Goal: Navigation & Orientation: Find specific page/section

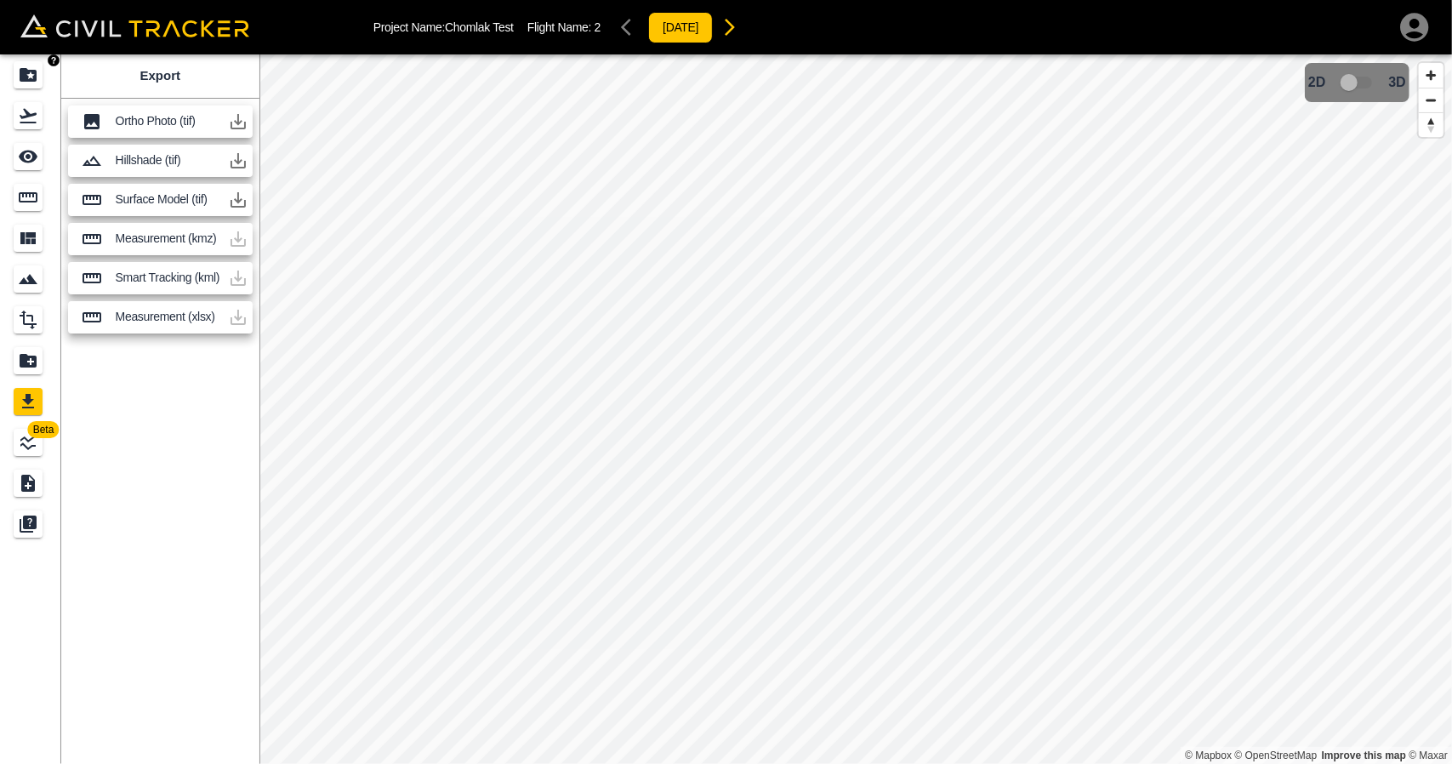
click at [32, 75] on icon "Projects" at bounding box center [28, 75] width 20 height 20
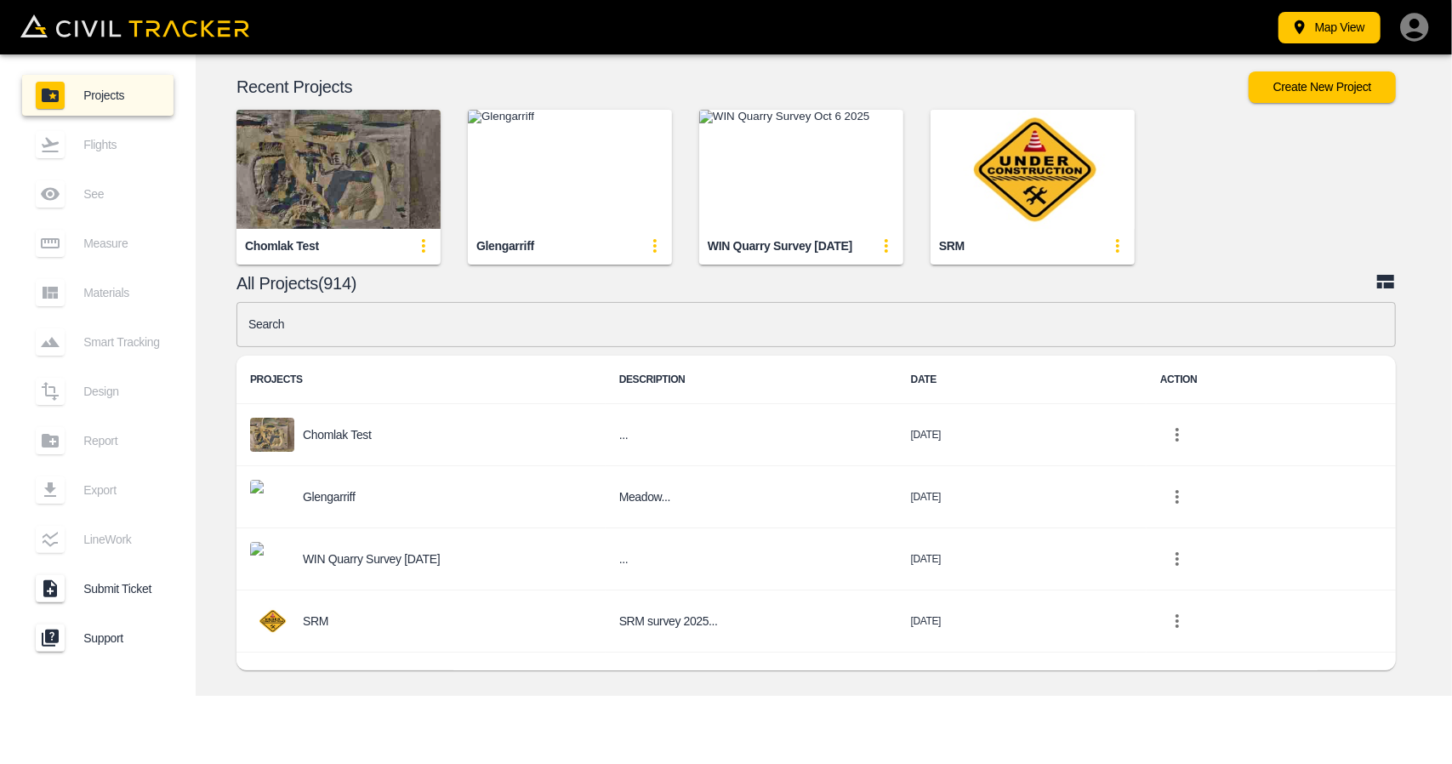
click at [361, 197] on img "button" at bounding box center [338, 169] width 204 height 119
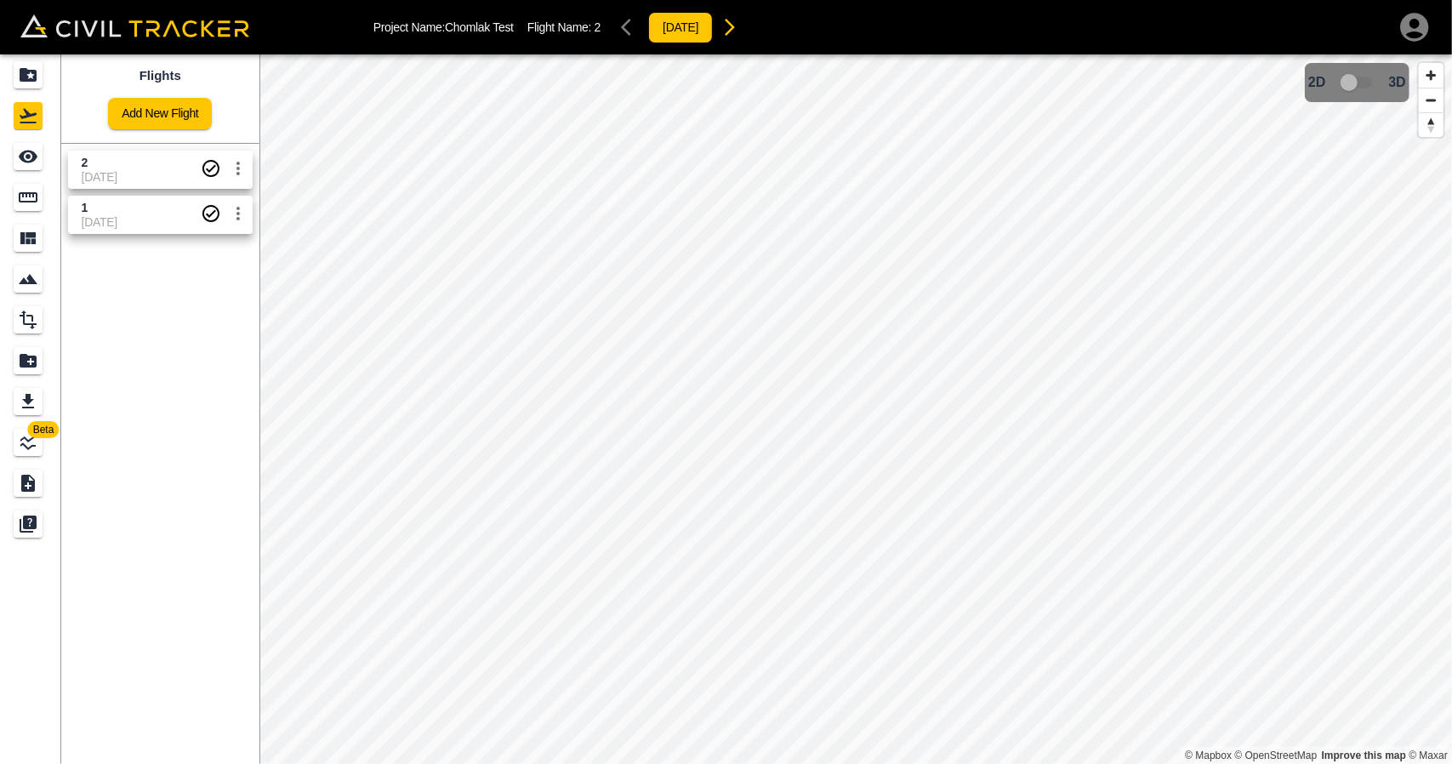
click at [168, 183] on span "[DATE]" at bounding box center [141, 177] width 119 height 14
click at [245, 166] on icon "settings" at bounding box center [238, 168] width 20 height 20
click at [105, 203] on div at bounding box center [726, 382] width 1452 height 764
click at [40, 166] on div "See" at bounding box center [28, 156] width 29 height 27
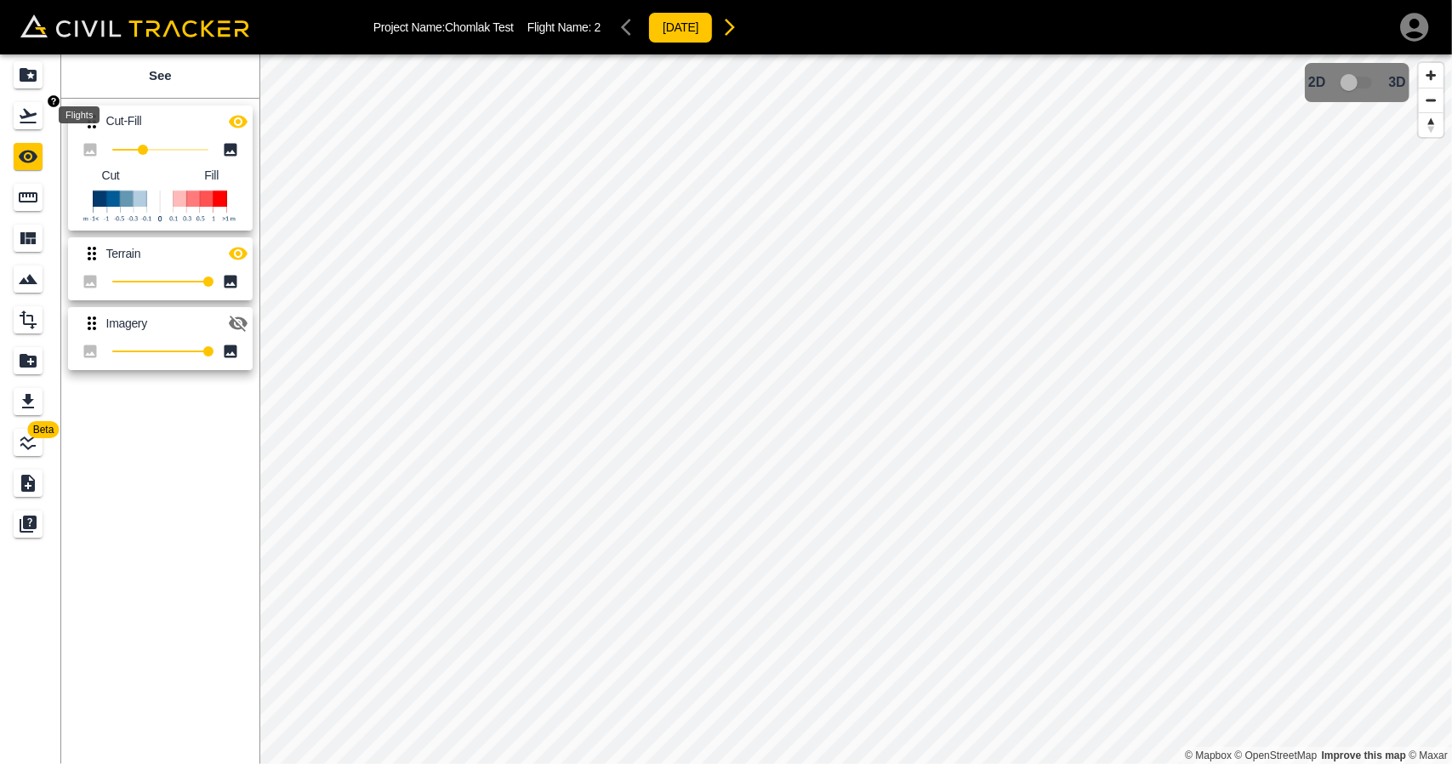
click at [20, 114] on icon "Flights" at bounding box center [28, 115] width 20 height 20
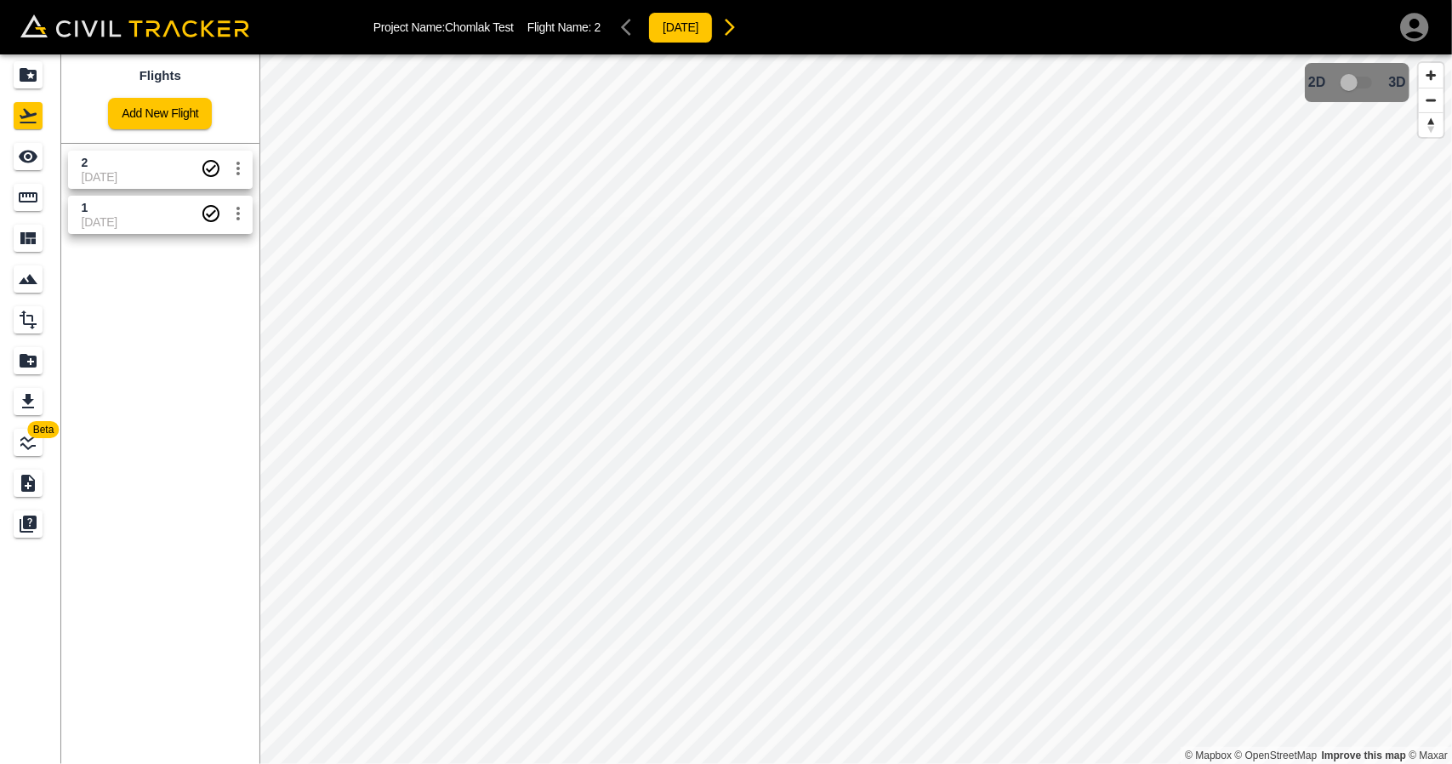
click at [95, 207] on span "1" at bounding box center [141, 208] width 119 height 16
click at [32, 169] on div "See" at bounding box center [28, 156] width 29 height 27
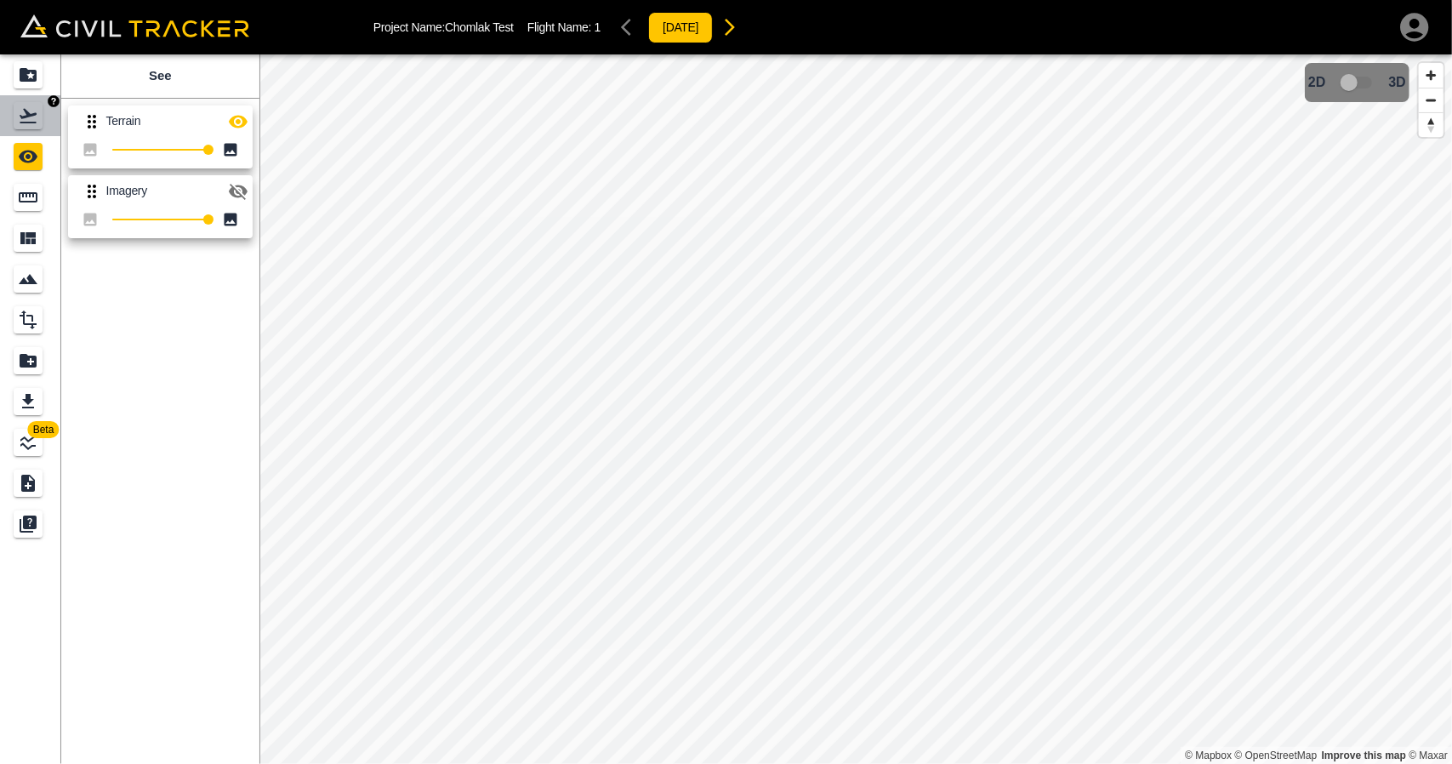
click at [31, 127] on div "Flights" at bounding box center [28, 115] width 29 height 27
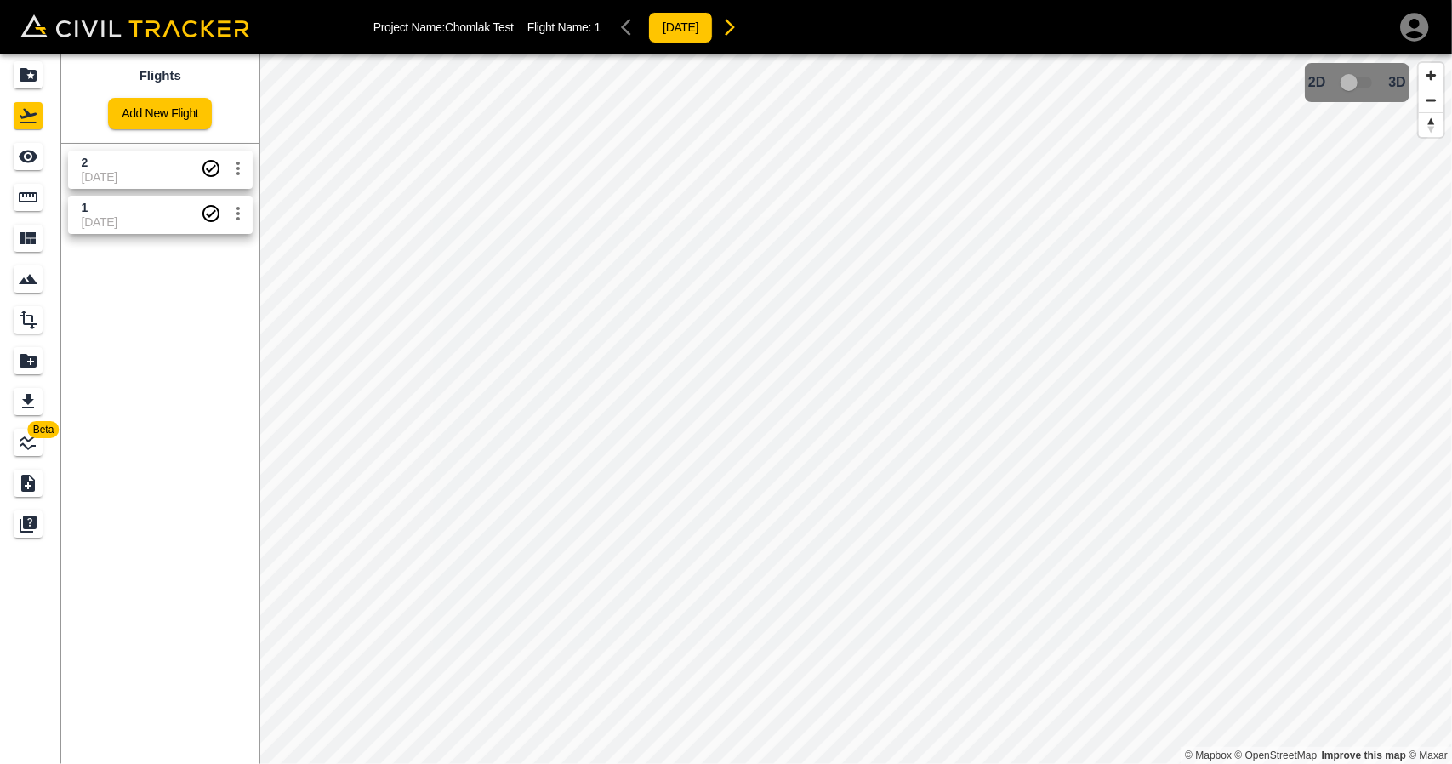
click at [112, 174] on span "[DATE]" at bounding box center [141, 177] width 119 height 14
click at [233, 163] on icon "settings" at bounding box center [238, 168] width 20 height 20
click at [220, 232] on h6 "Delete" at bounding box center [220, 232] width 43 height 10
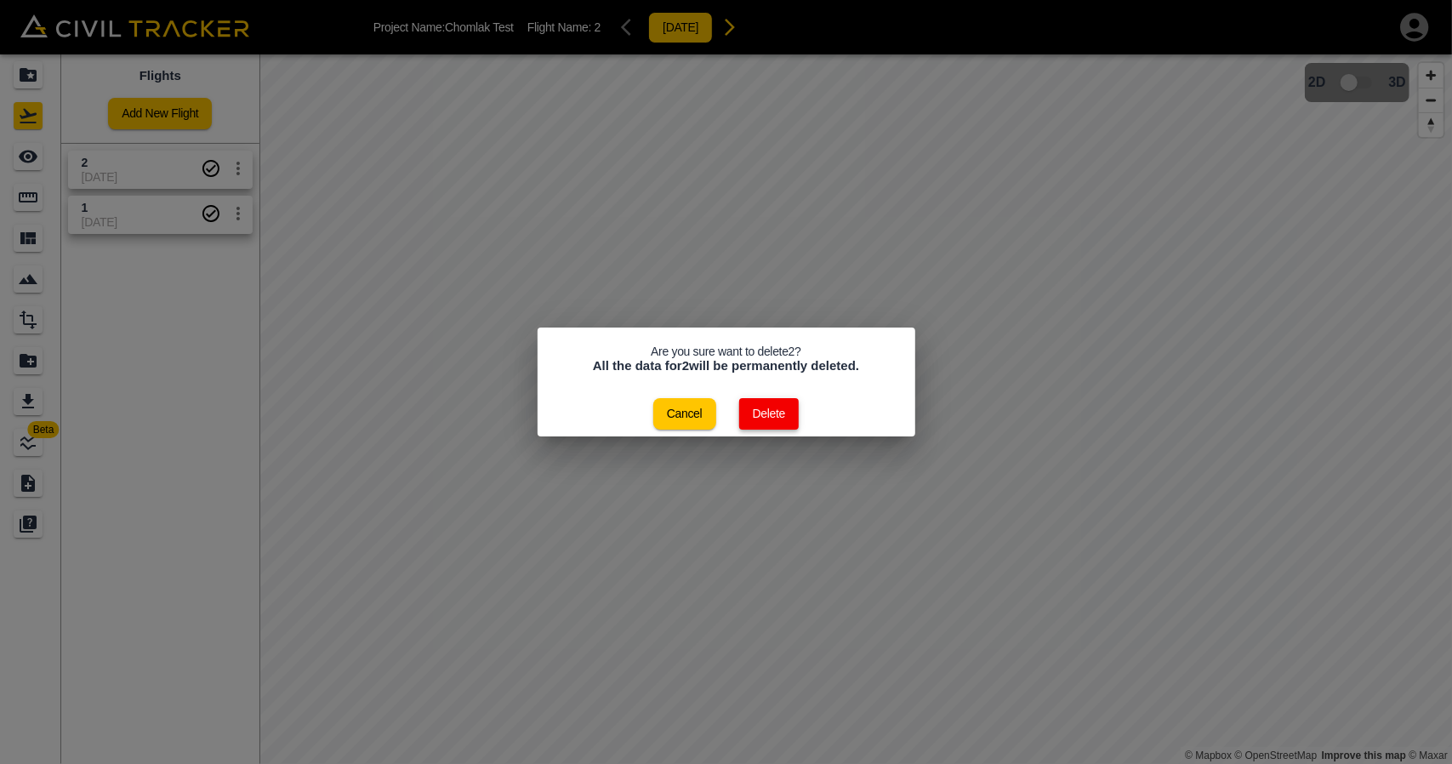
click at [772, 414] on button "Delete" at bounding box center [769, 413] width 60 height 31
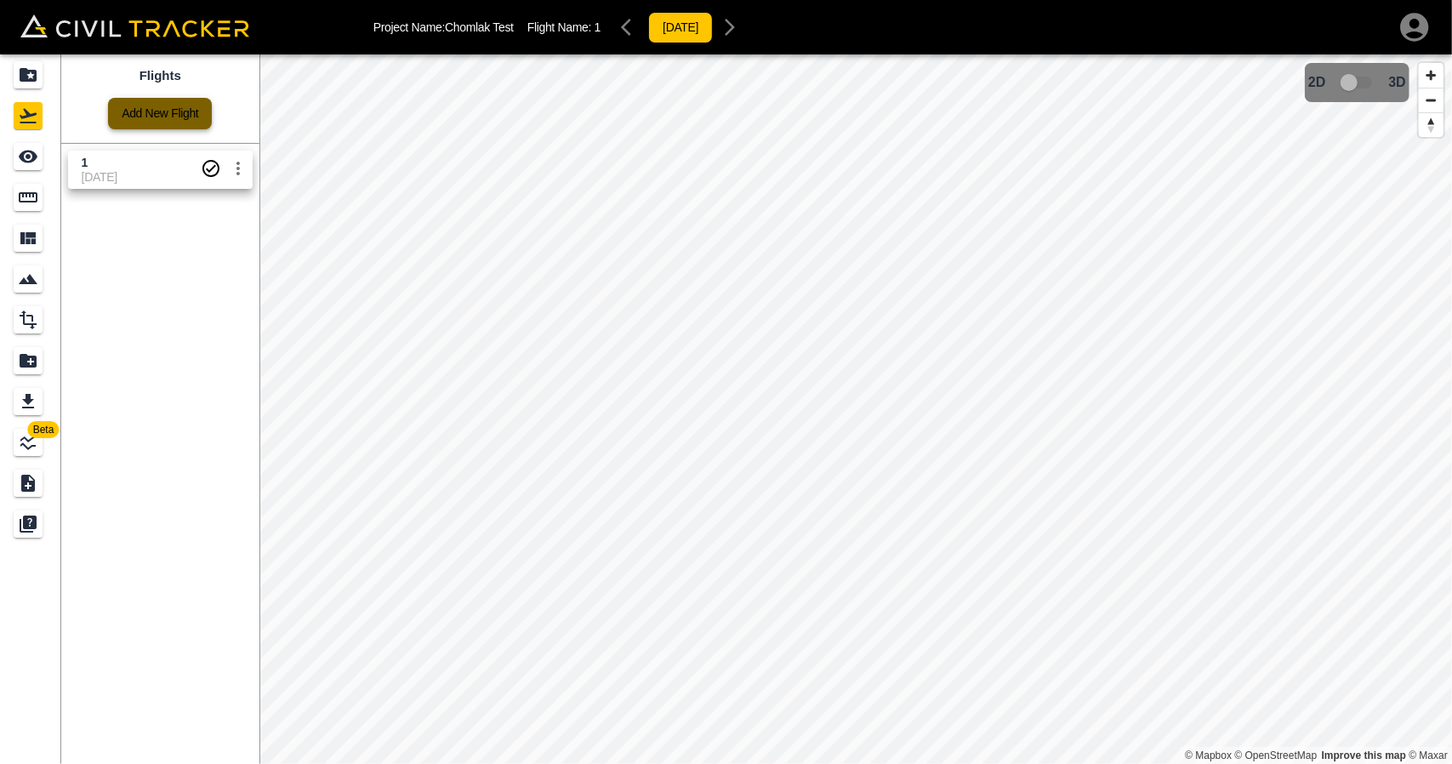
click at [148, 115] on link "Add New Flight" at bounding box center [160, 113] width 104 height 31
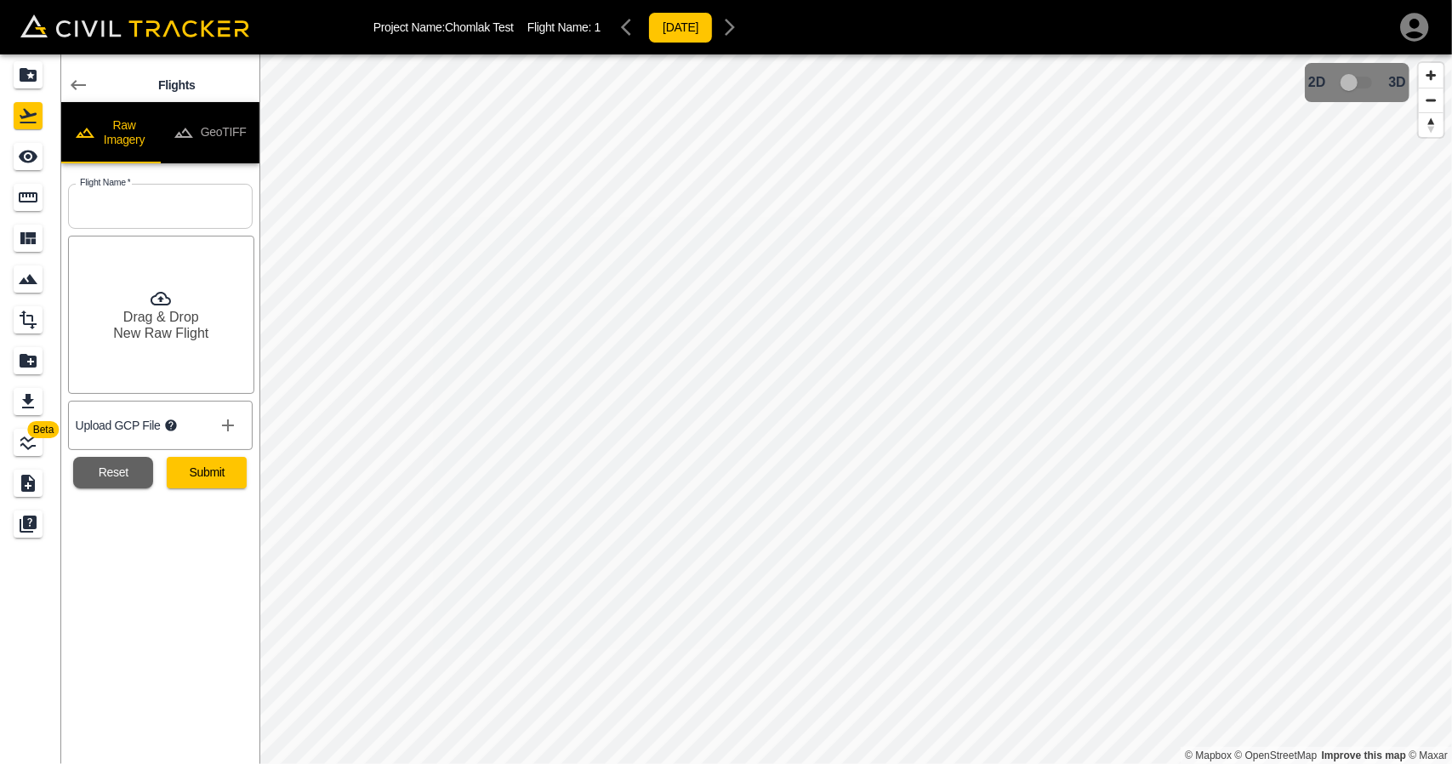
click at [210, 132] on button "GeoTIFF" at bounding box center [210, 132] width 100 height 61
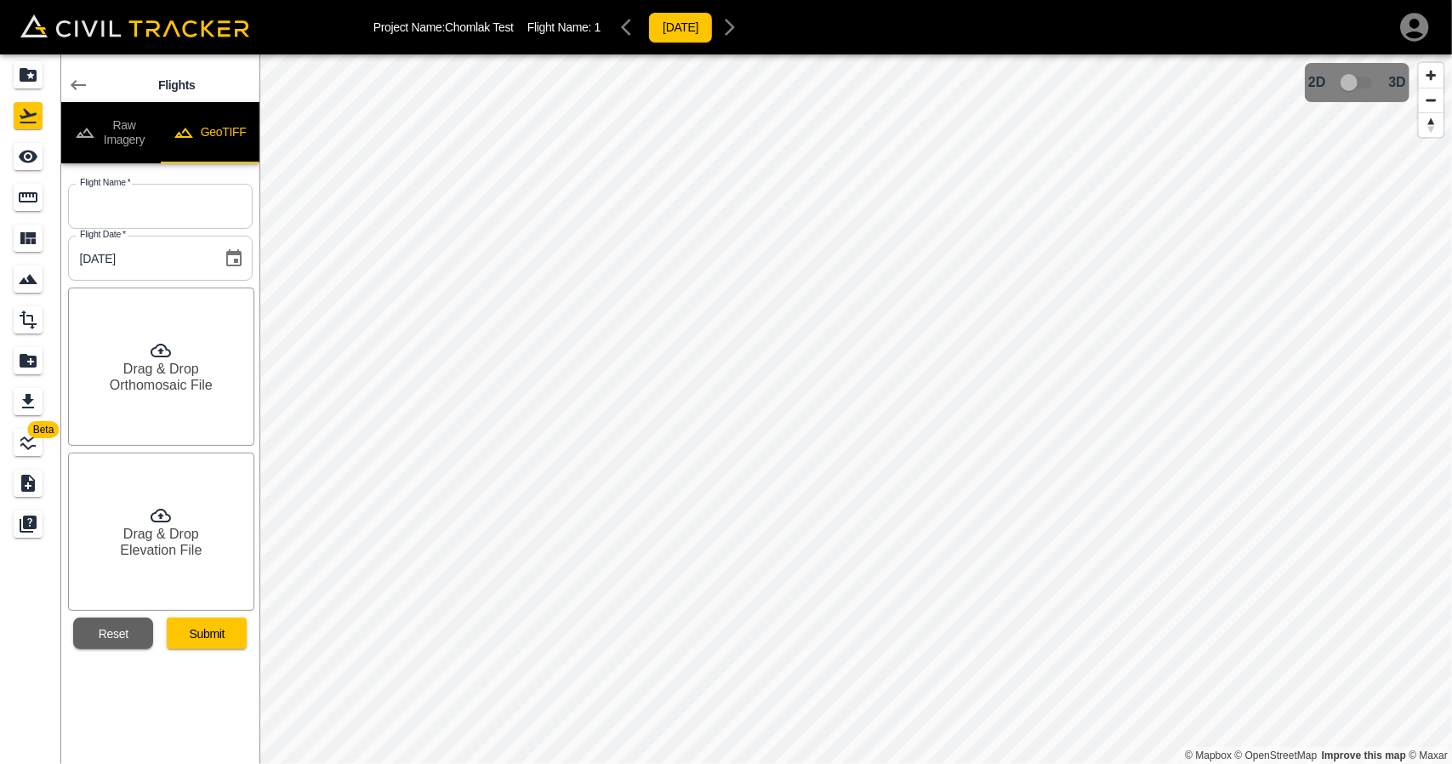
click at [173, 229] on div "Flight Date   * [DATE] Flight Date *" at bounding box center [156, 255] width 191 height 52
click at [175, 212] on input "text" at bounding box center [160, 206] width 185 height 45
type input "2"
click at [150, 377] on h6 "Orthomosaic File" at bounding box center [161, 385] width 103 height 16
click at [167, 549] on h6 "Elevation File" at bounding box center [161, 550] width 82 height 16
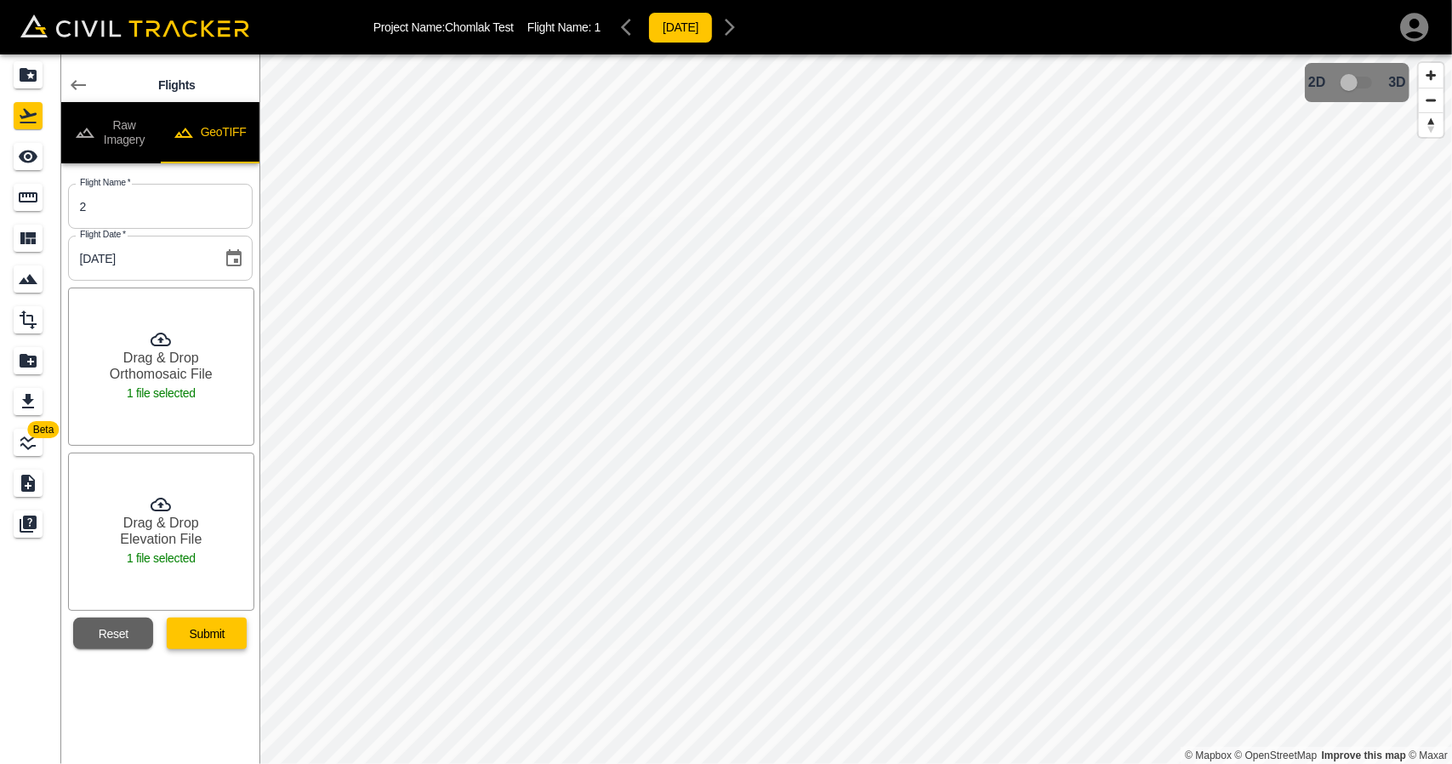
click at [225, 637] on button "Submit" at bounding box center [207, 632] width 80 height 31
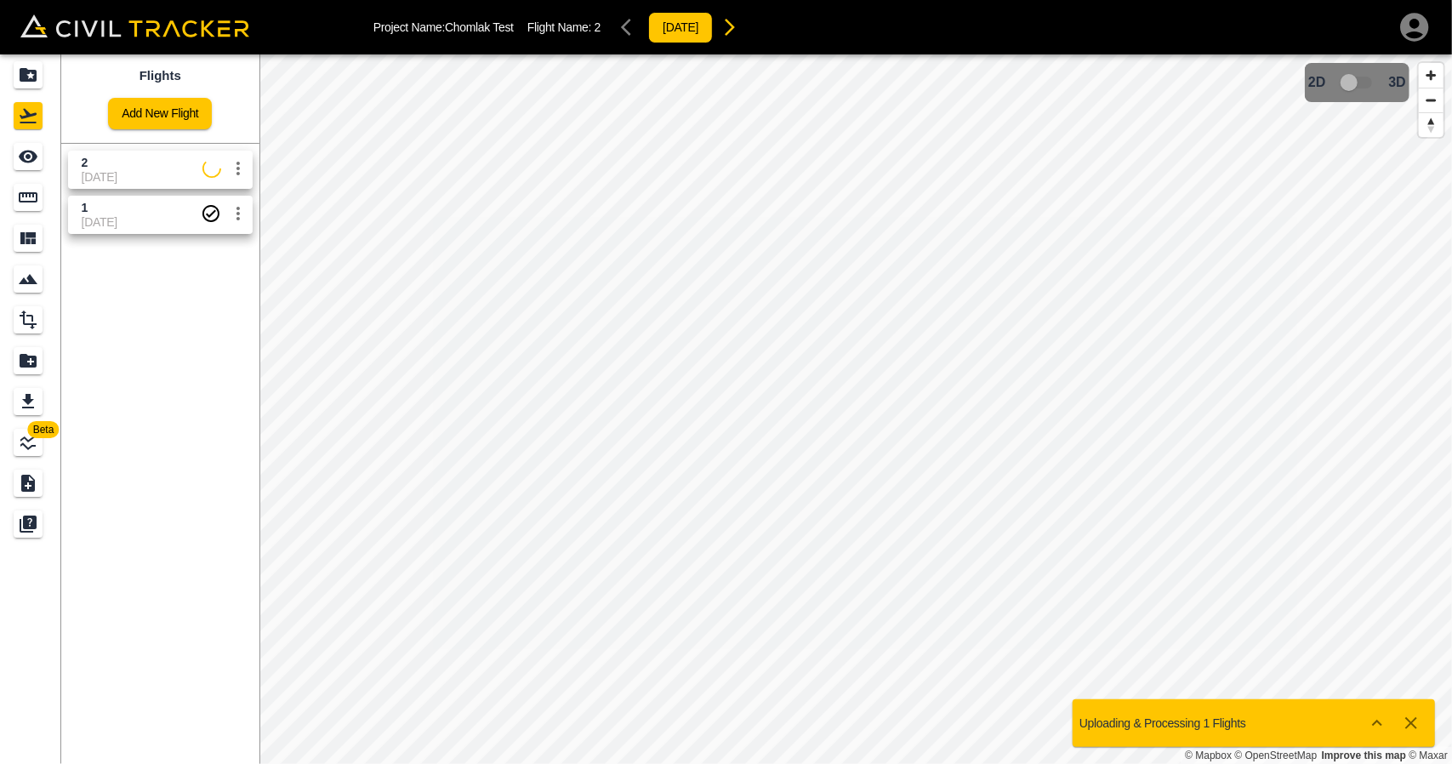
click at [97, 160] on span "2" at bounding box center [142, 163] width 121 height 16
click at [15, 158] on div "See" at bounding box center [28, 156] width 29 height 27
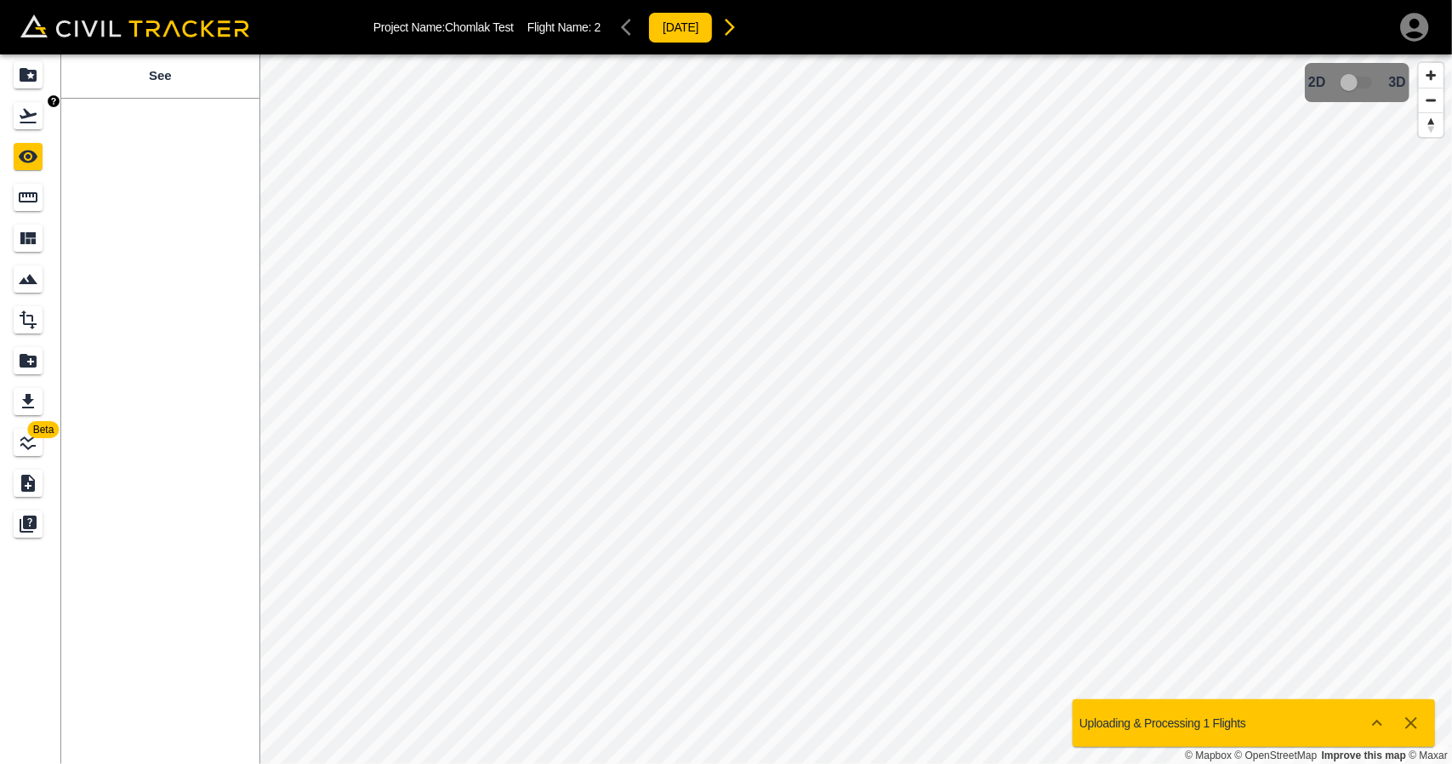
click at [31, 130] on link at bounding box center [30, 115] width 61 height 41
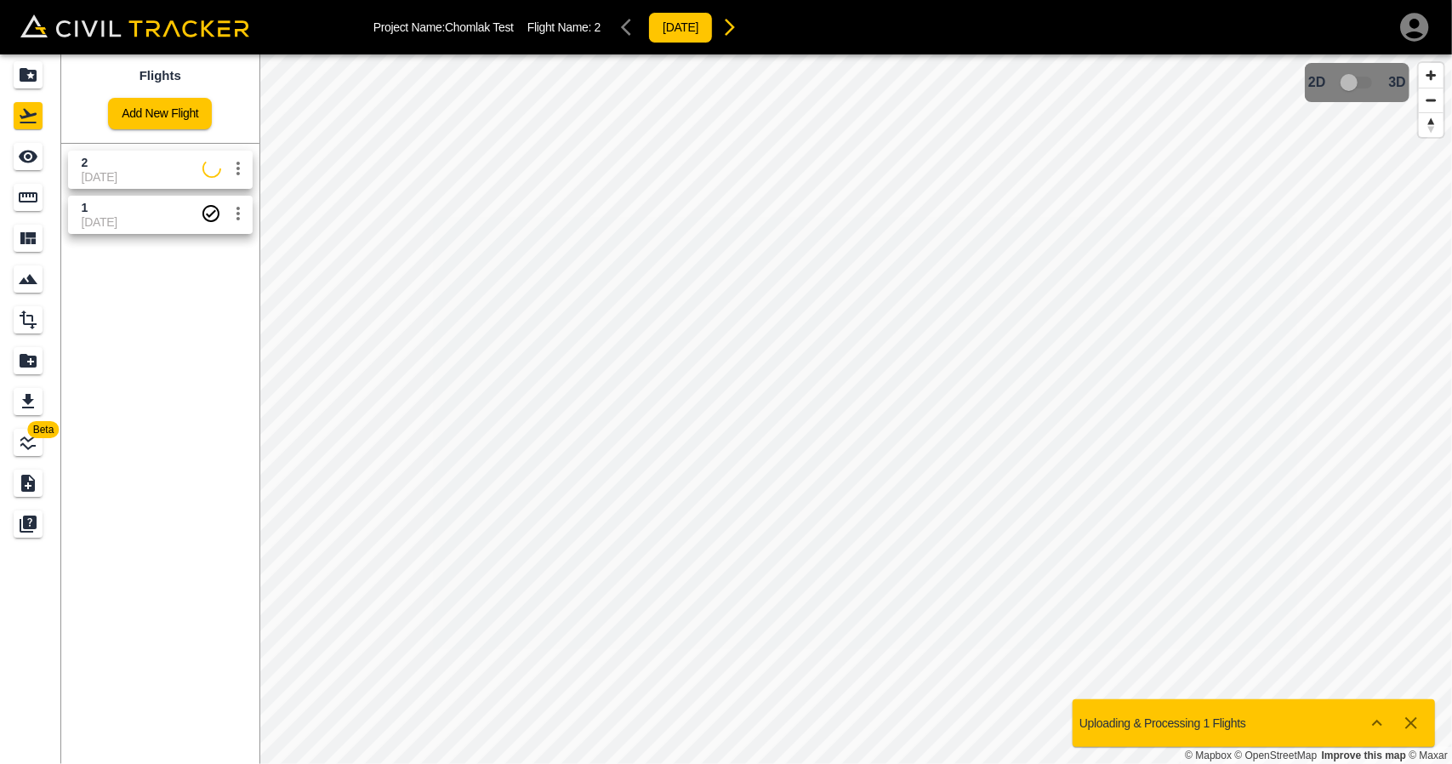
click at [121, 174] on span "[DATE]" at bounding box center [142, 177] width 121 height 14
click at [53, 167] on link at bounding box center [30, 156] width 61 height 41
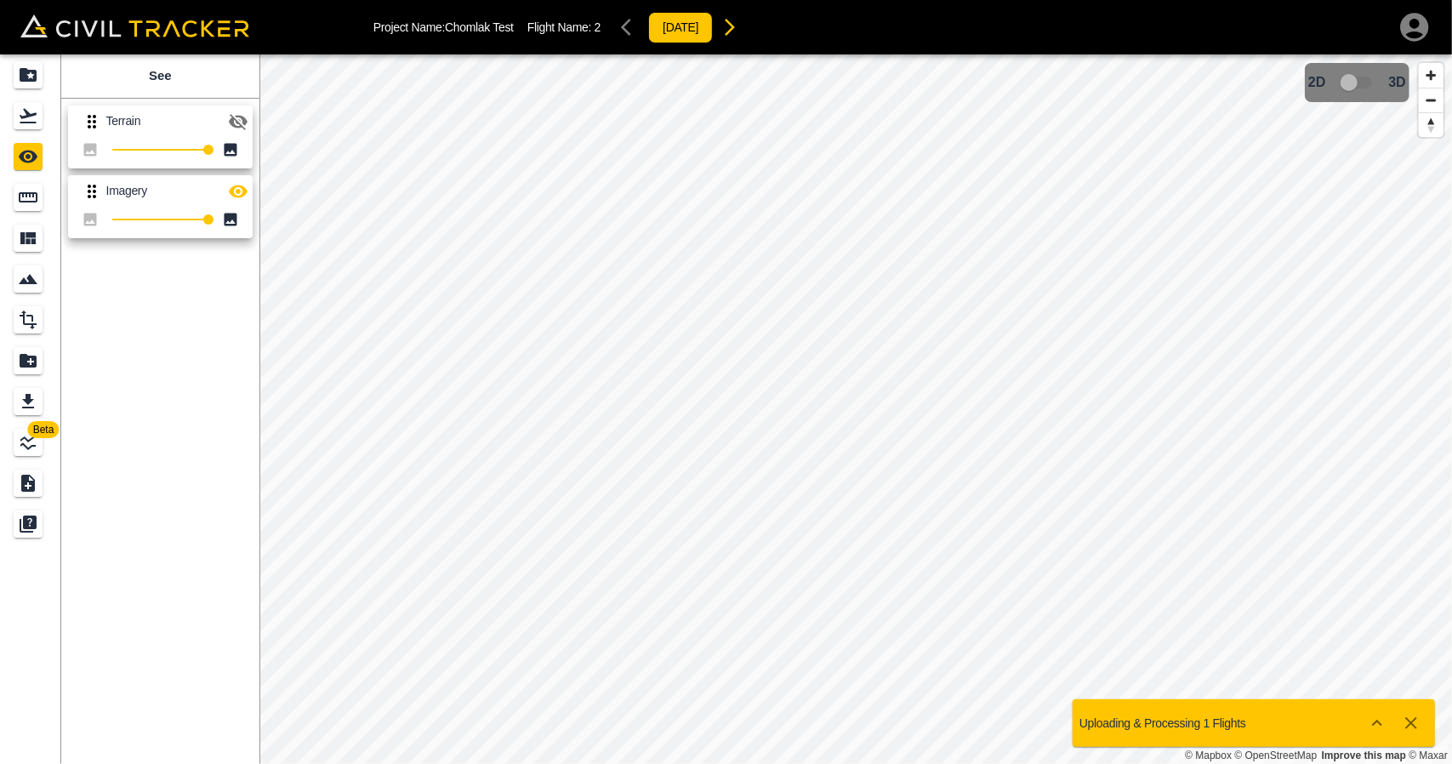
click at [39, 125] on div "Flights" at bounding box center [28, 115] width 29 height 27
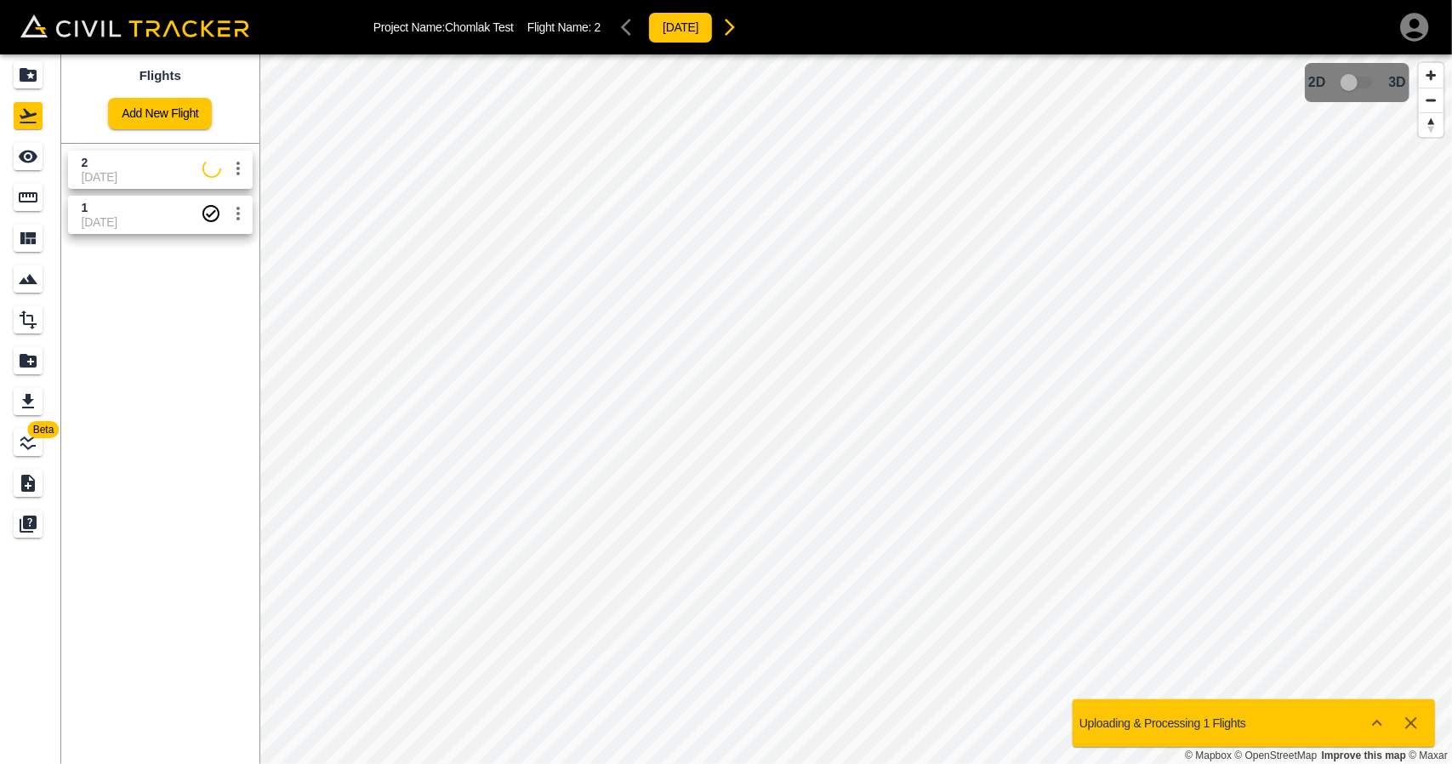
click at [95, 159] on span "2" at bounding box center [142, 163] width 121 height 16
click at [12, 161] on link at bounding box center [30, 156] width 61 height 41
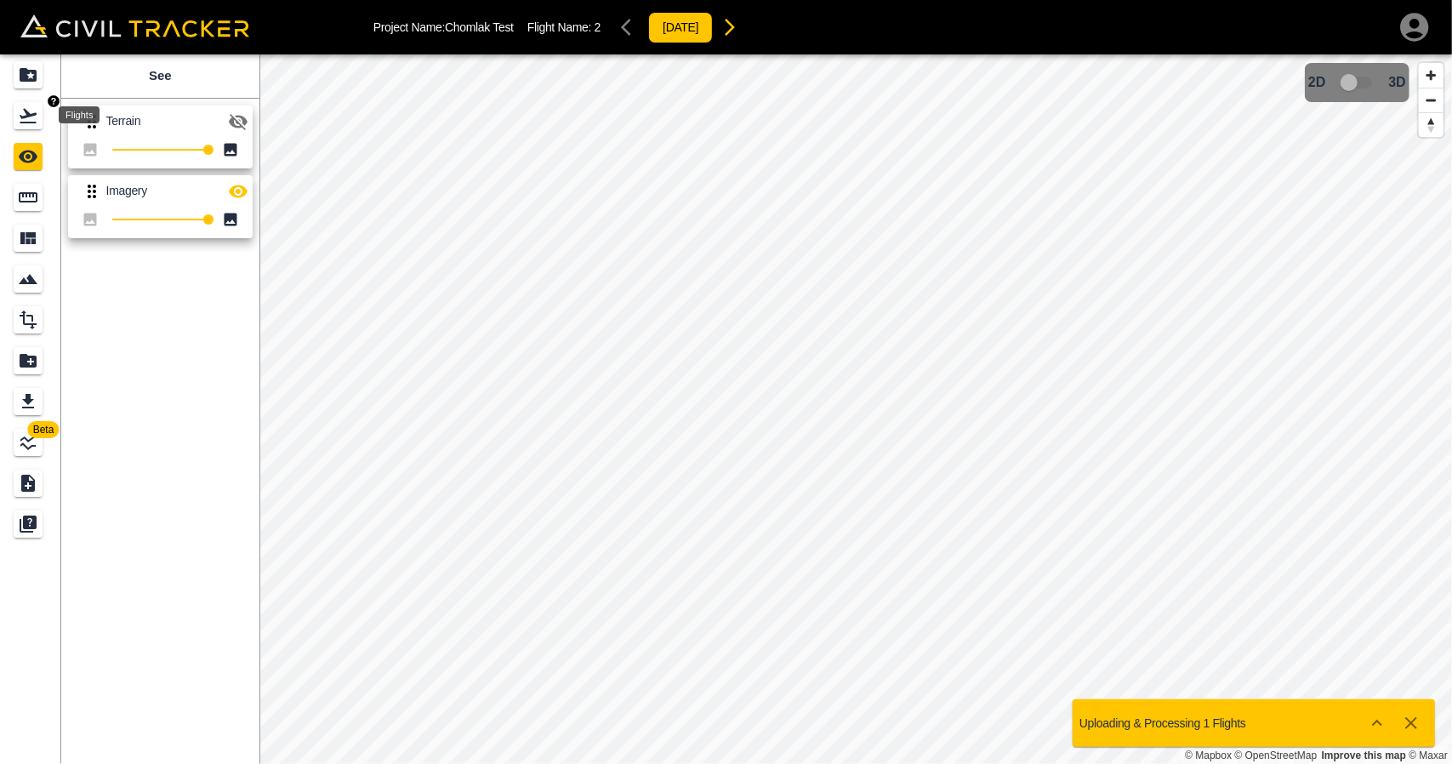
click at [41, 112] on div "Flights" at bounding box center [28, 115] width 29 height 27
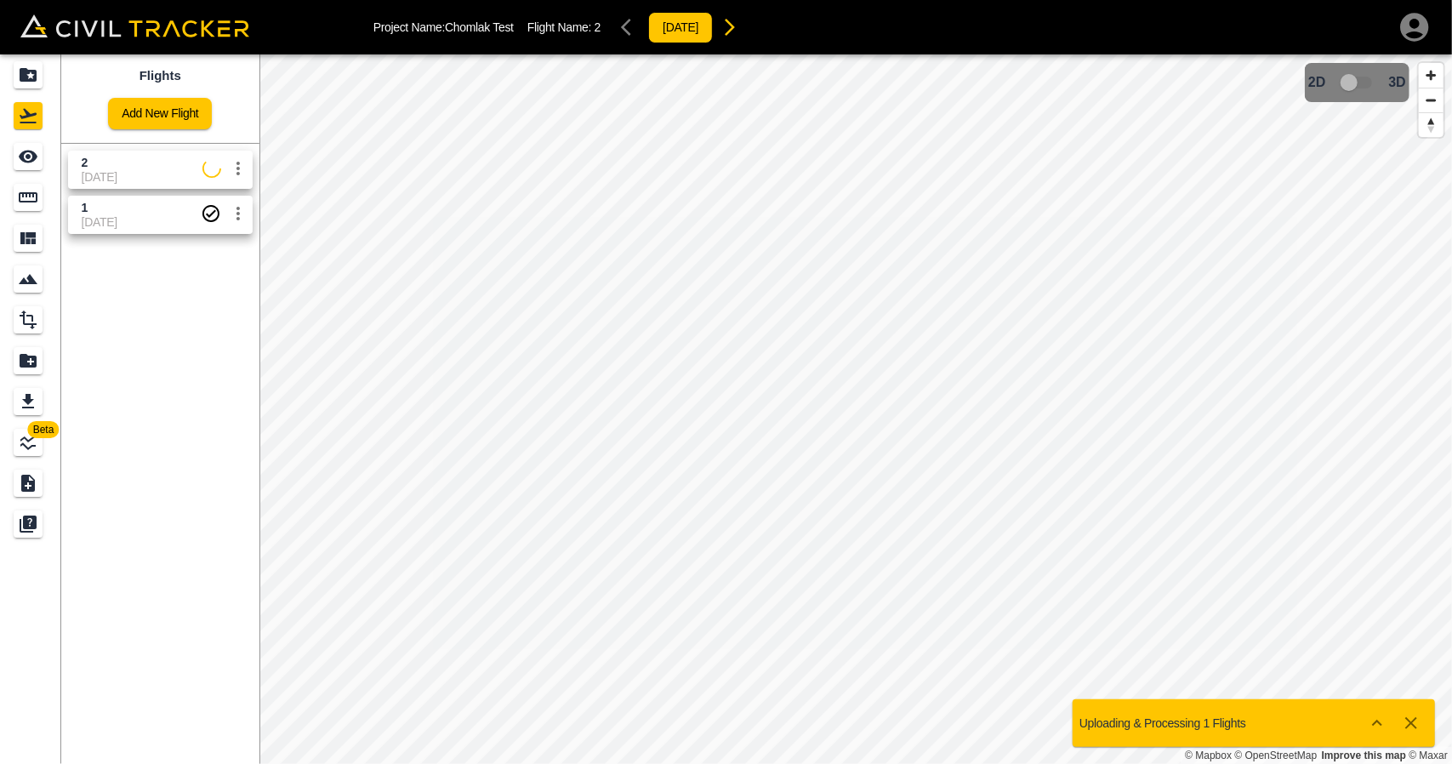
click at [104, 168] on span "2" at bounding box center [142, 163] width 121 height 16
click at [32, 159] on icon "See" at bounding box center [28, 157] width 19 height 13
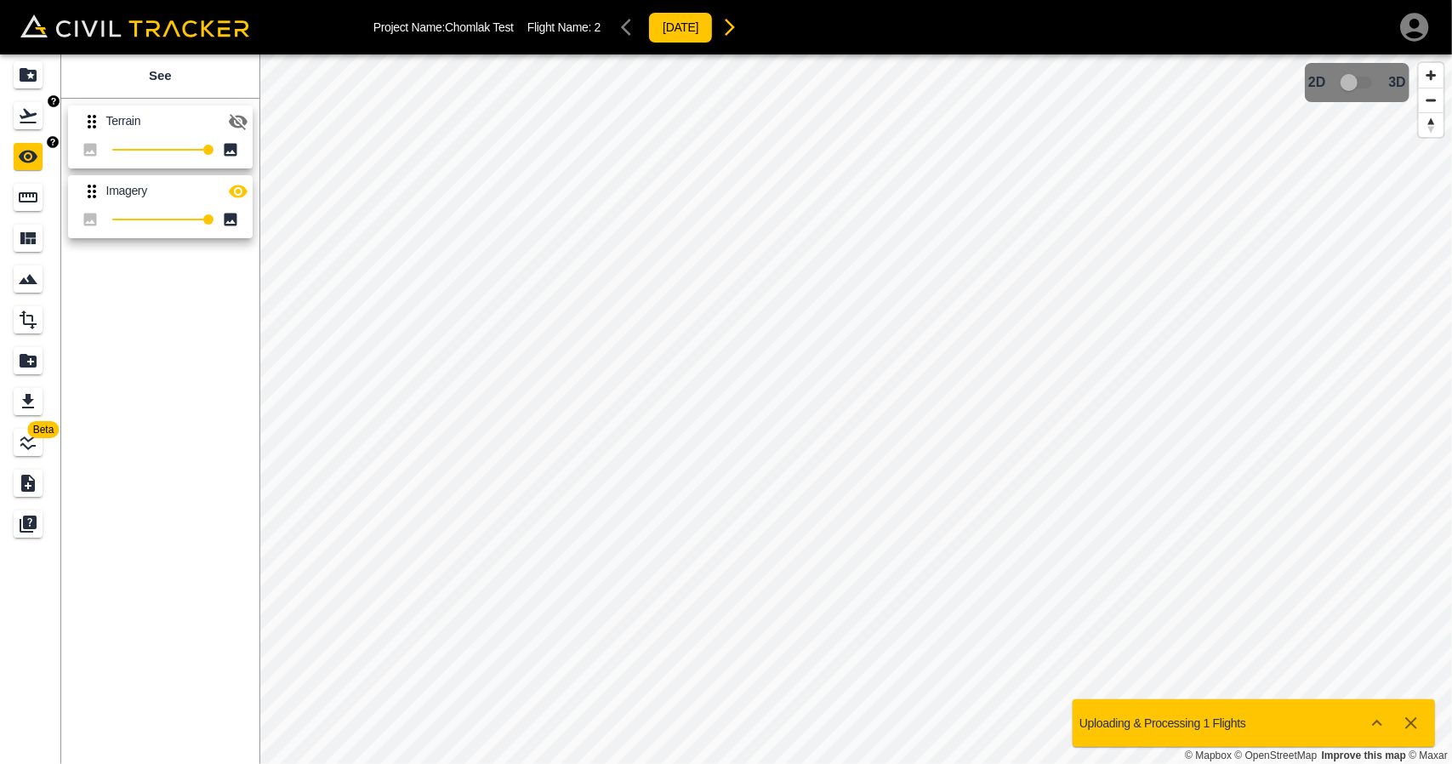
click at [25, 124] on icon "Flights" at bounding box center [28, 115] width 20 height 20
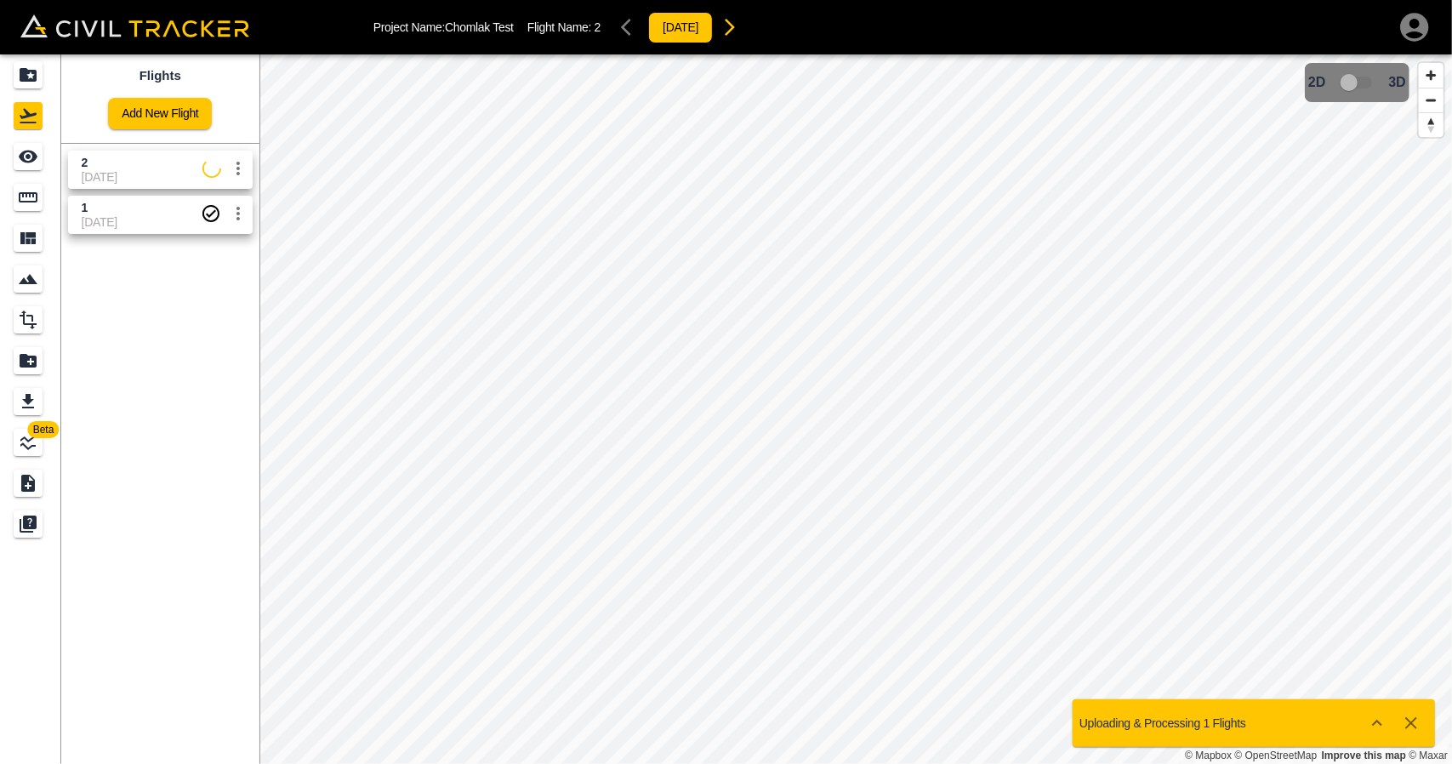
click at [116, 164] on span "2" at bounding box center [142, 163] width 121 height 16
click at [43, 162] on div "See" at bounding box center [28, 156] width 29 height 27
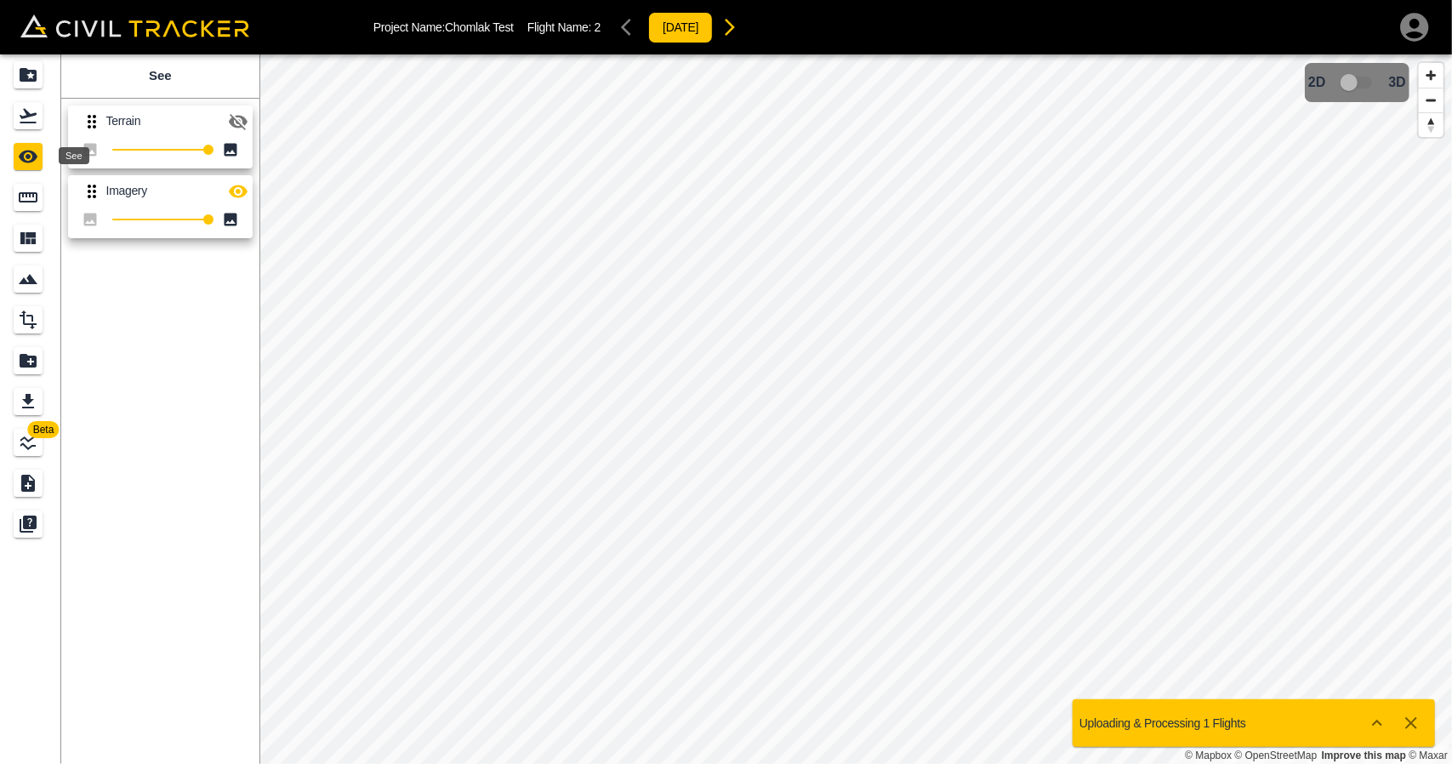
click at [35, 121] on icon "Flights" at bounding box center [28, 115] width 20 height 20
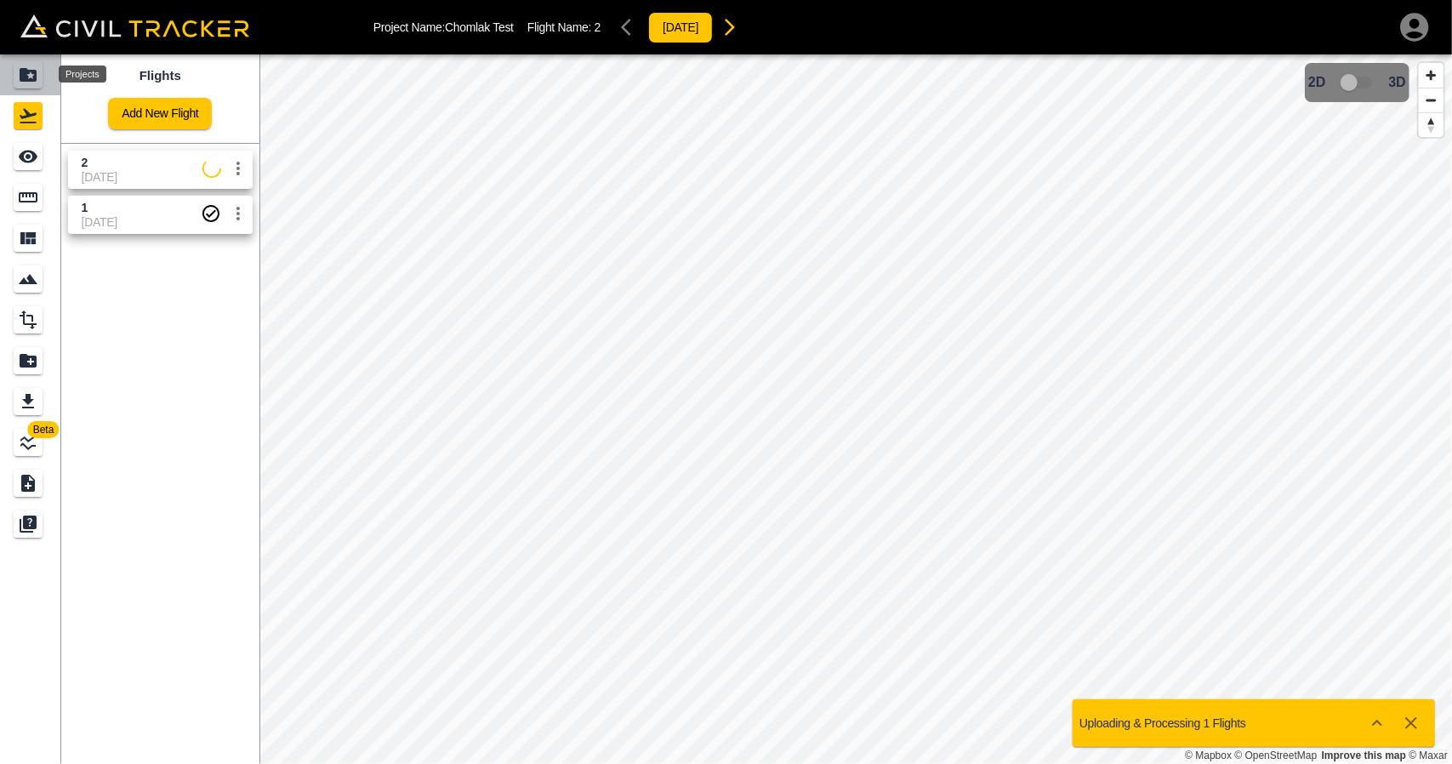
click at [36, 87] on div "Projects" at bounding box center [28, 74] width 29 height 27
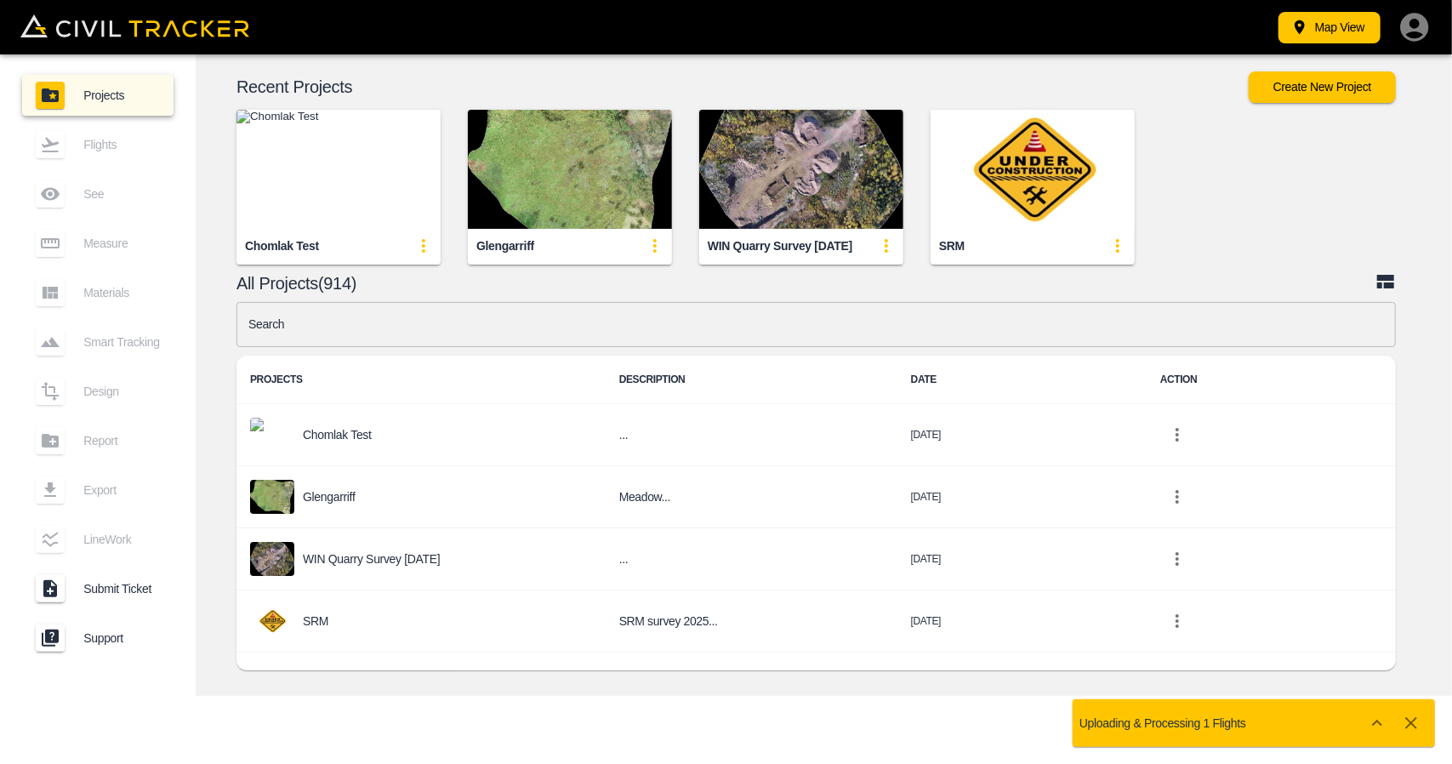
click at [356, 182] on img "button" at bounding box center [338, 169] width 204 height 119
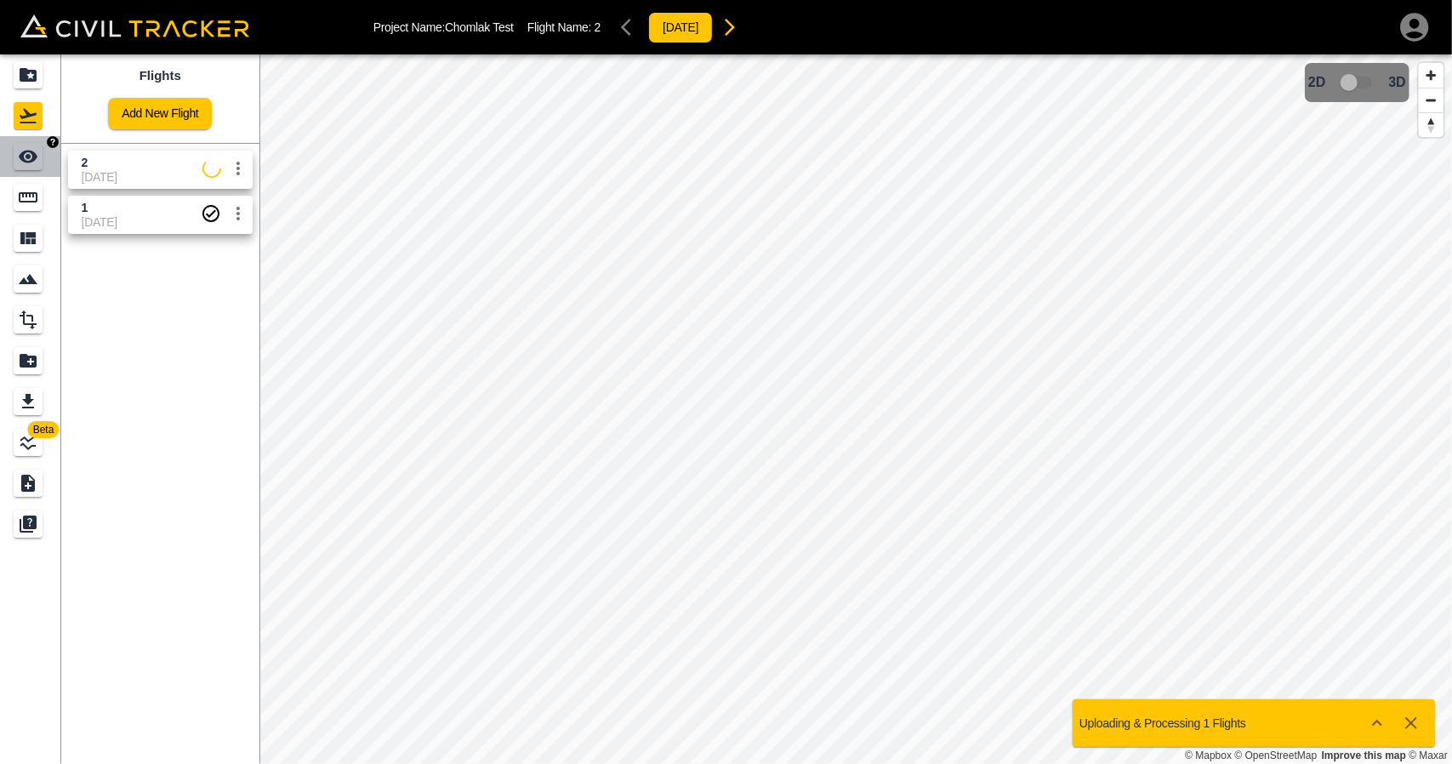
click at [4, 157] on link at bounding box center [30, 156] width 61 height 41
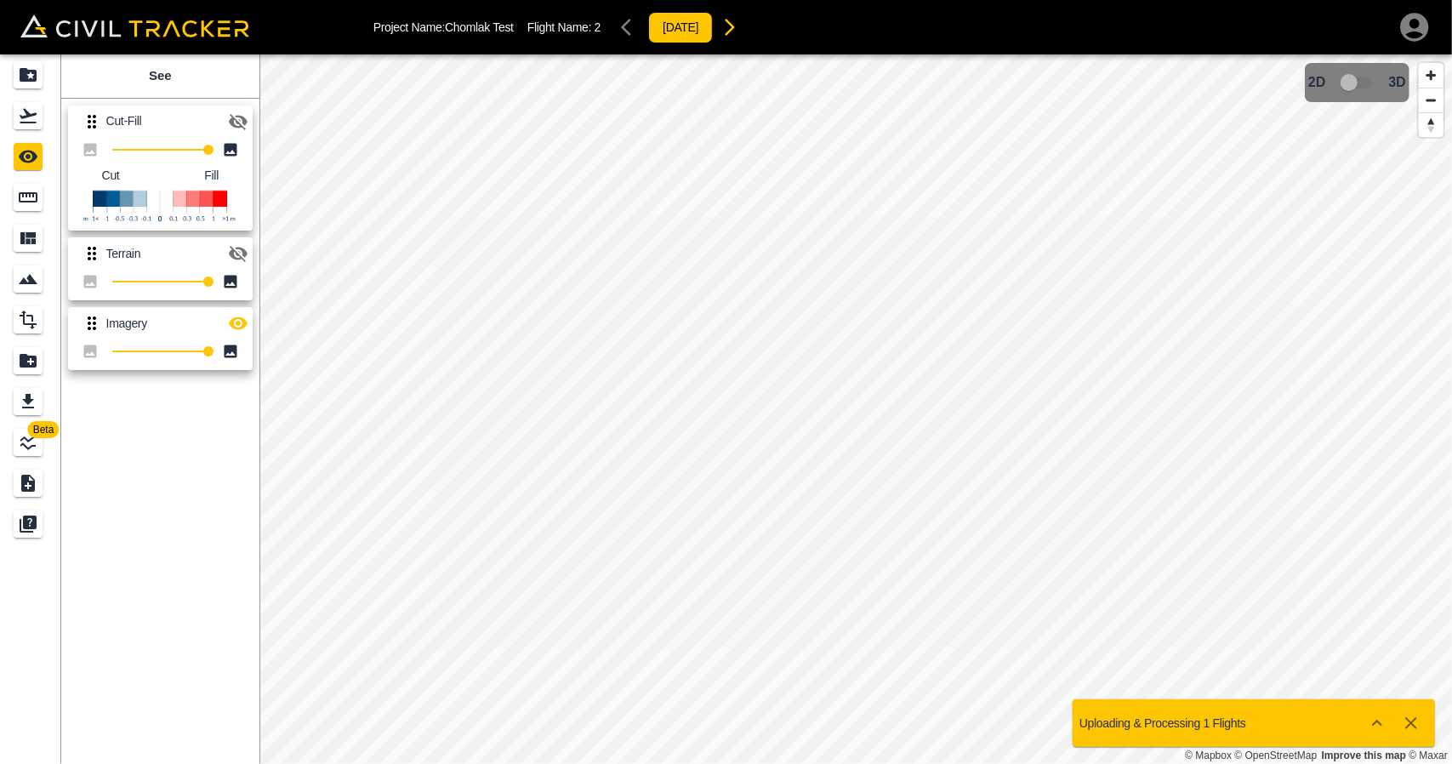
click at [236, 312] on button "button" at bounding box center [238, 323] width 34 height 34
drag, startPoint x: 237, startPoint y: 116, endPoint x: 248, endPoint y: 125, distance: 14.5
click at [238, 116] on icon "button" at bounding box center [238, 122] width 19 height 16
click at [245, 117] on icon "button" at bounding box center [238, 121] width 19 height 13
click at [242, 244] on icon "button" at bounding box center [238, 253] width 20 height 20
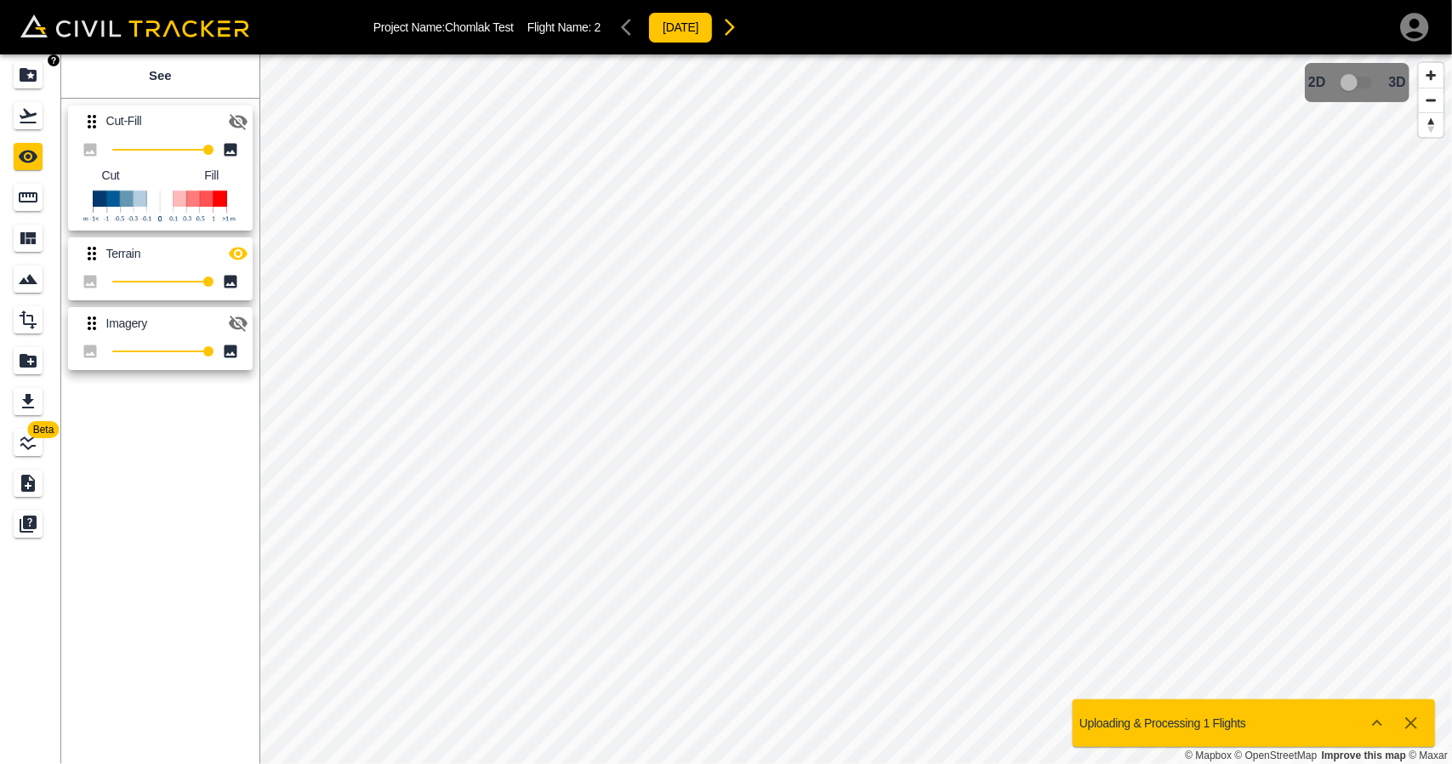
click at [35, 79] on icon "Projects" at bounding box center [28, 75] width 17 height 14
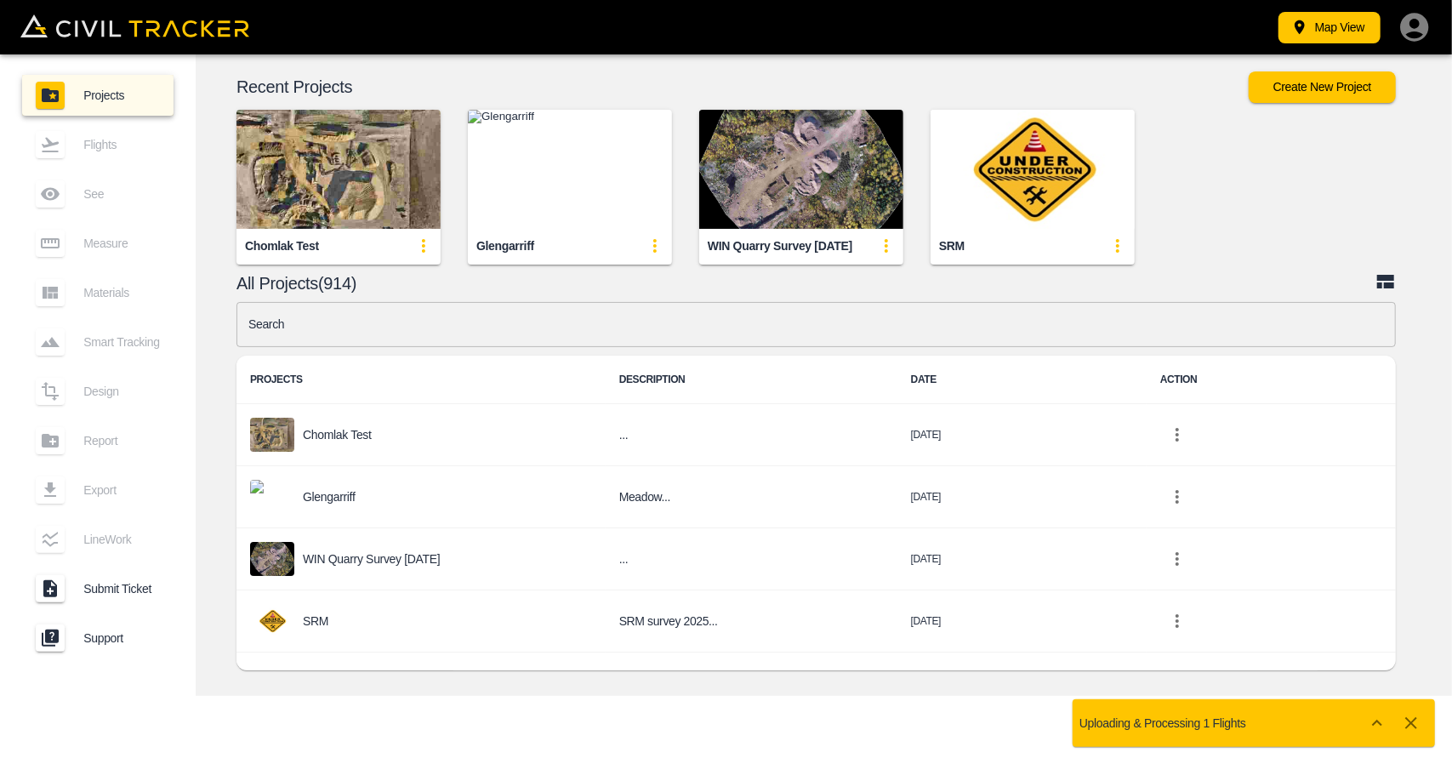
click at [459, 324] on input "text" at bounding box center [815, 324] width 1159 height 45
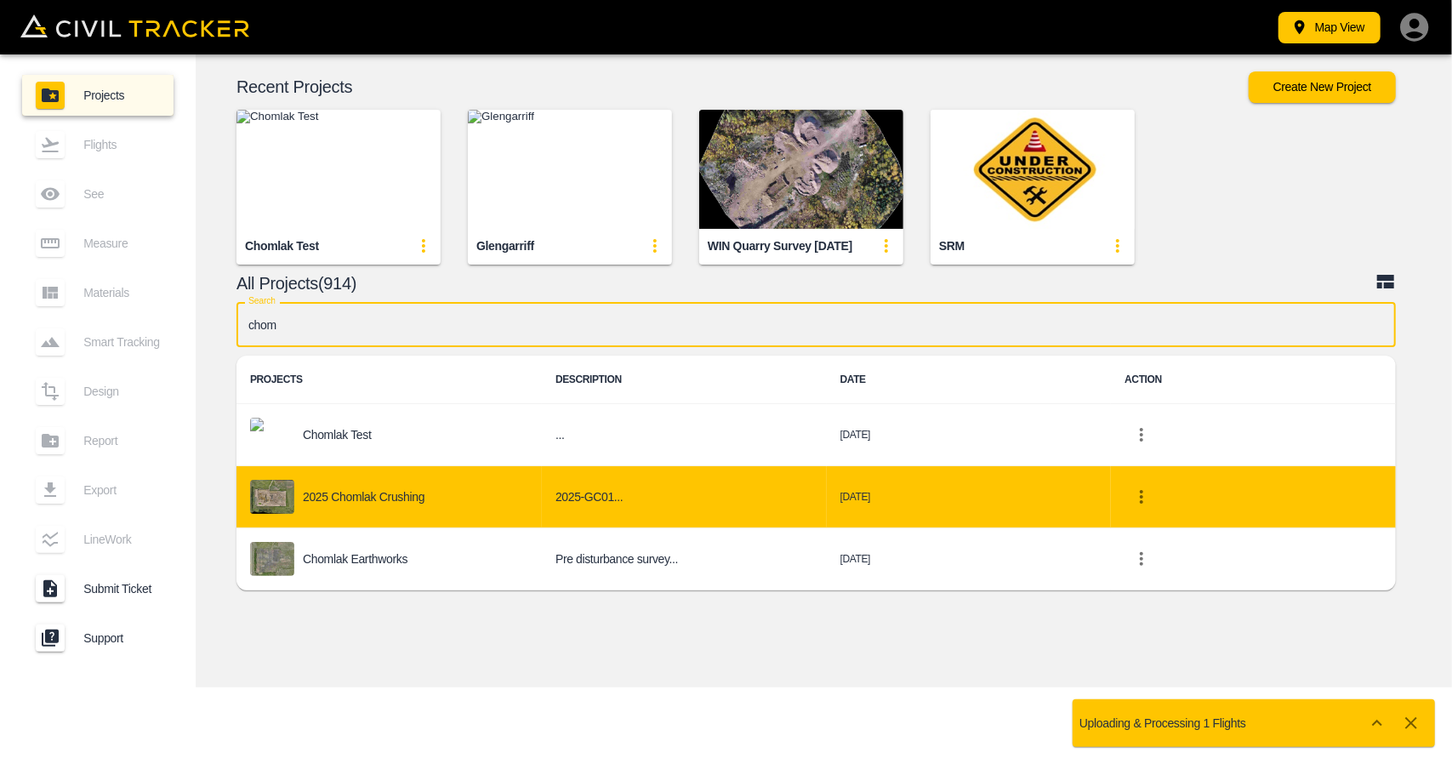
type input "chom"
click at [413, 502] on p "2025 Chomlak Crushing" at bounding box center [364, 497] width 122 height 14
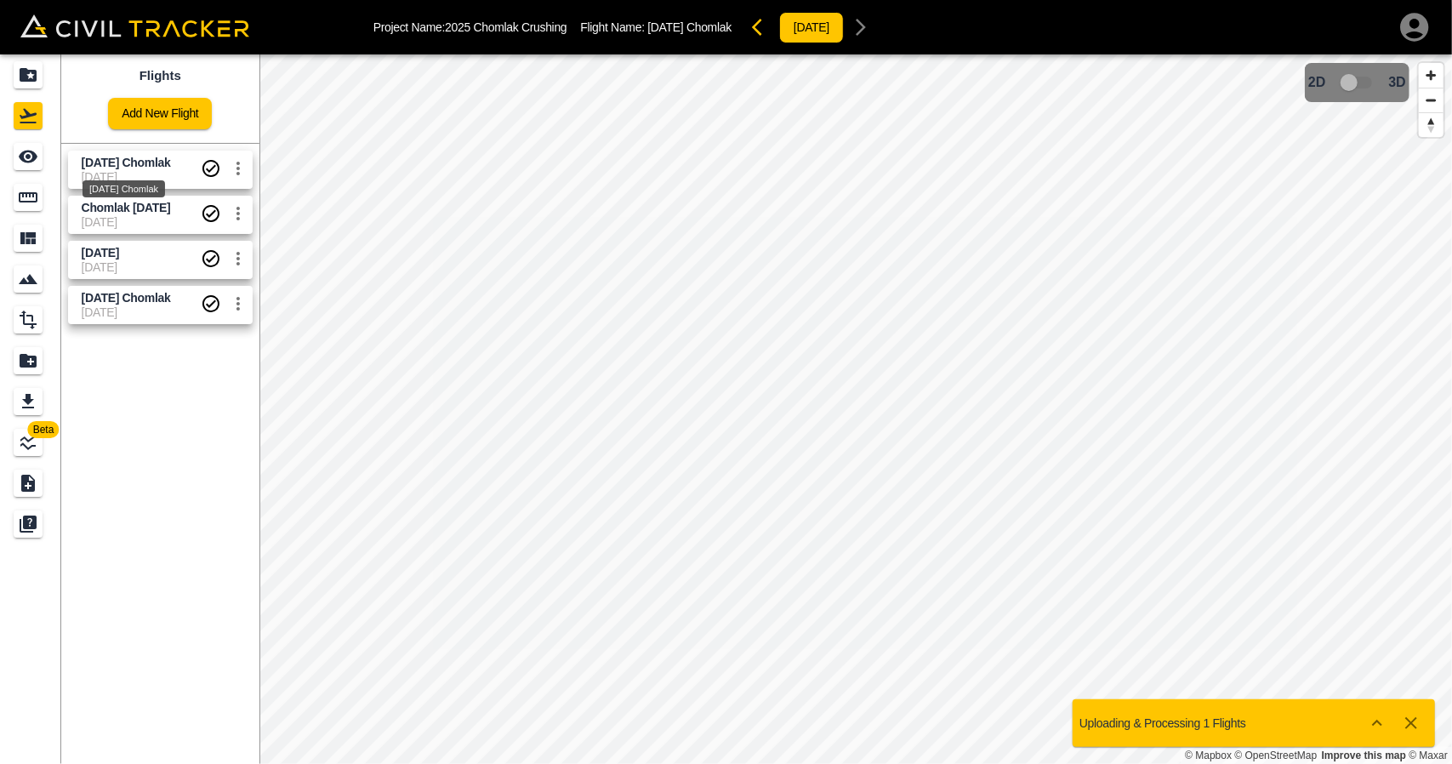
click at [102, 156] on span "[DATE] Chomlak" at bounding box center [126, 163] width 89 height 14
click at [41, 166] on div "See" at bounding box center [28, 156] width 29 height 27
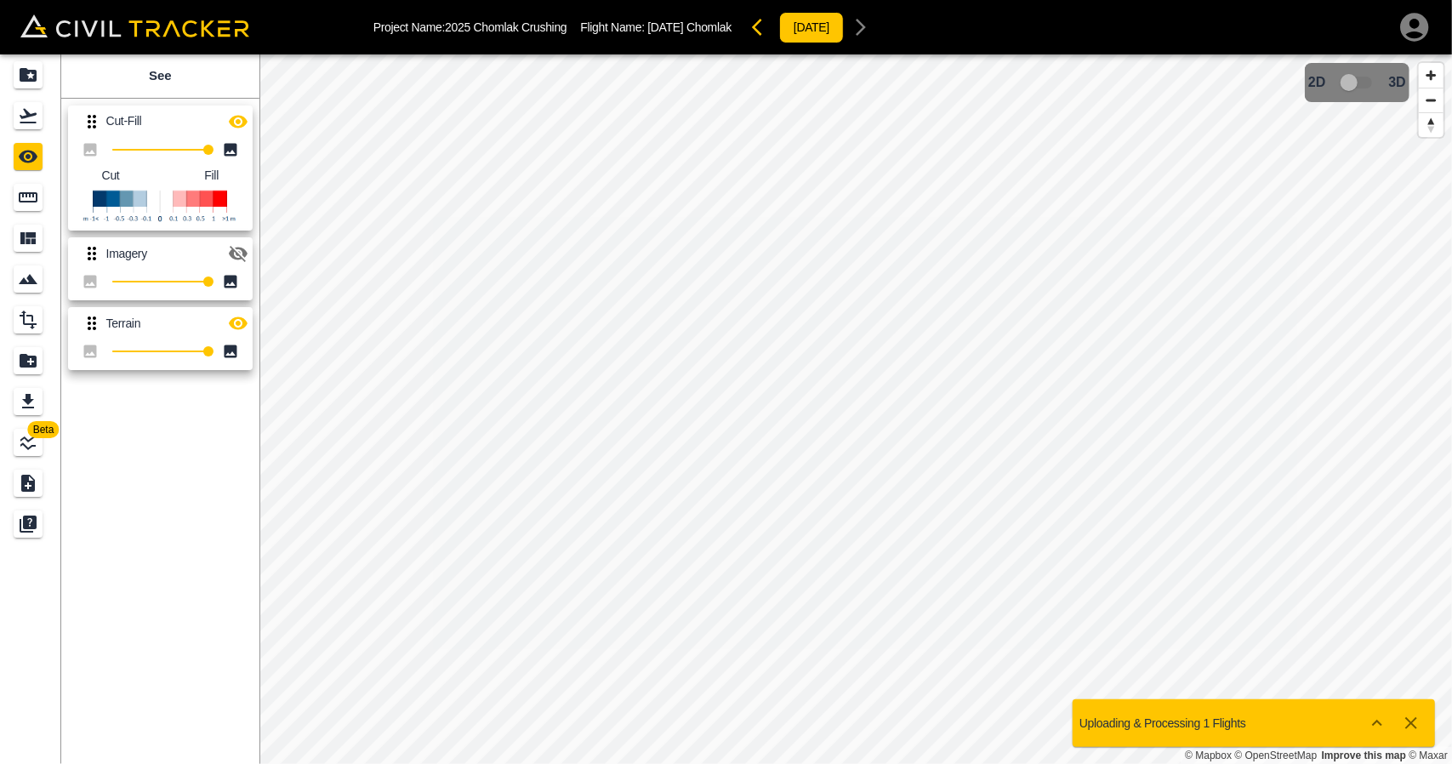
click at [240, 124] on icon "button" at bounding box center [238, 121] width 20 height 20
click at [237, 321] on icon "button" at bounding box center [238, 323] width 20 height 20
click at [36, 79] on icon "Projects" at bounding box center [28, 75] width 17 height 14
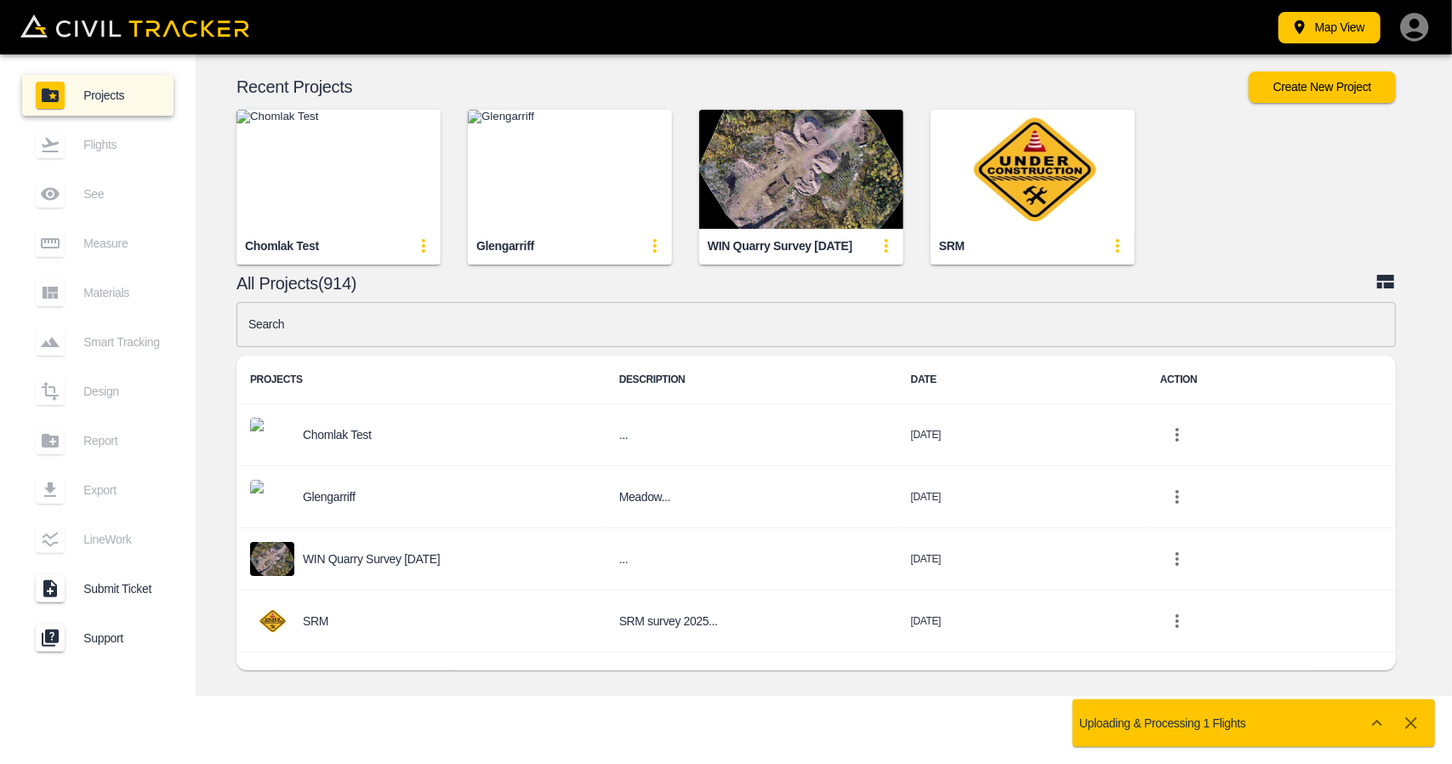
click at [374, 173] on img "button" at bounding box center [338, 169] width 204 height 119
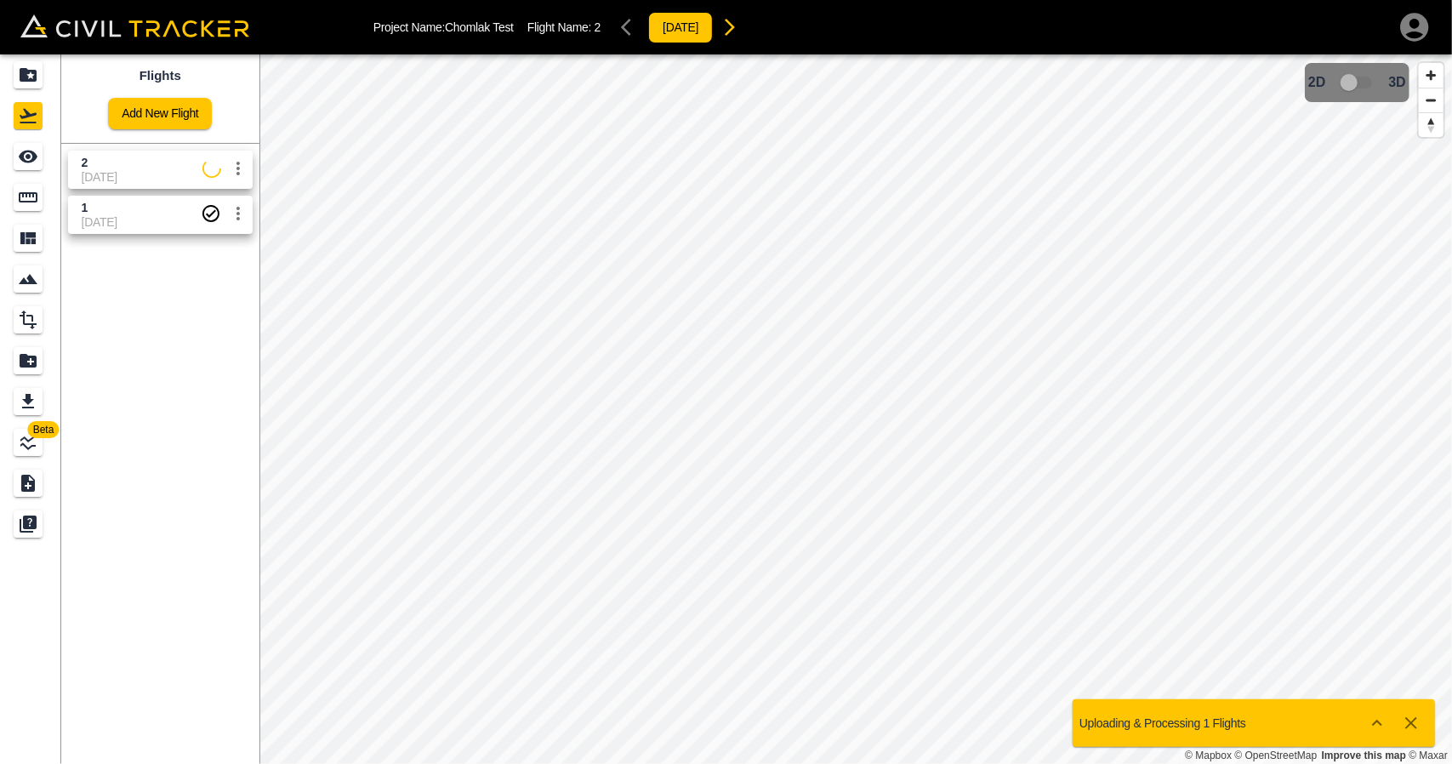
click at [129, 172] on span "[DATE]" at bounding box center [142, 177] width 121 height 14
click at [39, 166] on div "See" at bounding box center [28, 156] width 29 height 27
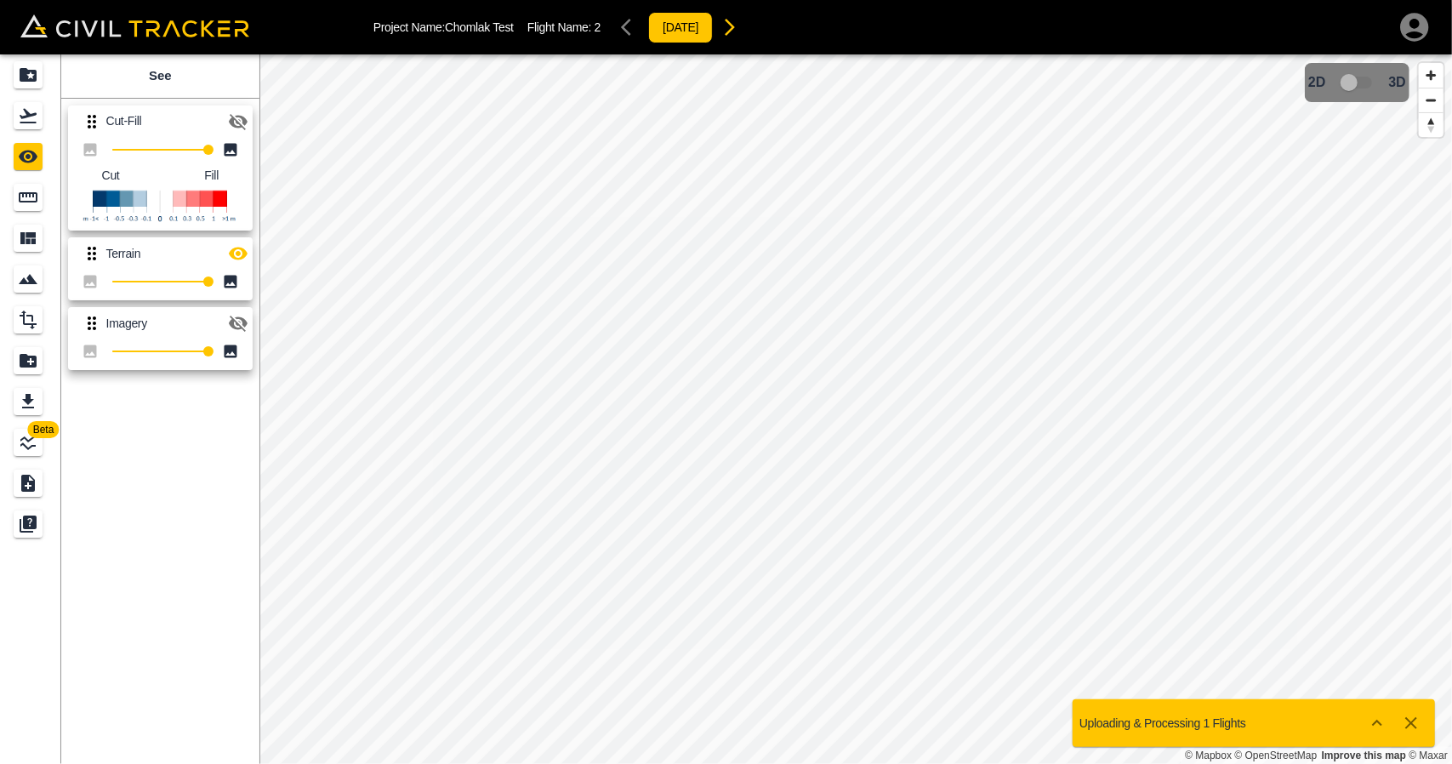
click at [236, 122] on icon "button" at bounding box center [238, 122] width 19 height 16
click at [236, 257] on icon "button" at bounding box center [238, 253] width 20 height 20
click at [237, 106] on button "button" at bounding box center [238, 122] width 34 height 34
click at [230, 118] on icon "button" at bounding box center [238, 122] width 19 height 16
drag, startPoint x: 25, startPoint y: 124, endPoint x: 58, endPoint y: 176, distance: 61.6
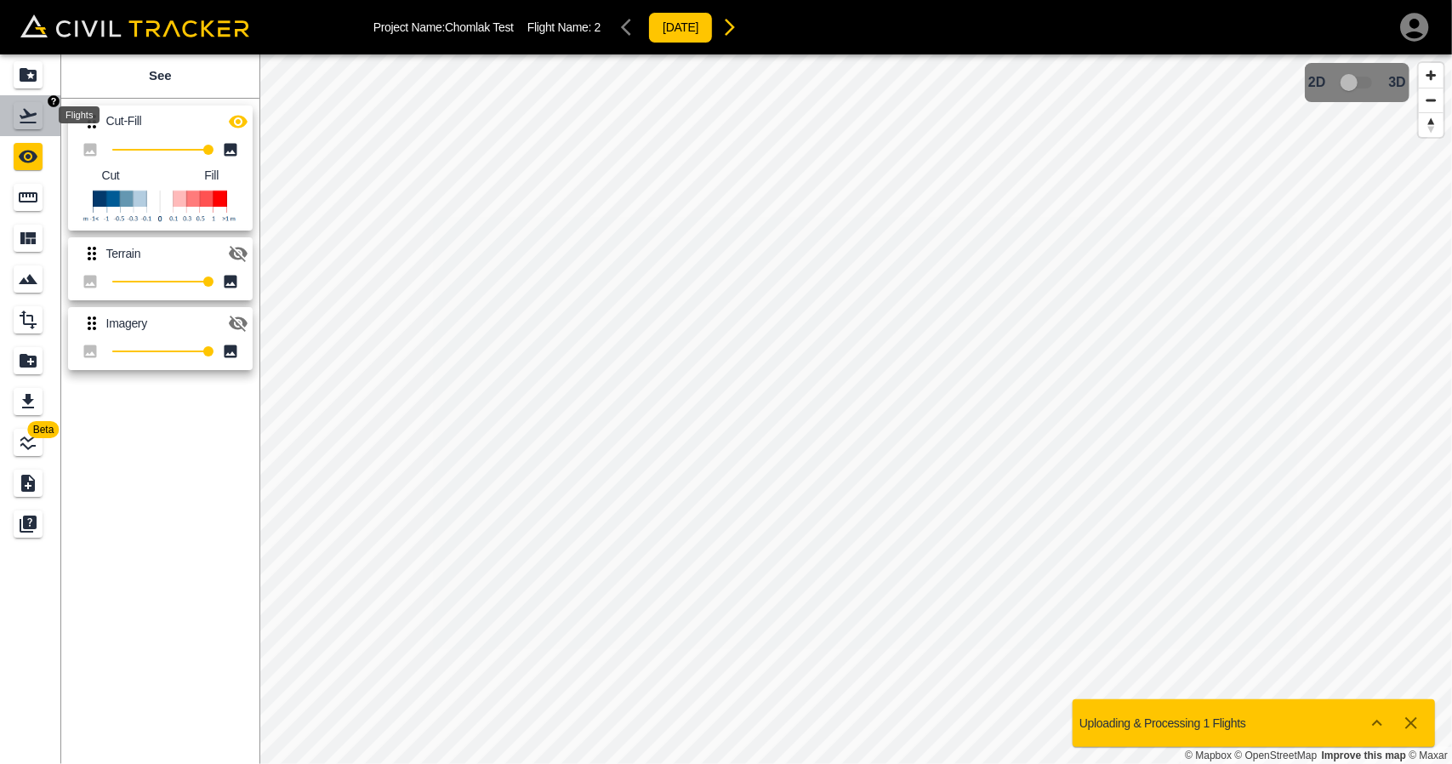
click at [26, 124] on icon "Flights" at bounding box center [28, 115] width 20 height 20
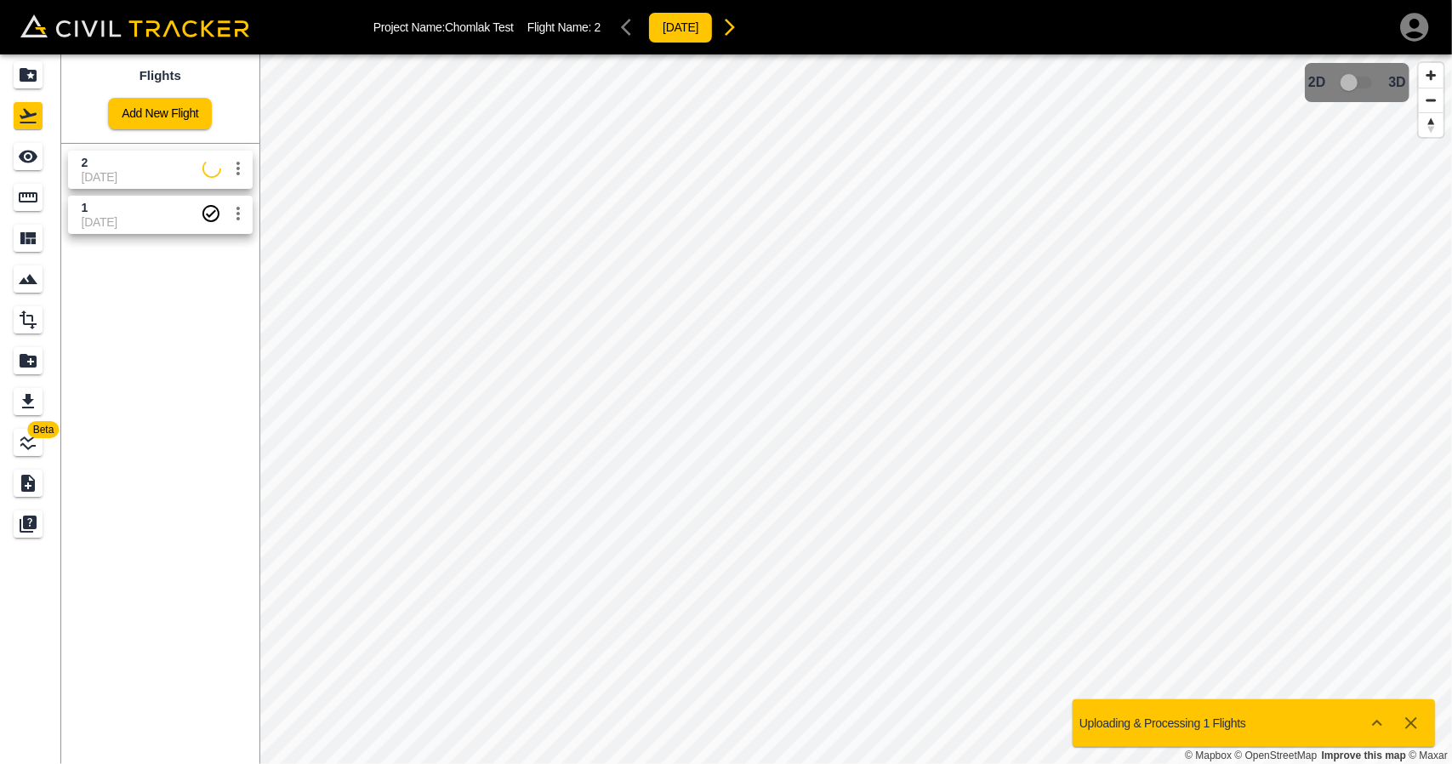
click at [93, 208] on span "1" at bounding box center [141, 208] width 119 height 16
click at [17, 169] on div "See" at bounding box center [28, 156] width 29 height 27
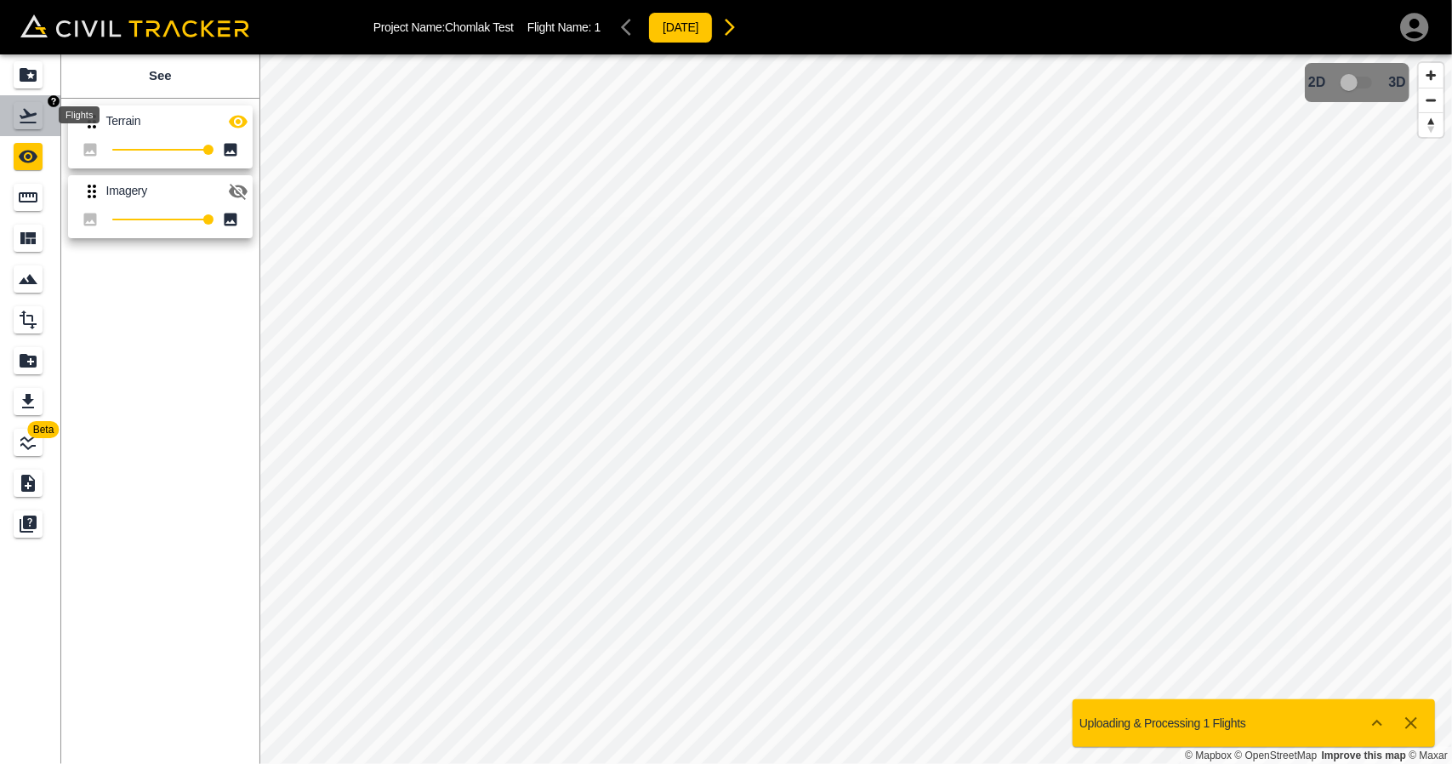
click at [26, 123] on icon "Flights" at bounding box center [28, 115] width 20 height 20
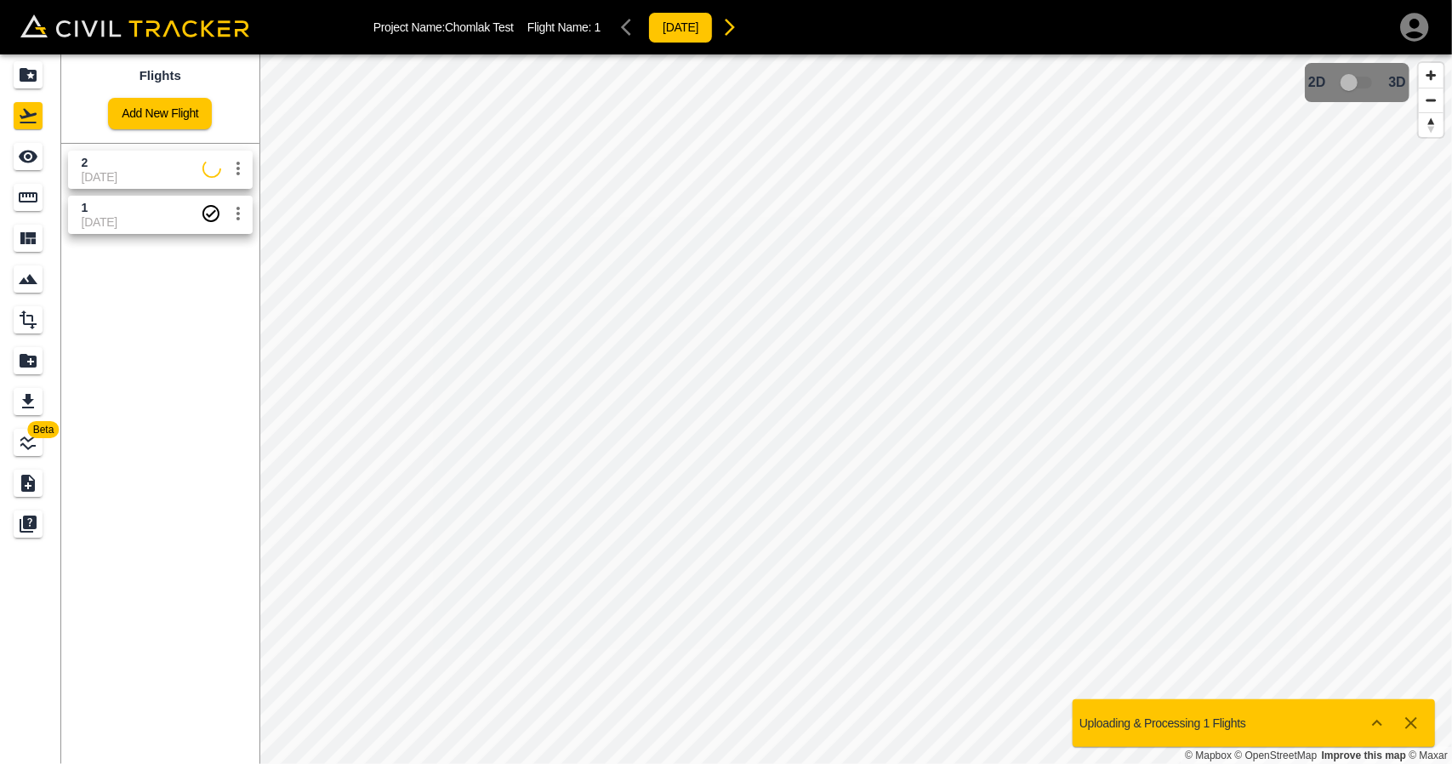
click at [119, 164] on span "2" at bounding box center [142, 163] width 121 height 16
click at [165, 173] on span "[DATE]" at bounding box center [142, 177] width 121 height 14
click at [36, 160] on icon "See" at bounding box center [28, 156] width 20 height 20
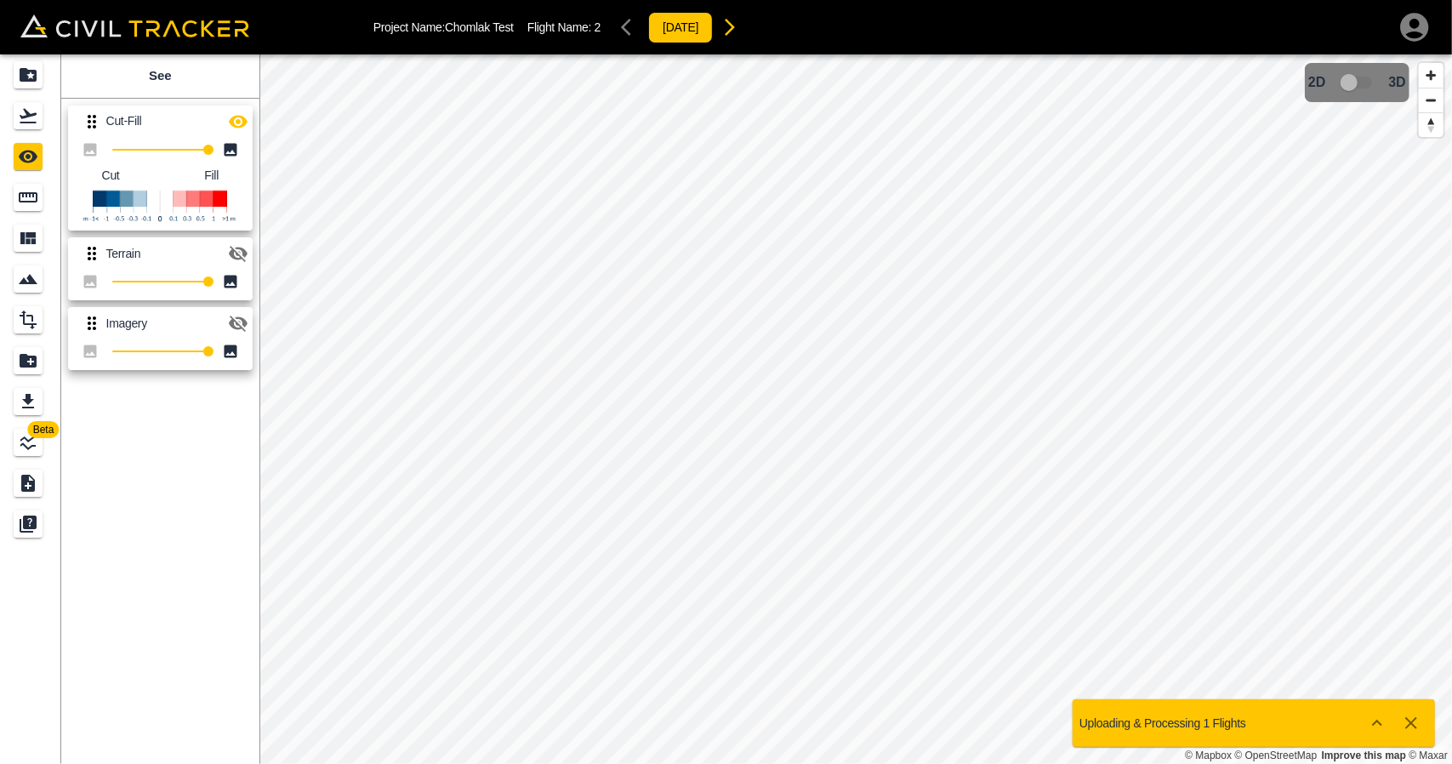
click at [232, 118] on icon "button" at bounding box center [238, 121] width 19 height 13
click at [247, 256] on icon "button" at bounding box center [238, 253] width 20 height 20
click at [31, 125] on icon "Flights" at bounding box center [28, 115] width 20 height 20
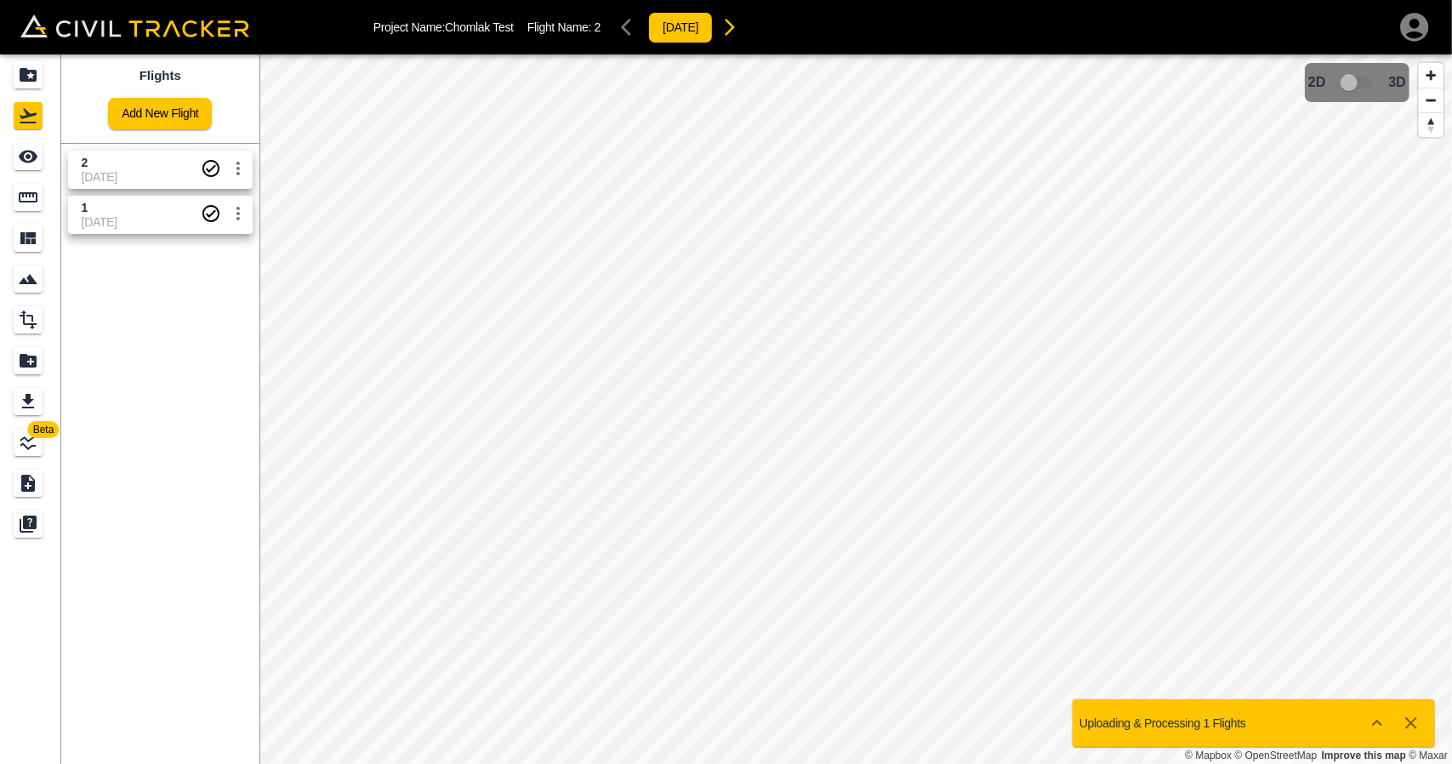
click at [135, 208] on span "1" at bounding box center [141, 208] width 119 height 16
click at [122, 173] on span "[DATE]" at bounding box center [141, 177] width 119 height 14
click at [54, 162] on link at bounding box center [30, 156] width 61 height 41
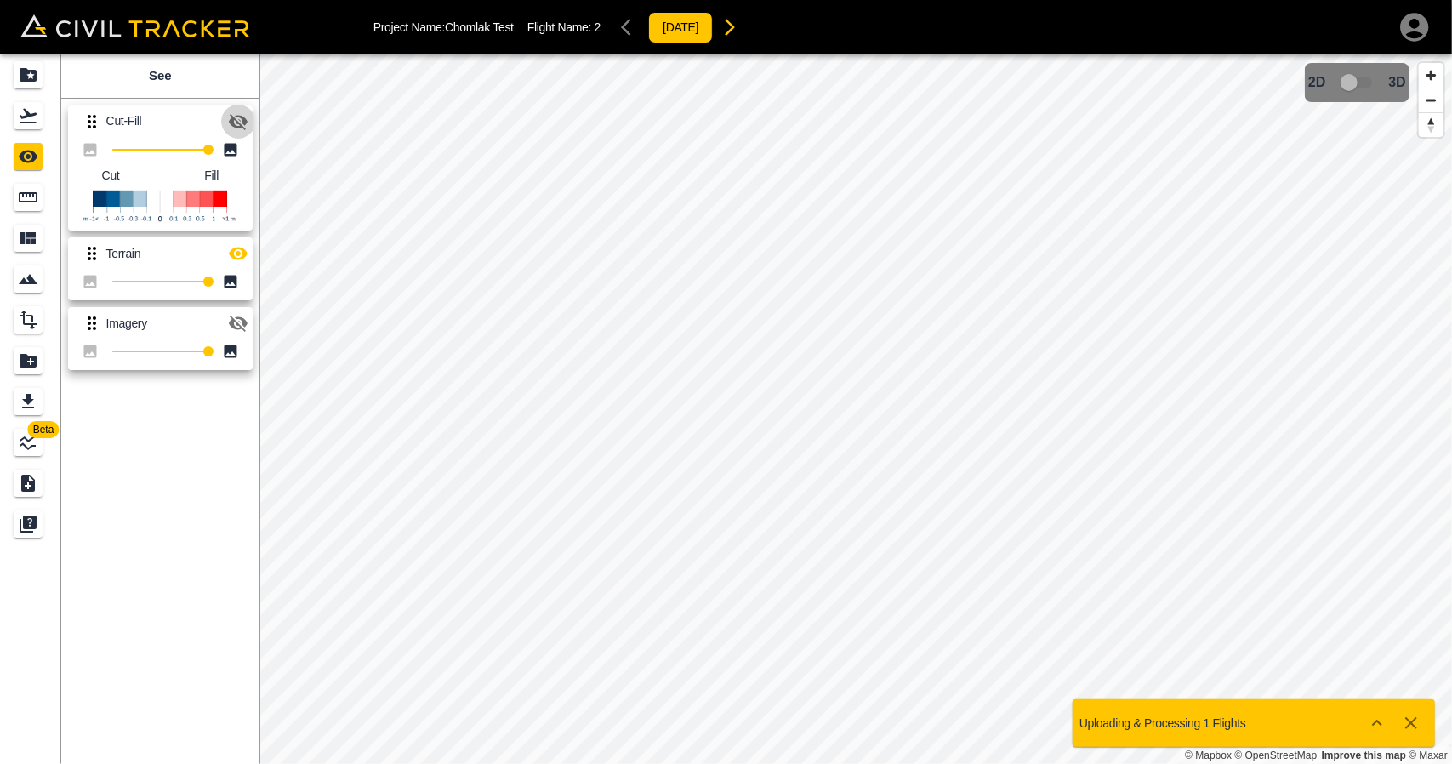
click at [240, 111] on icon "button" at bounding box center [238, 121] width 20 height 20
click at [31, 118] on icon "Flights" at bounding box center [28, 115] width 20 height 20
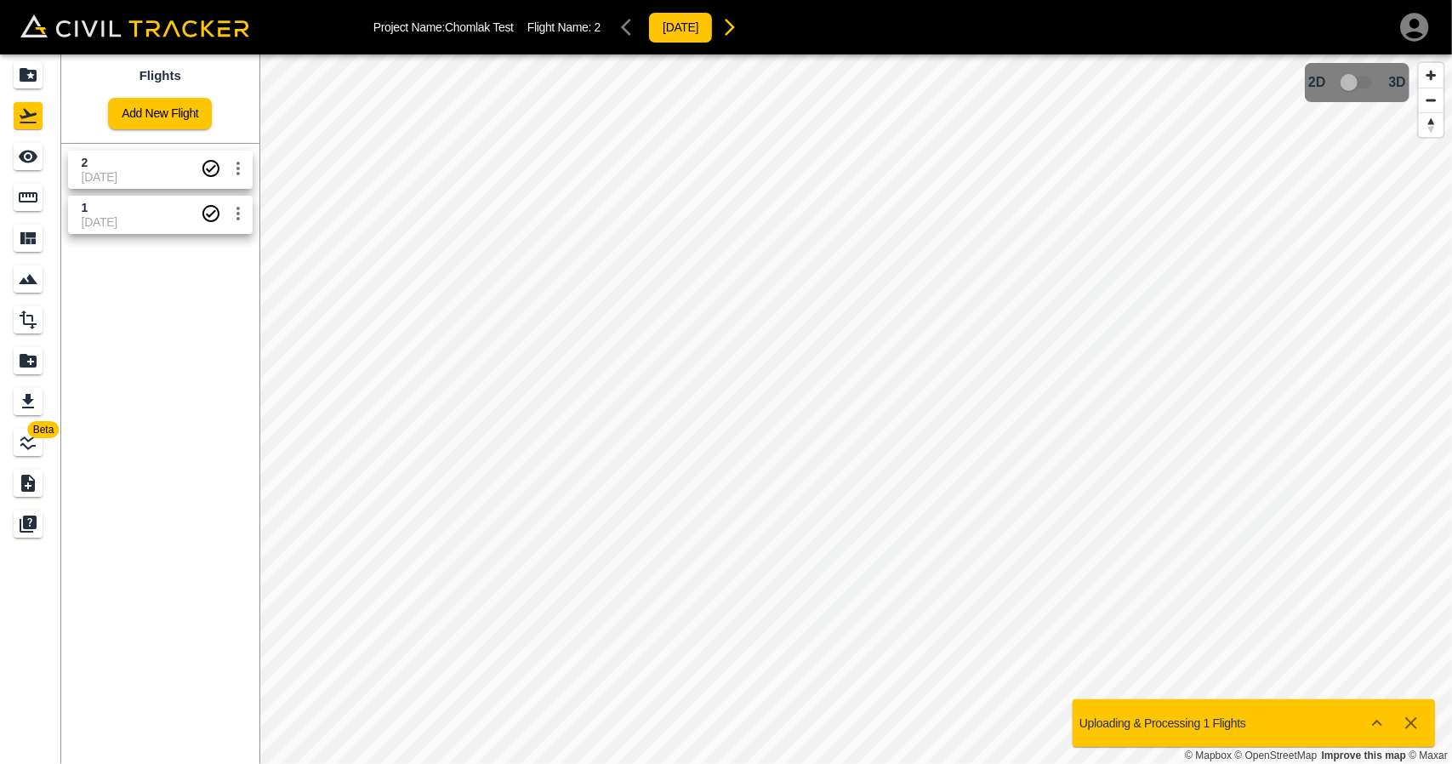
click at [189, 222] on span "[DATE]" at bounding box center [141, 222] width 119 height 14
click at [156, 169] on span "2" at bounding box center [141, 163] width 119 height 16
click at [149, 208] on span "1" at bounding box center [141, 208] width 119 height 16
click at [135, 167] on span "2" at bounding box center [141, 163] width 119 height 16
click at [39, 166] on div "See" at bounding box center [28, 156] width 29 height 27
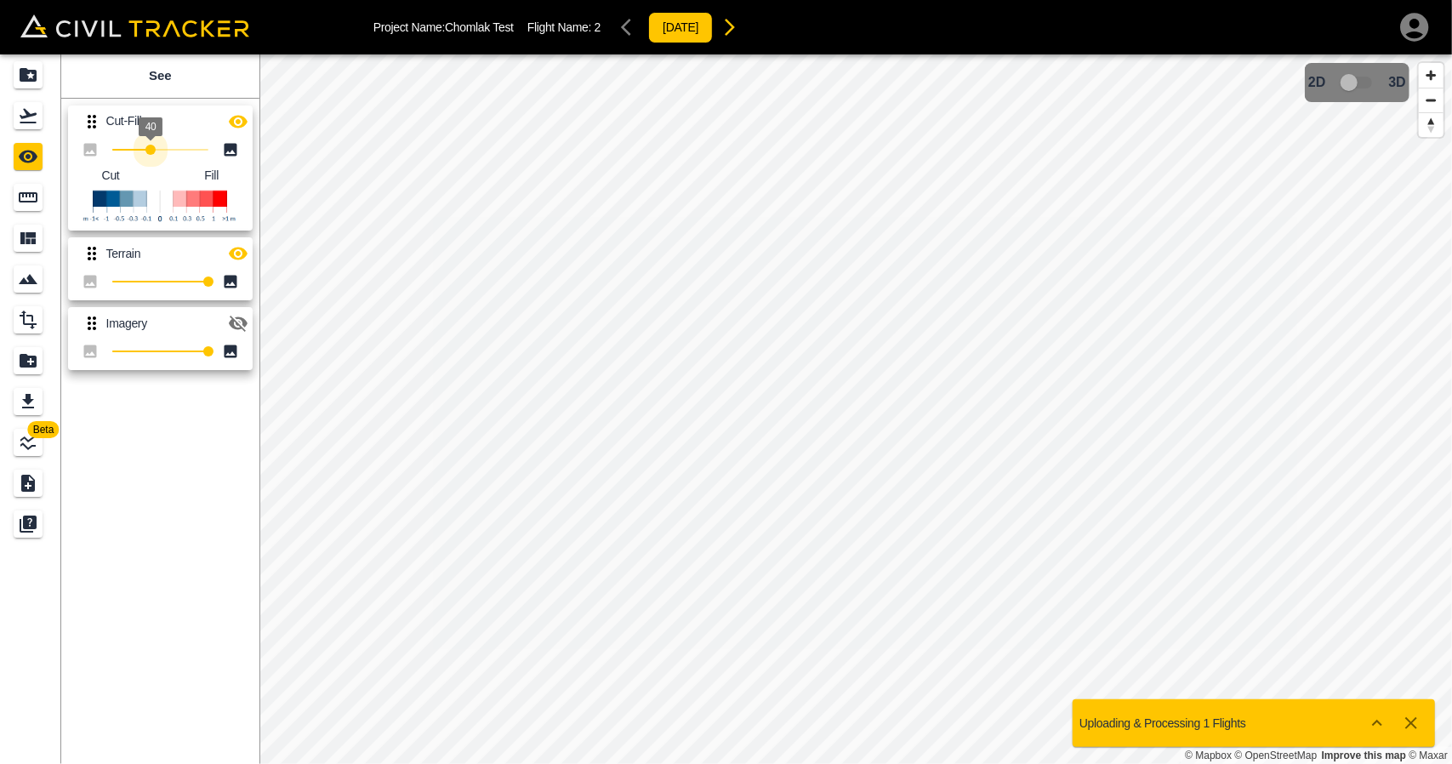
type input "35"
drag, startPoint x: 201, startPoint y: 151, endPoint x: 145, endPoint y: 157, distance: 55.7
click at [145, 155] on span "35" at bounding box center [145, 150] width 10 height 10
click at [45, 127] on div "Flights" at bounding box center [31, 115] width 34 height 27
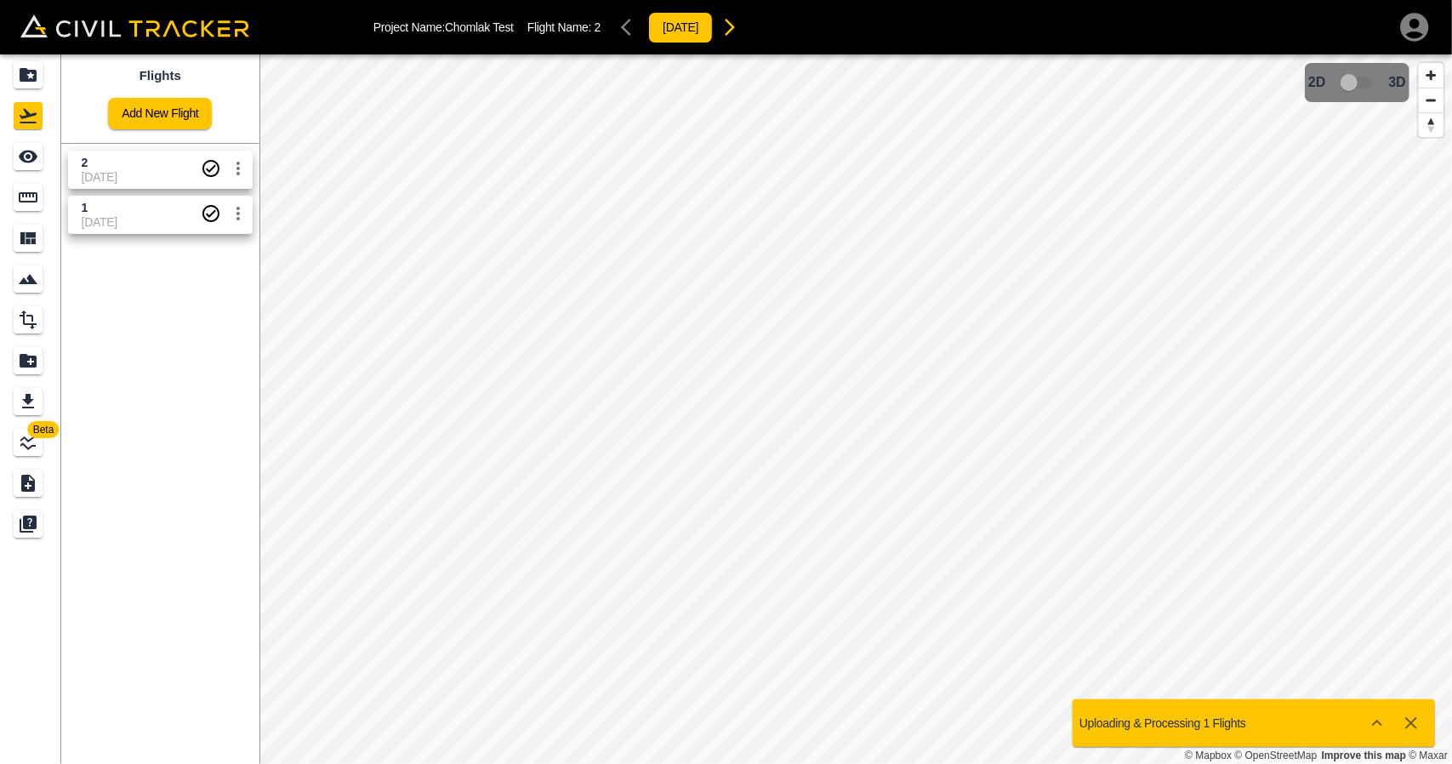
click at [132, 212] on span "1" at bounding box center [141, 208] width 119 height 16
click at [136, 171] on span "[DATE]" at bounding box center [141, 177] width 119 height 14
drag, startPoint x: 22, startPoint y: 164, endPoint x: 51, endPoint y: 179, distance: 32.7
click at [23, 166] on icon "See" at bounding box center [28, 156] width 20 height 20
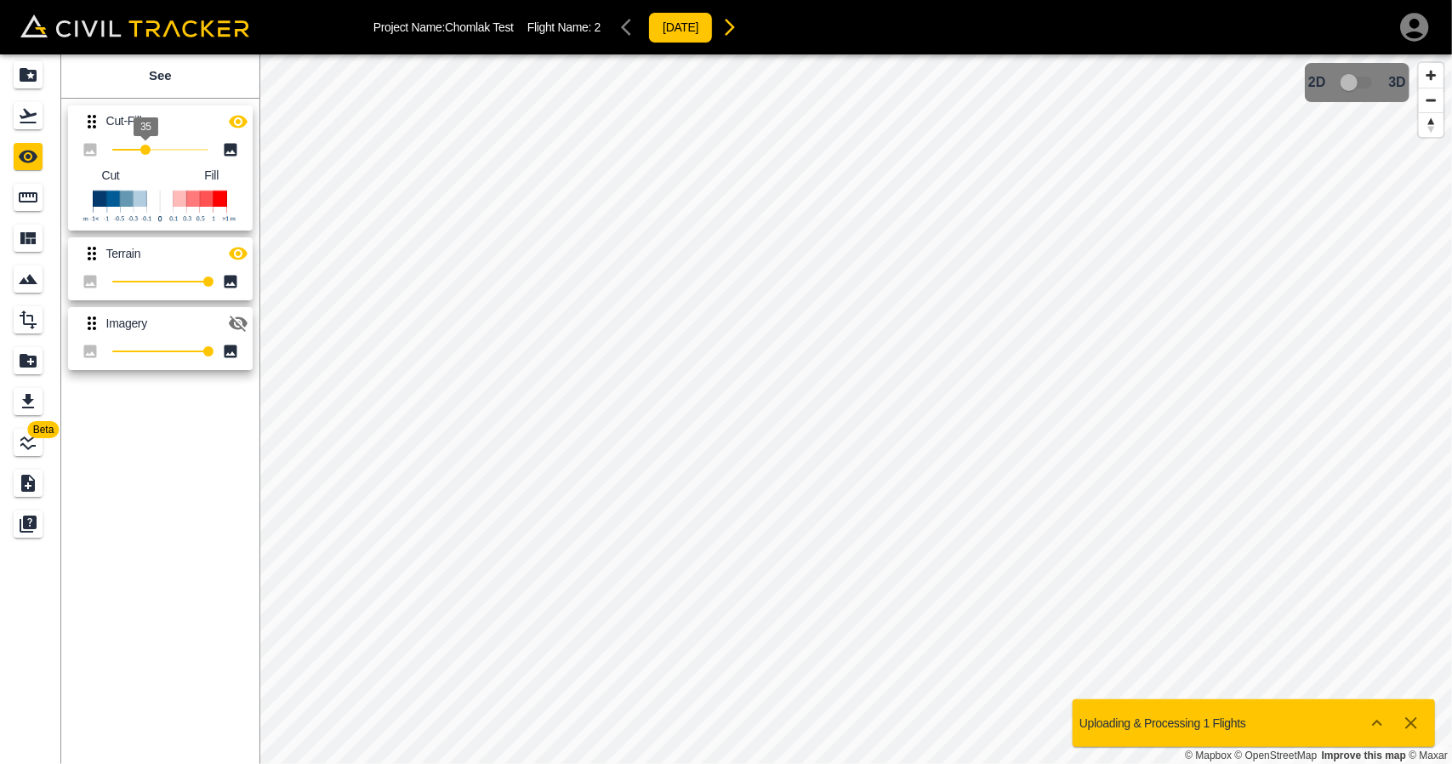
type input "100"
click at [499, 166] on div "Beta See Cut-Fill 100 Cut Fill Terrain 100 Imagery 100 © Mapbox © OpenStreetMap…" at bounding box center [726, 408] width 1452 height 709
click at [233, 248] on icon "button" at bounding box center [238, 253] width 19 height 13
click at [48, 82] on link at bounding box center [30, 74] width 61 height 41
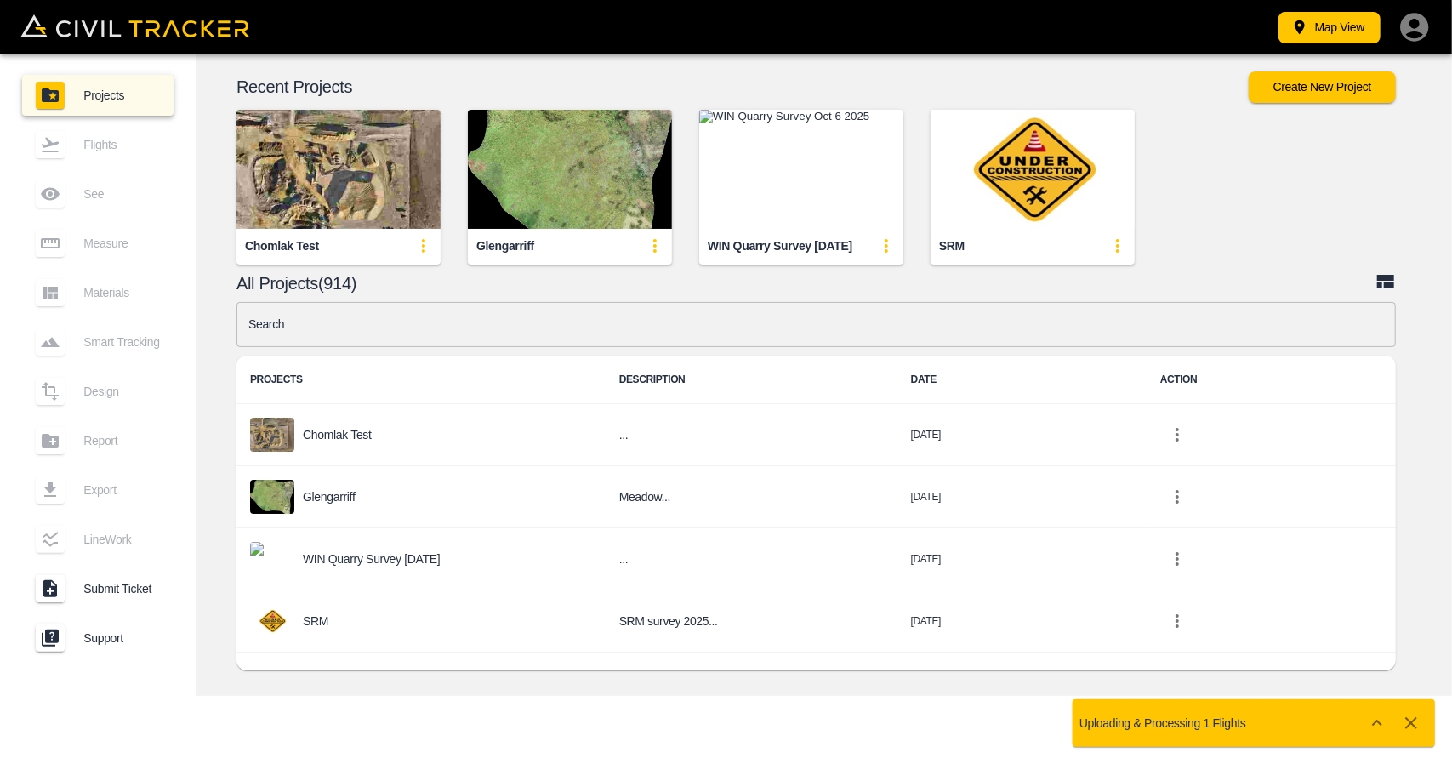
click at [377, 321] on input "text" at bounding box center [815, 324] width 1159 height 45
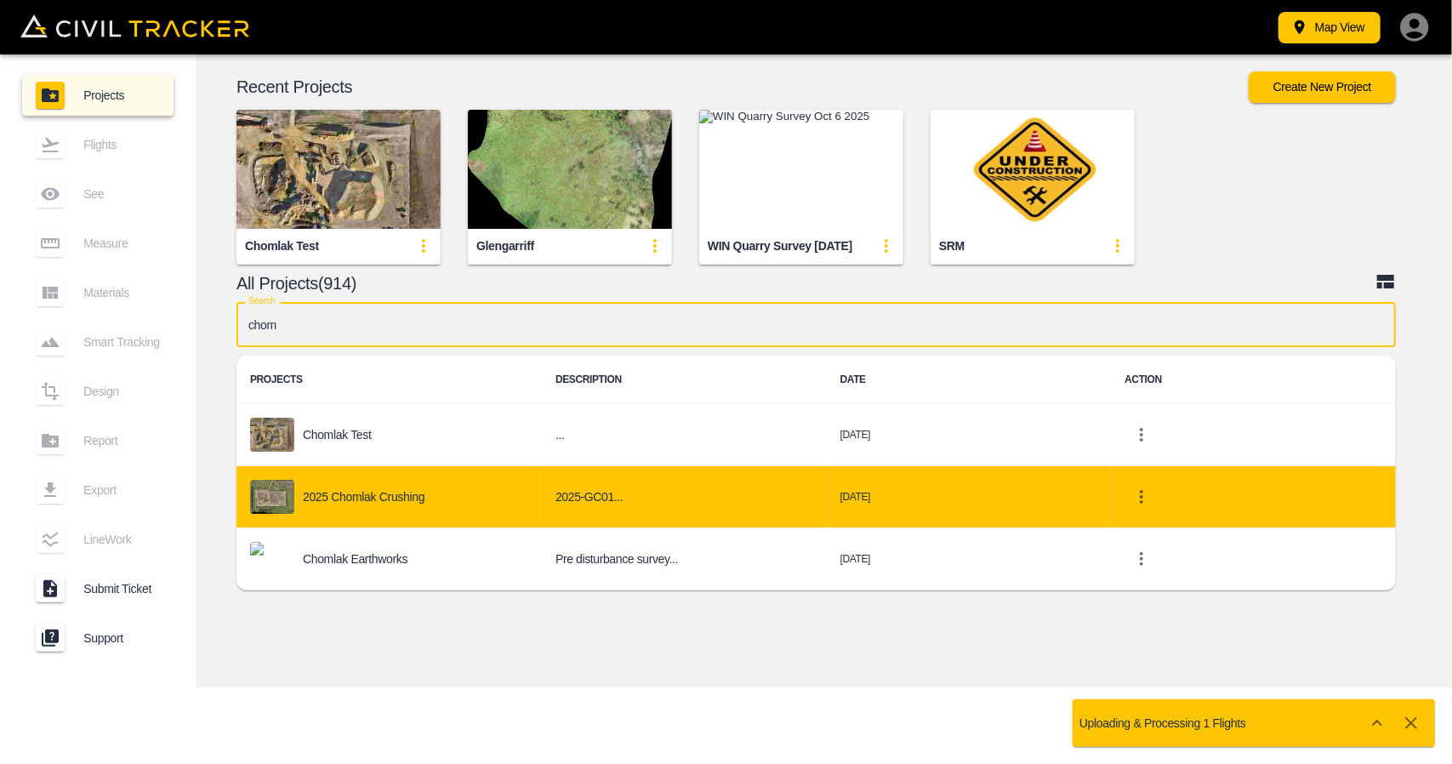
type input "chom"
click at [403, 475] on td "2025 Chomlak Crushing" at bounding box center [388, 497] width 305 height 62
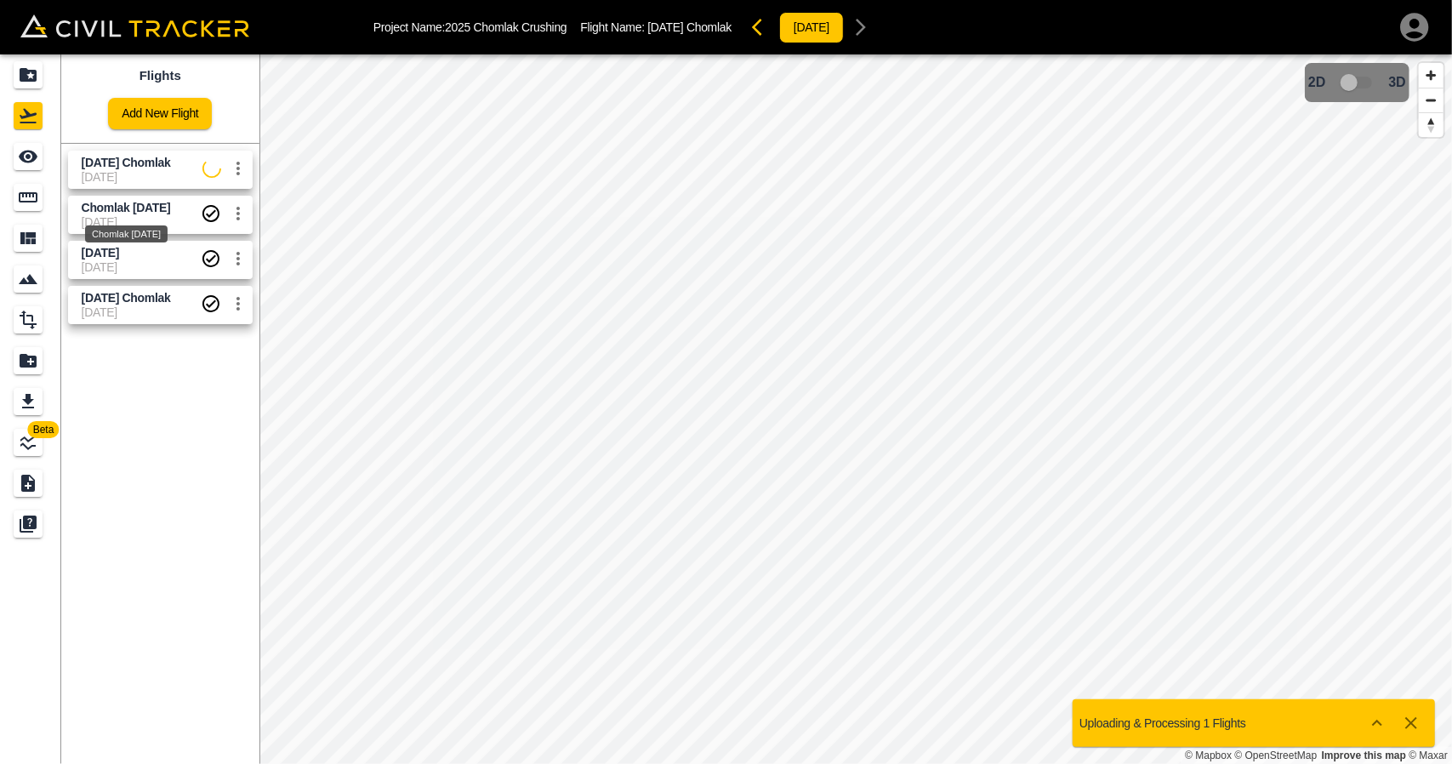
click at [117, 161] on span "[DATE] Chomlak" at bounding box center [126, 163] width 89 height 14
click at [28, 187] on icon "Measure" at bounding box center [28, 197] width 20 height 20
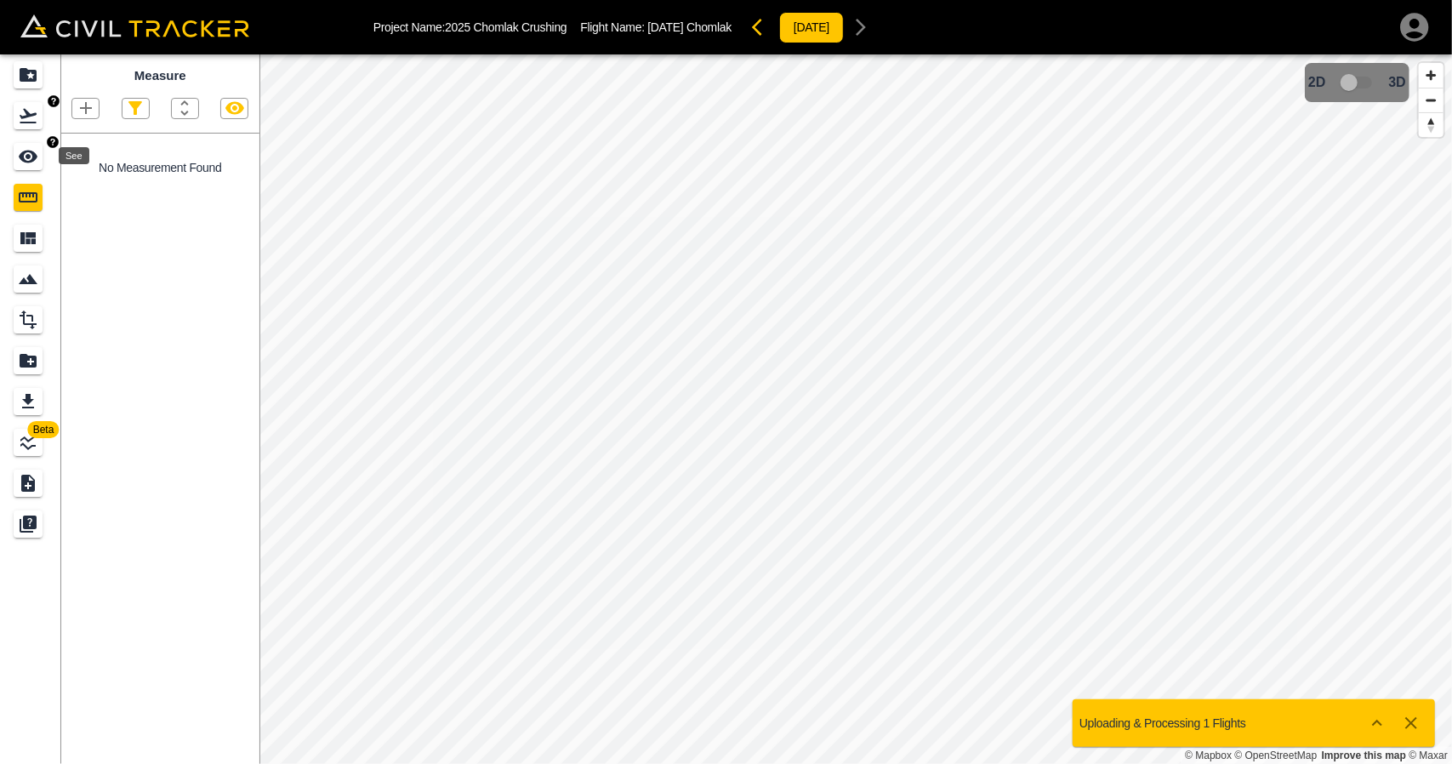
click at [23, 162] on icon "See" at bounding box center [28, 156] width 20 height 20
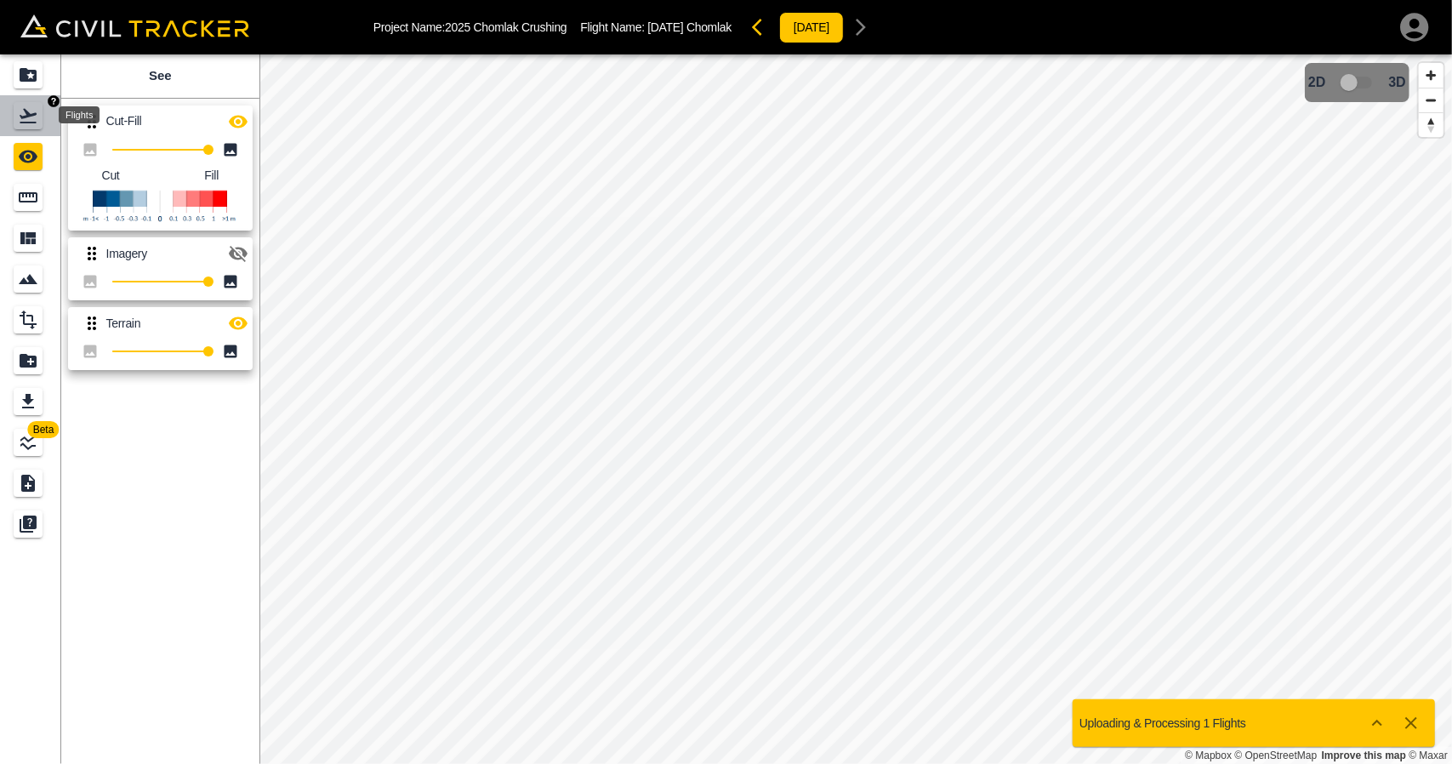
click at [27, 123] on icon "Flights" at bounding box center [28, 115] width 20 height 20
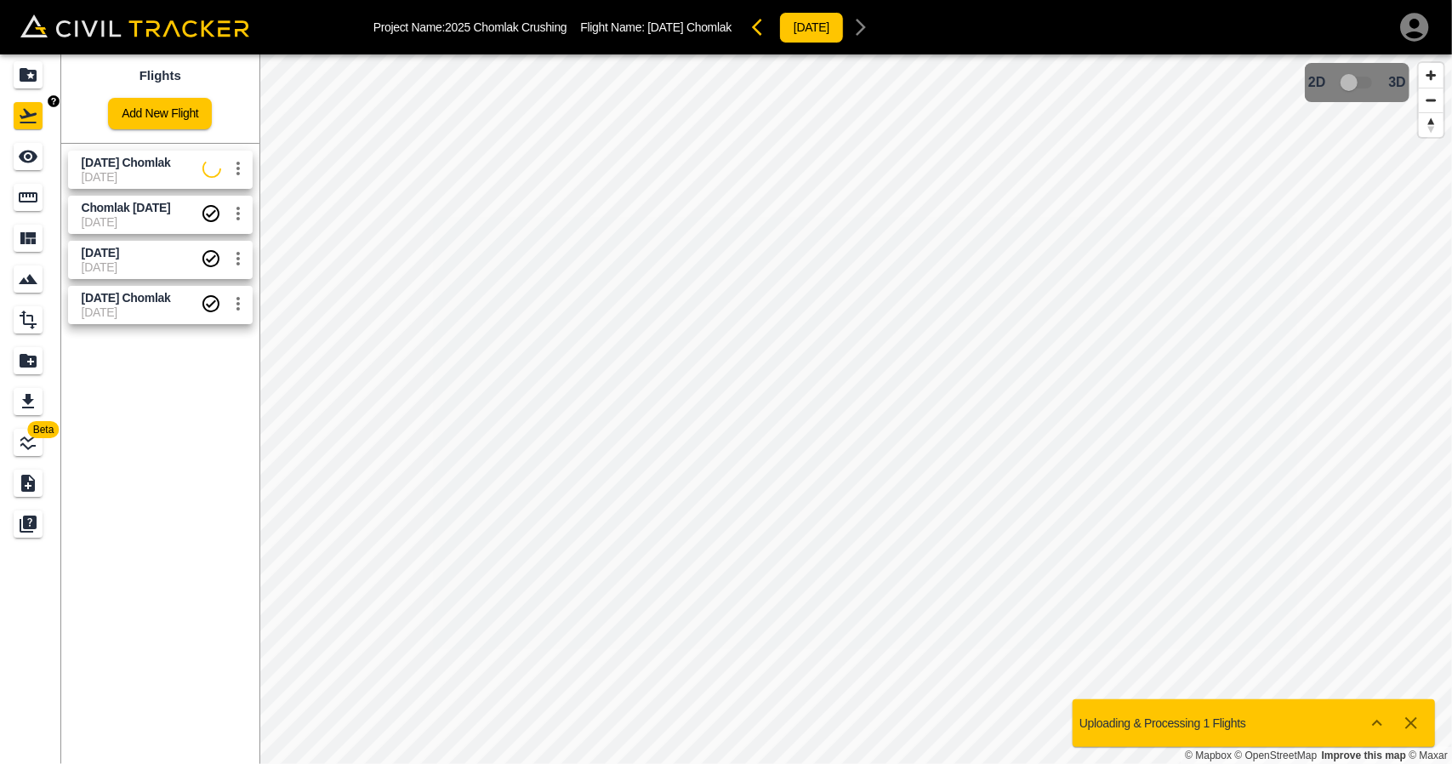
click at [22, 60] on link at bounding box center [30, 74] width 61 height 41
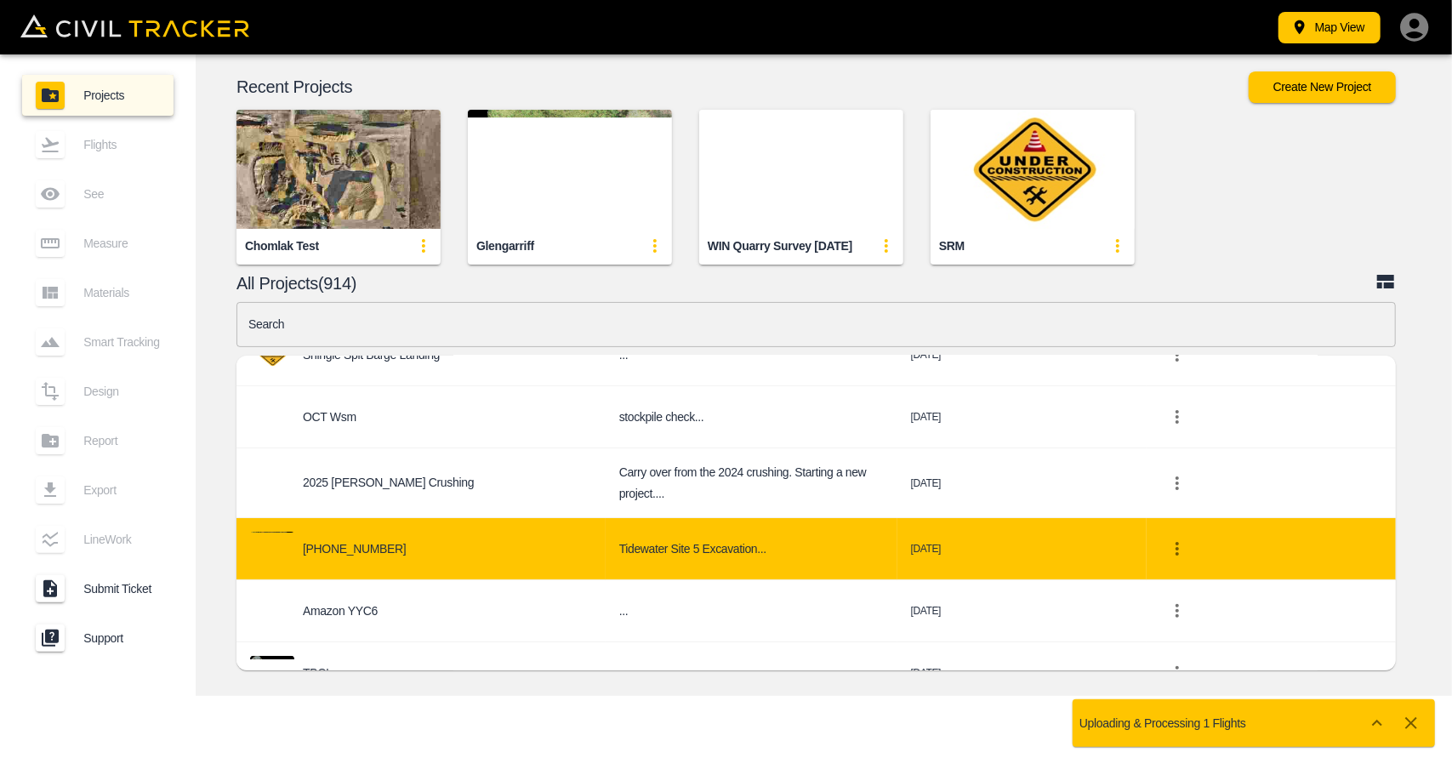
scroll to position [340, 0]
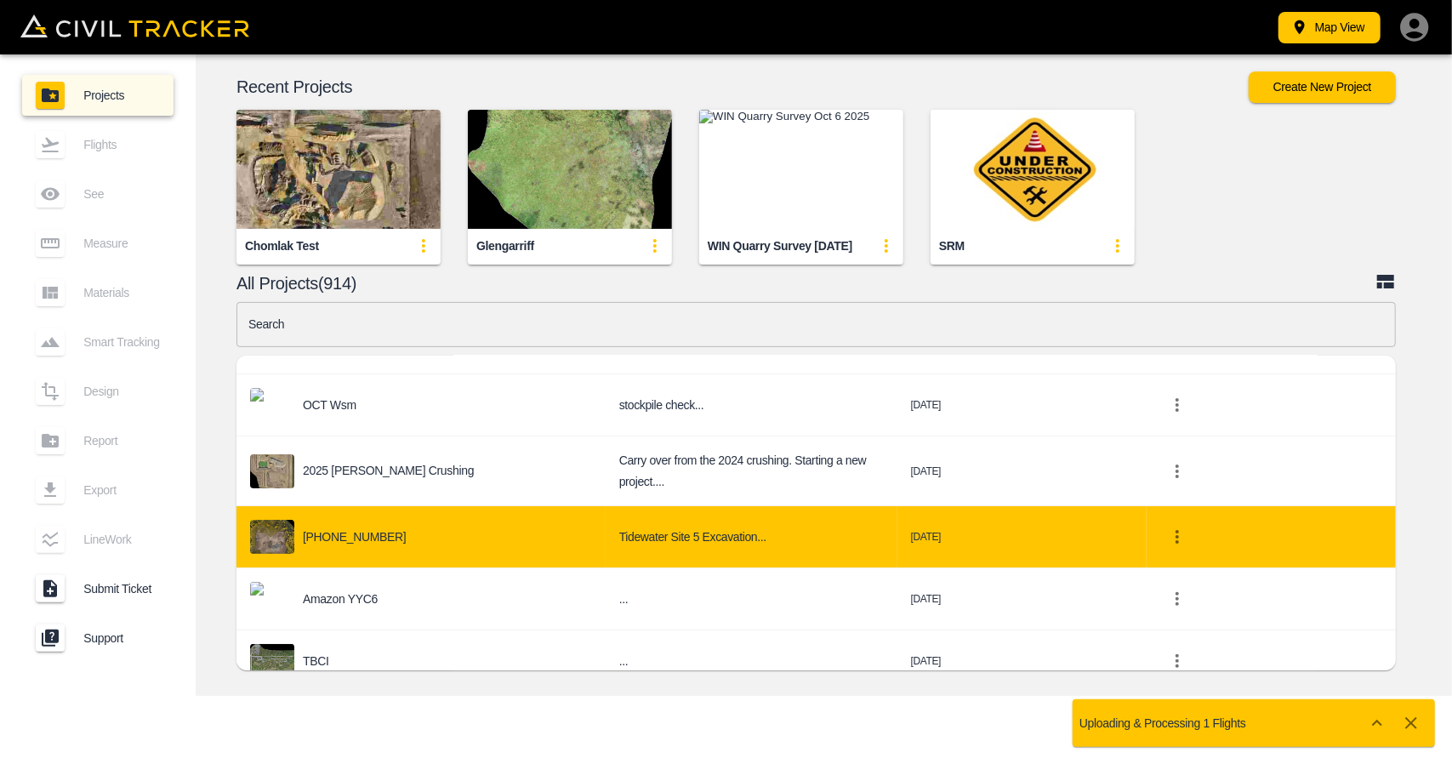
click at [391, 526] on div "[PHONE_NUMBER]" at bounding box center [421, 537] width 342 height 34
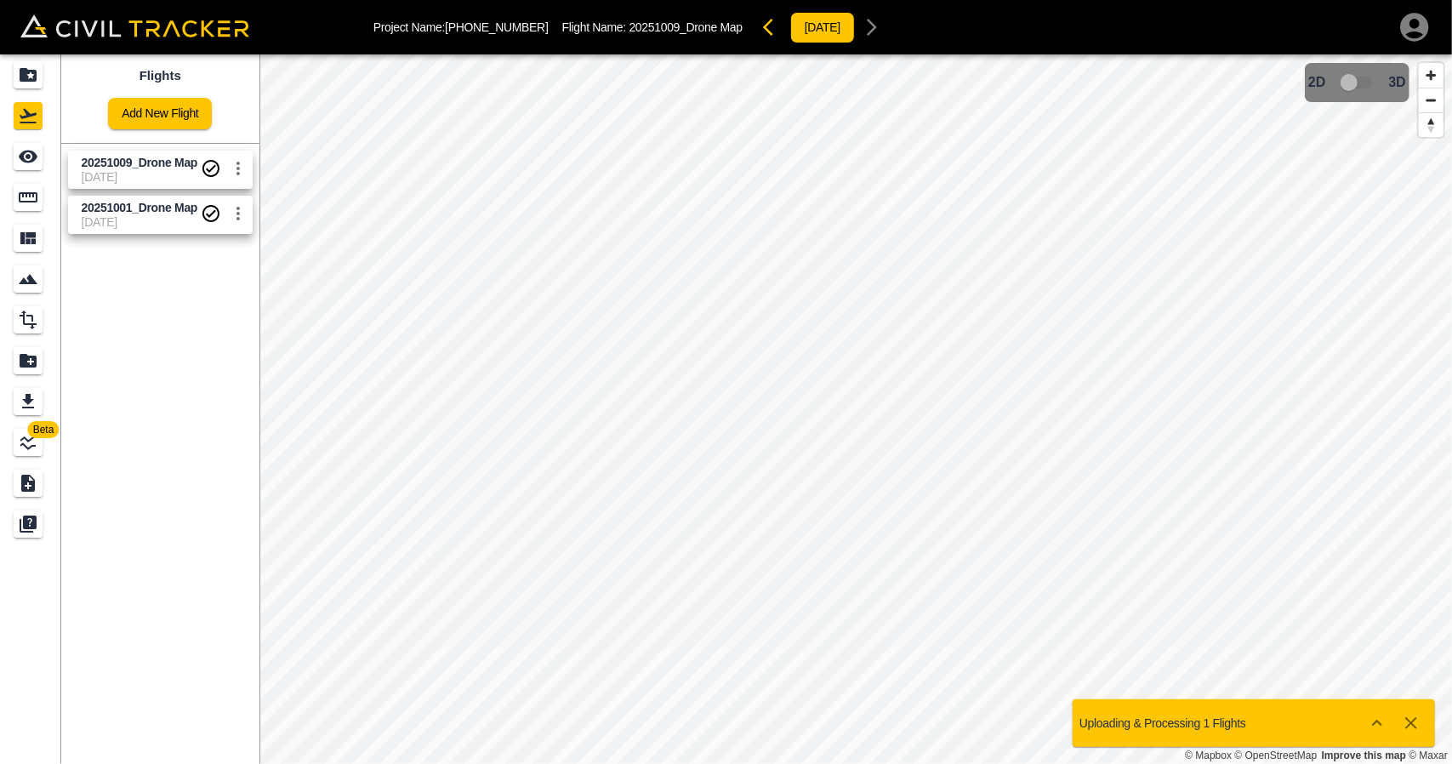
click at [104, 175] on span "[DATE]" at bounding box center [141, 177] width 119 height 14
click at [31, 205] on icon "Measure" at bounding box center [28, 197] width 20 height 20
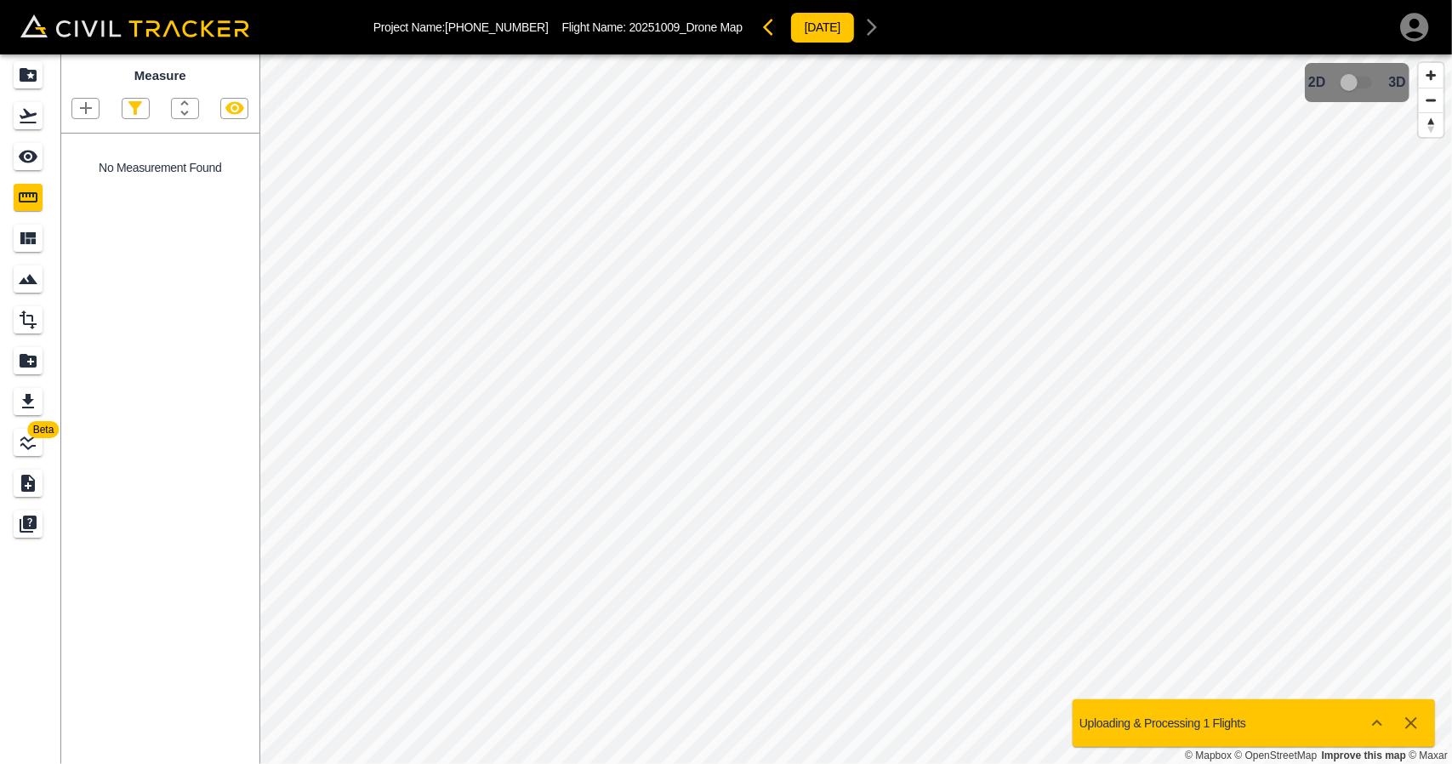
click at [26, 164] on icon "See" at bounding box center [28, 156] width 20 height 20
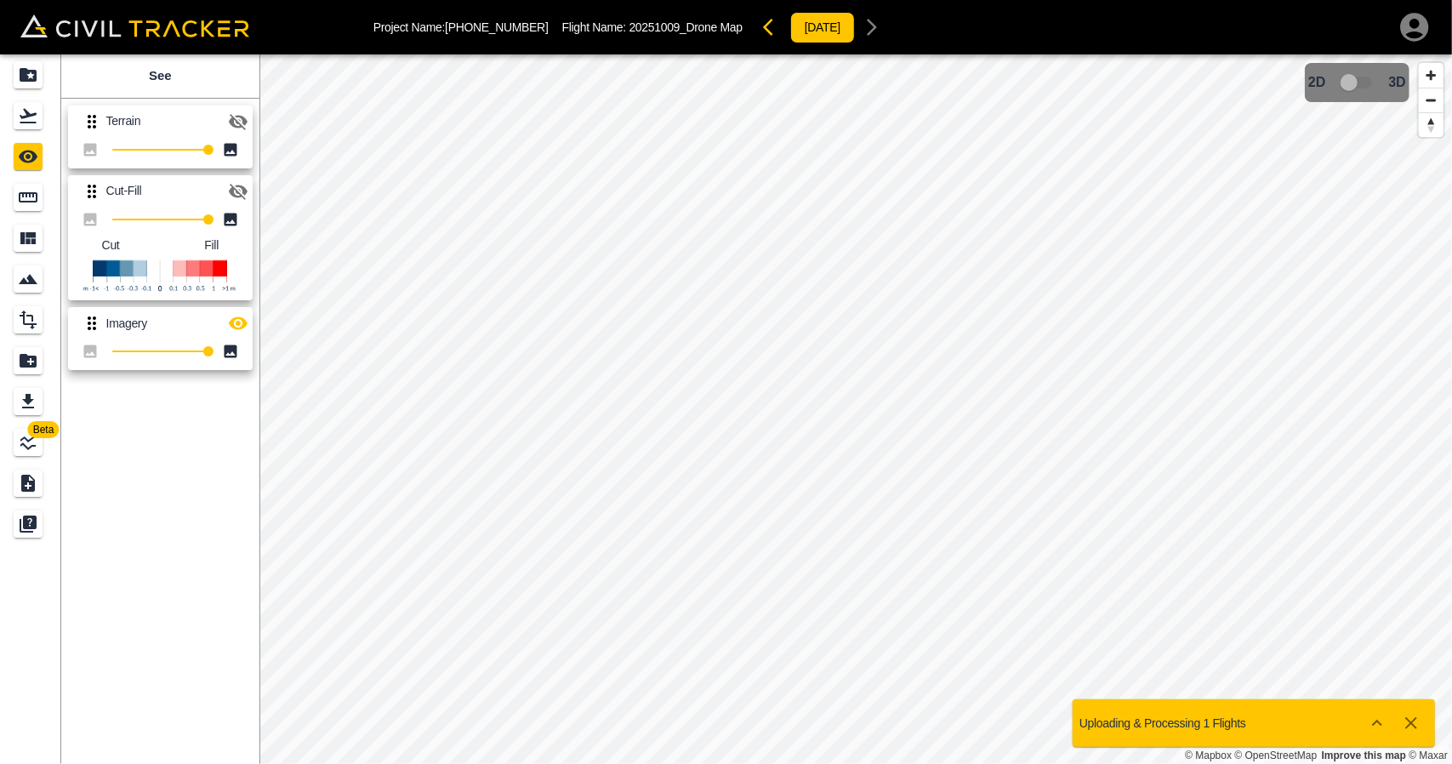
click at [233, 186] on icon "button" at bounding box center [238, 192] width 19 height 16
click at [240, 323] on icon "button" at bounding box center [238, 323] width 19 height 13
click at [31, 113] on icon "Flights" at bounding box center [28, 116] width 17 height 14
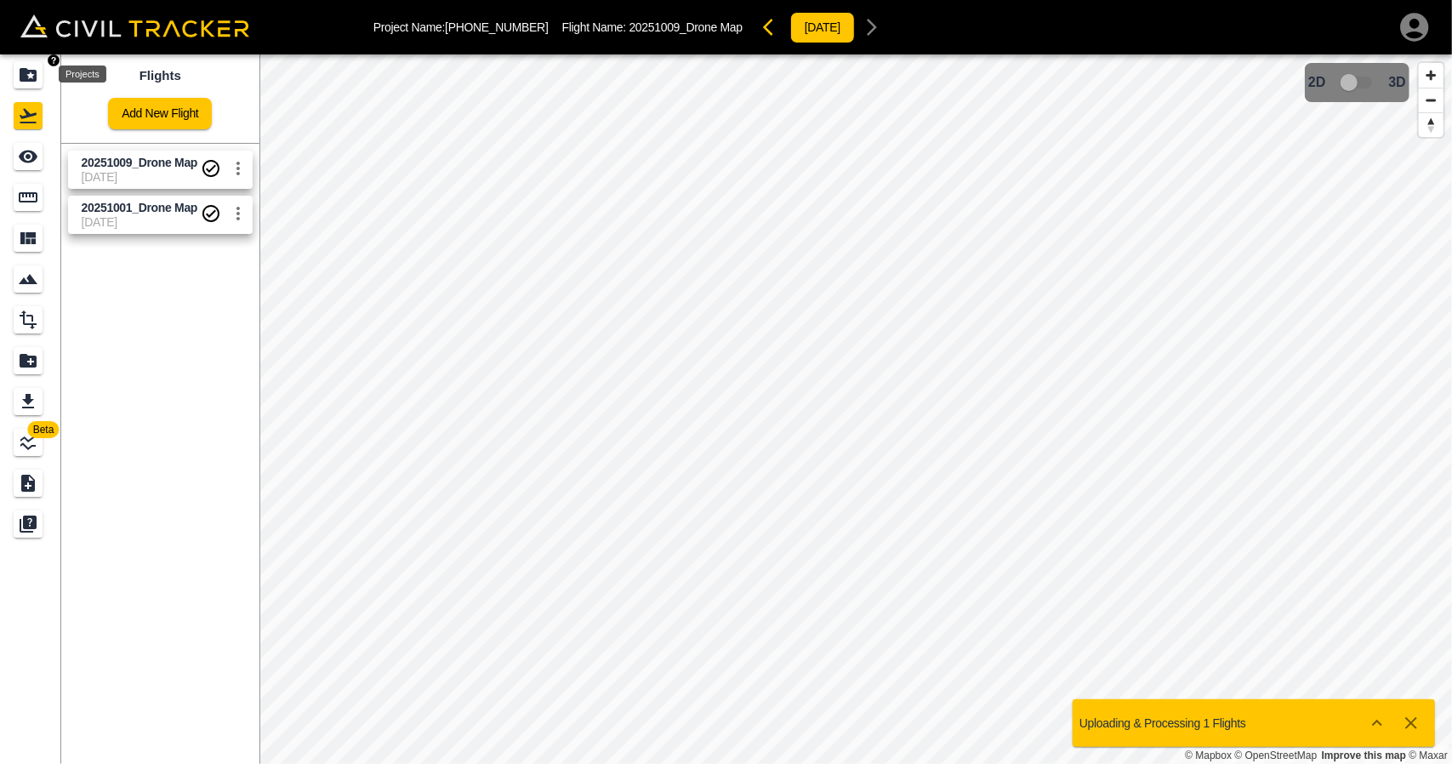
click at [24, 66] on icon "Projects" at bounding box center [28, 75] width 20 height 20
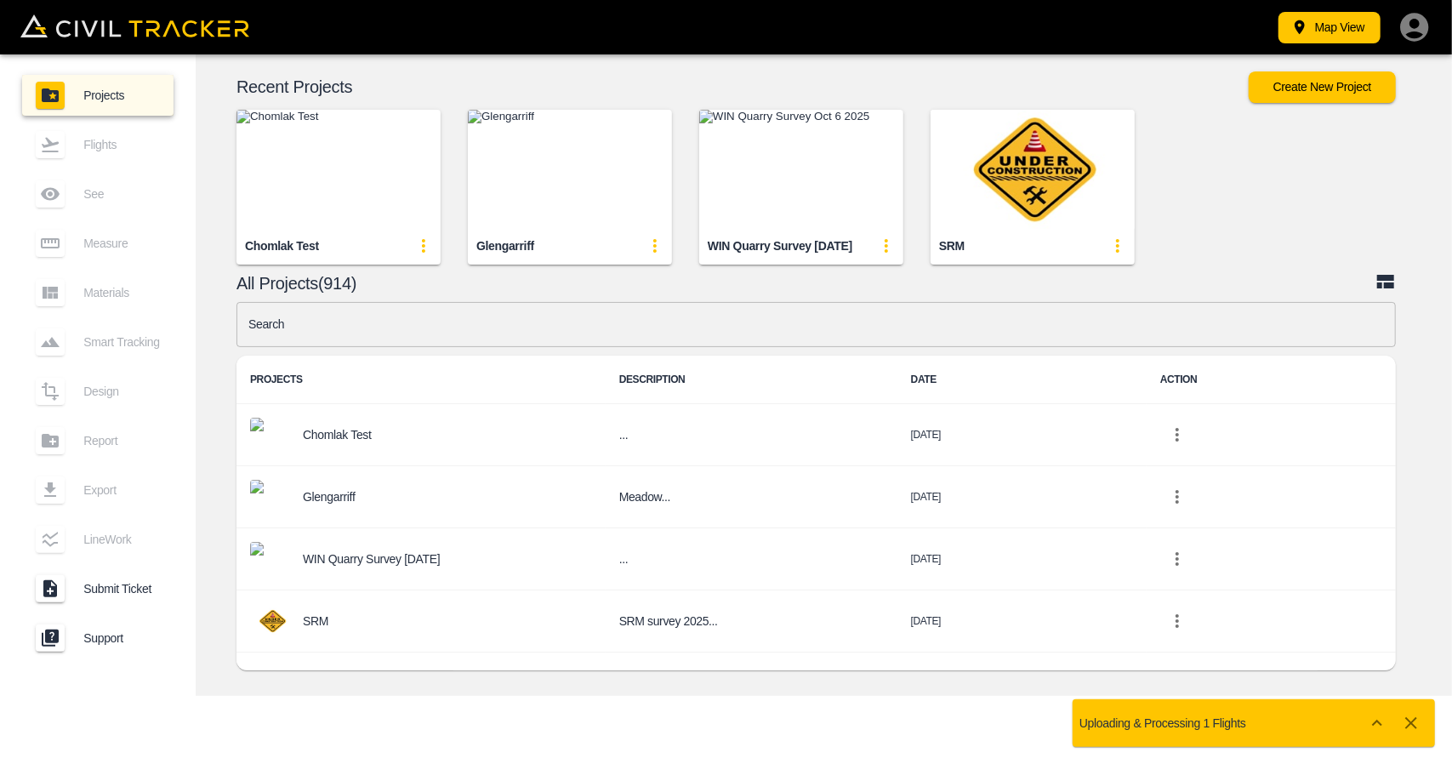
click at [449, 317] on input "text" at bounding box center [815, 324] width 1159 height 45
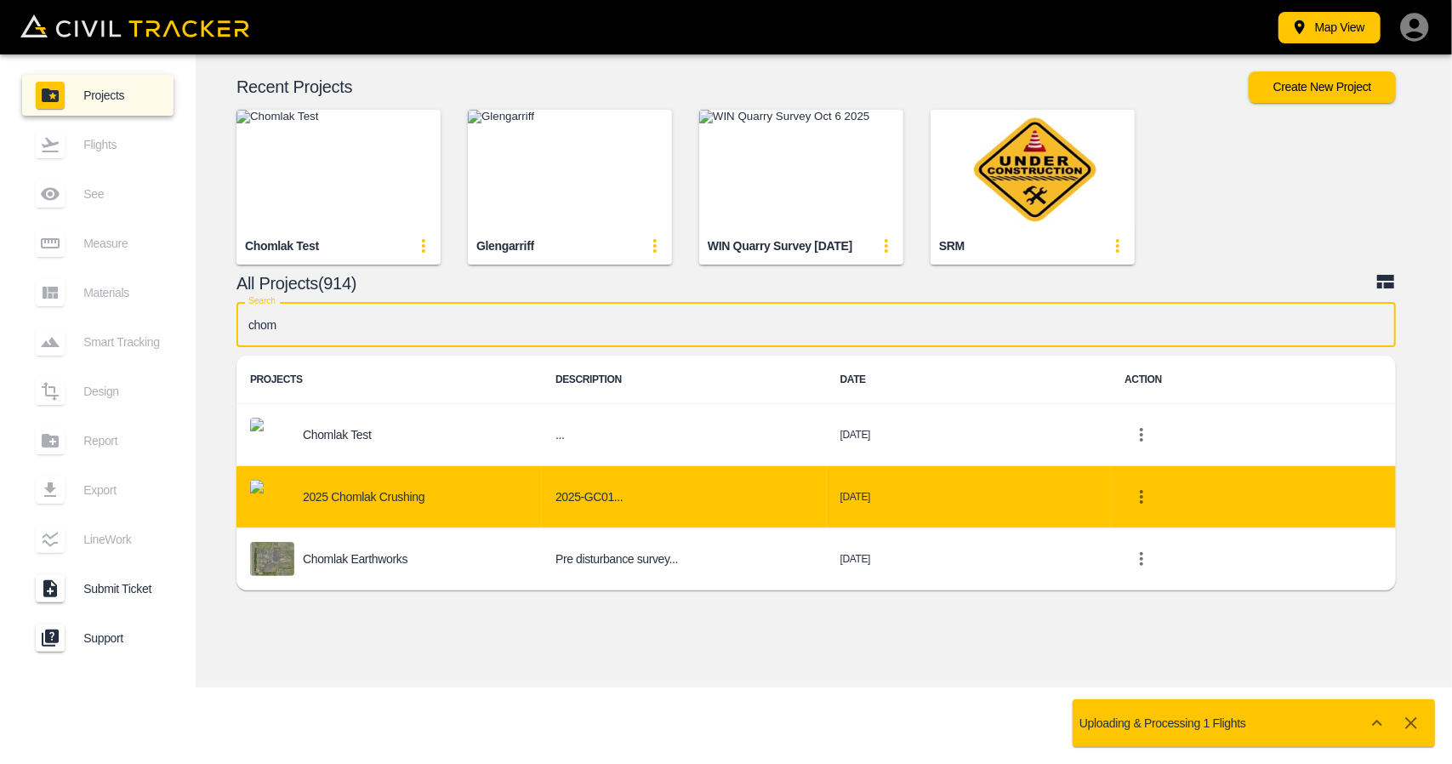
type input "chom"
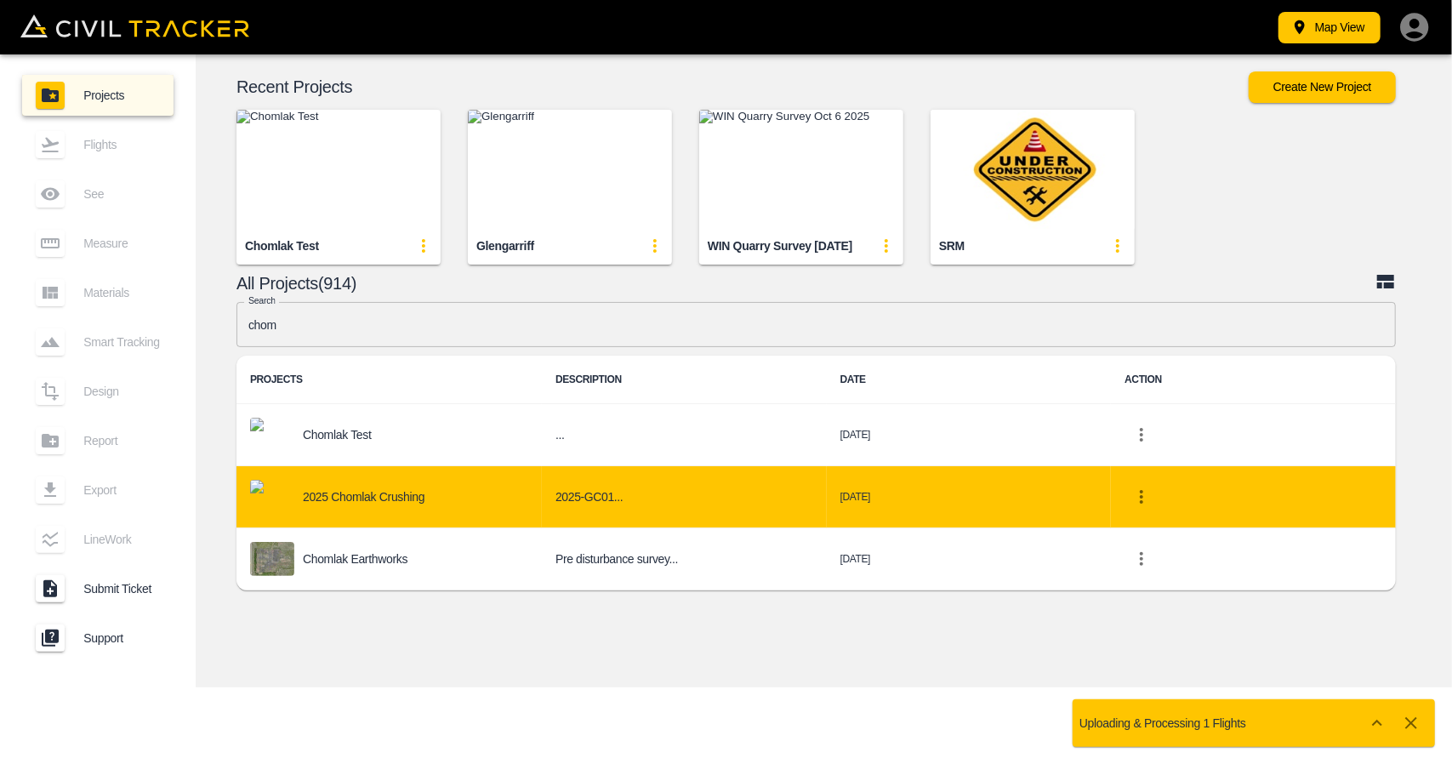
click at [395, 486] on div "2025 Chomlak Crushing" at bounding box center [389, 497] width 278 height 34
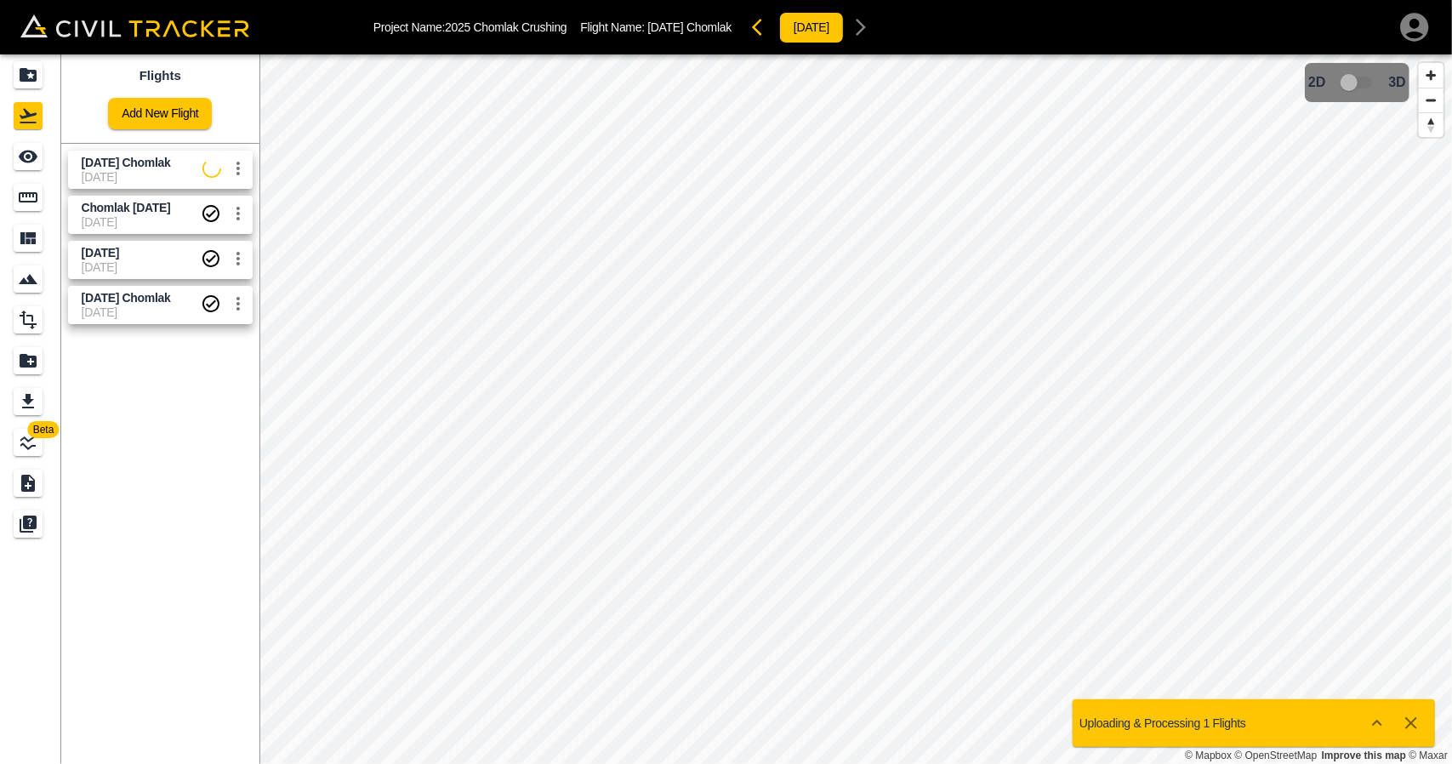
click at [105, 182] on span "[DATE]" at bounding box center [142, 177] width 121 height 14
click at [27, 171] on link at bounding box center [30, 156] width 61 height 41
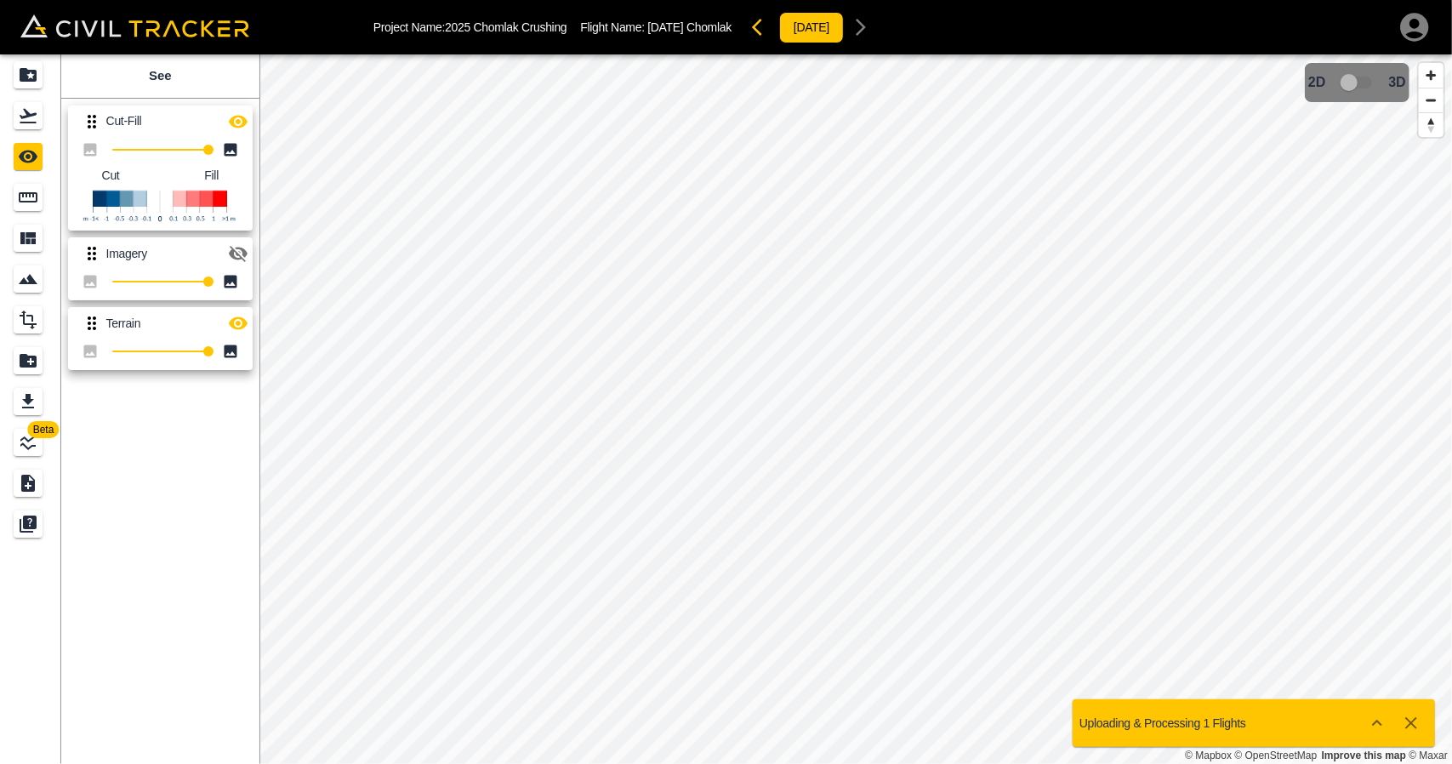
click at [235, 253] on icon "button" at bounding box center [238, 253] width 20 height 20
click at [238, 321] on icon "button" at bounding box center [238, 323] width 19 height 13
click at [243, 129] on icon "button" at bounding box center [238, 121] width 20 height 20
click at [243, 127] on icon "button" at bounding box center [238, 122] width 19 height 16
click at [29, 72] on icon "Projects" at bounding box center [28, 75] width 17 height 14
